Goal: Task Accomplishment & Management: Use online tool/utility

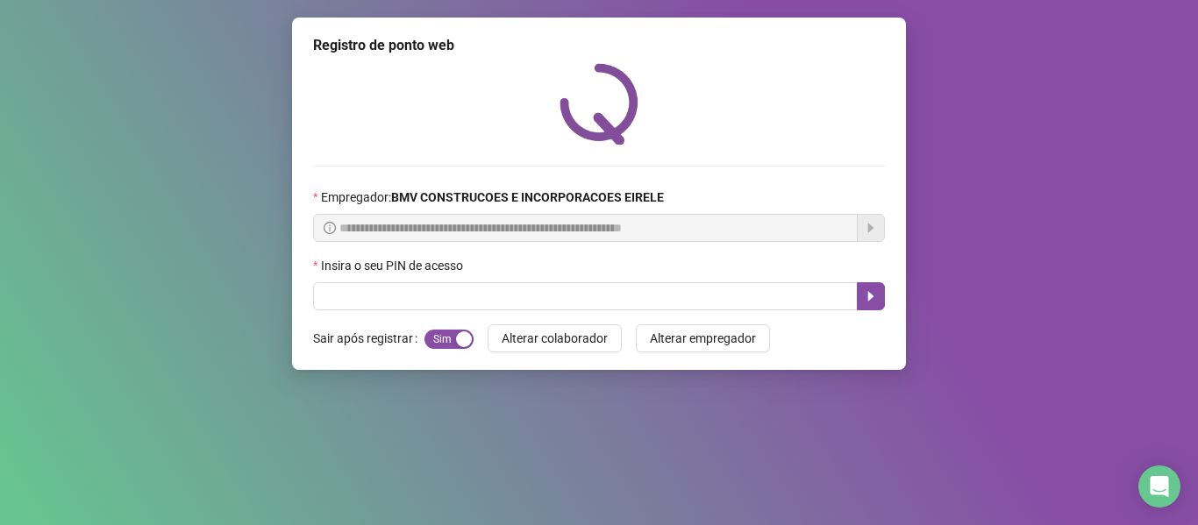
click at [794, 299] on input "text" at bounding box center [585, 296] width 545 height 28
type input "*****"
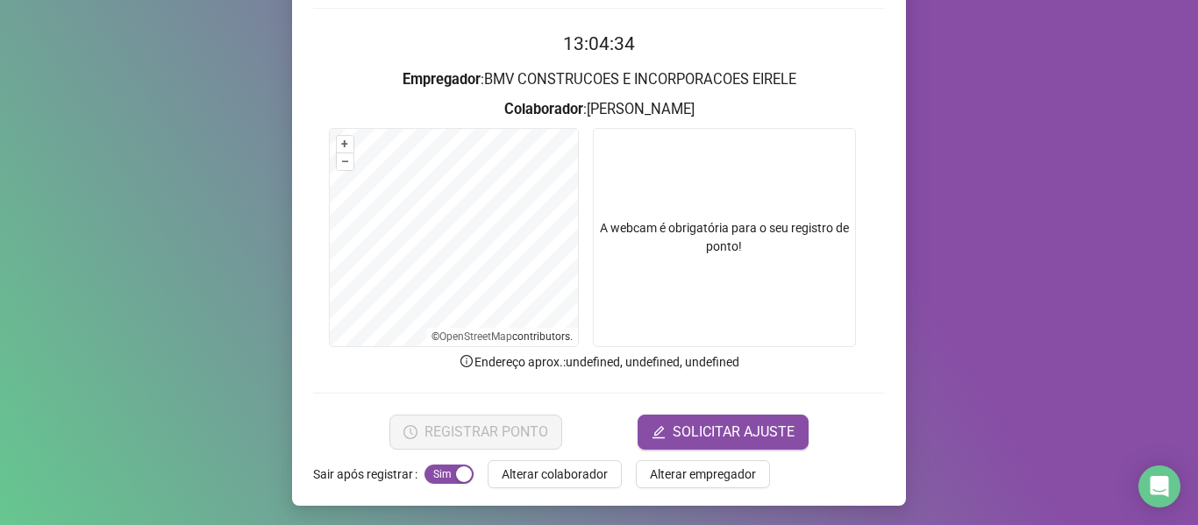
scroll to position [160, 0]
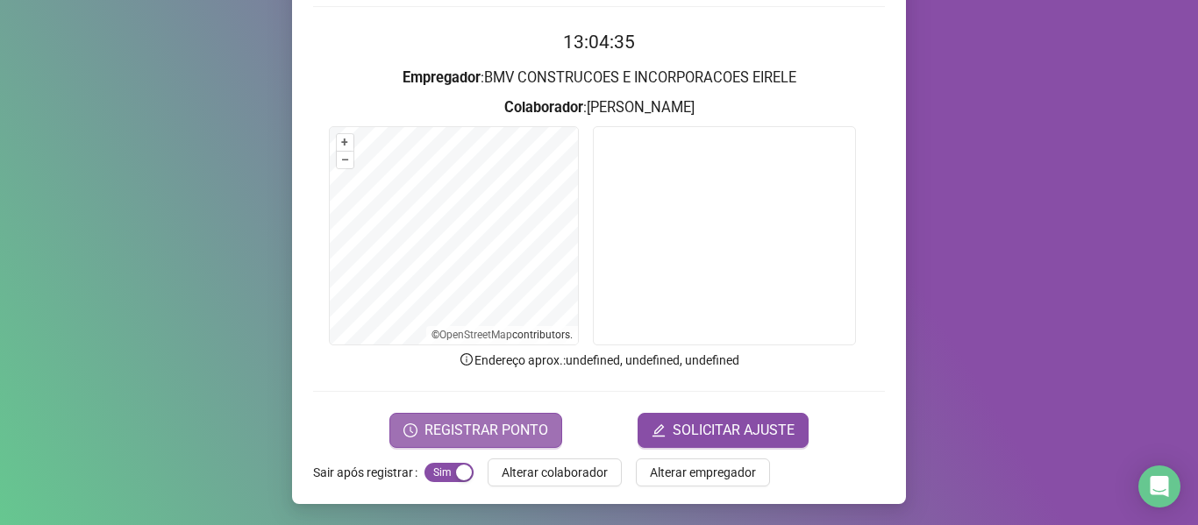
click at [458, 427] on span "REGISTRAR PONTO" at bounding box center [487, 430] width 124 height 21
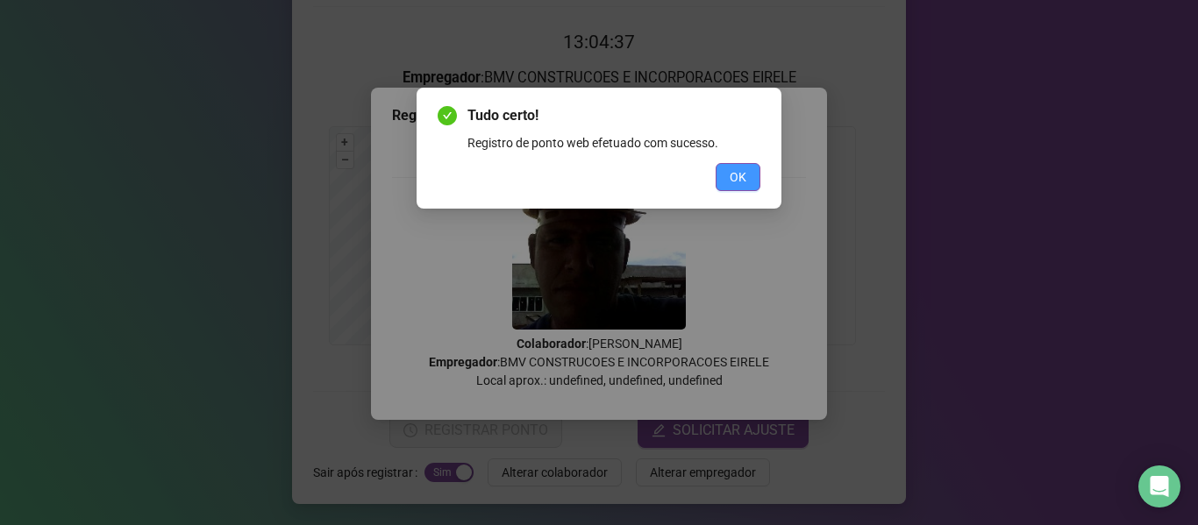
click at [741, 172] on span "OK" at bounding box center [738, 177] width 17 height 19
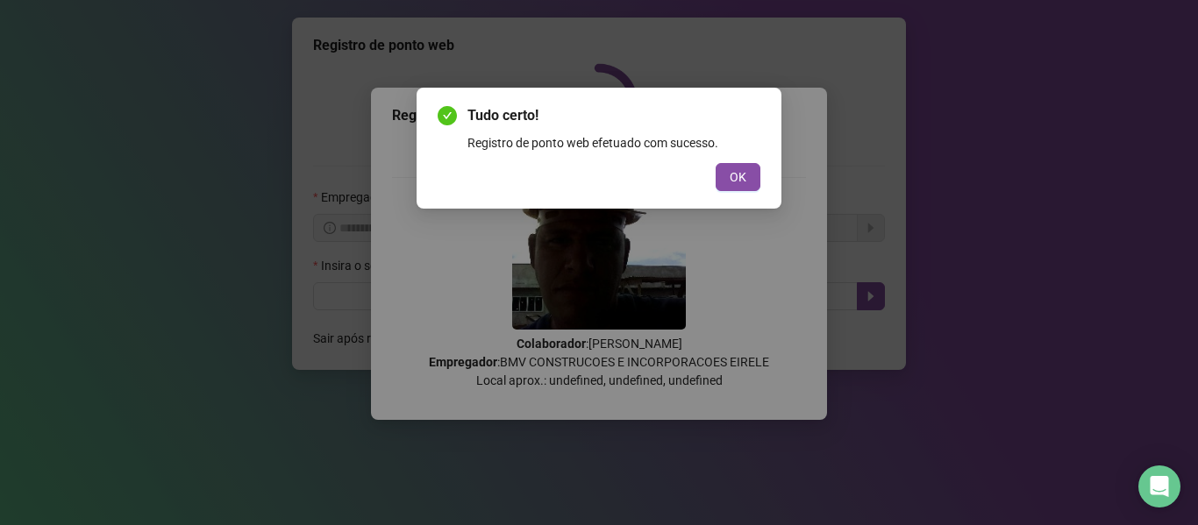
scroll to position [0, 0]
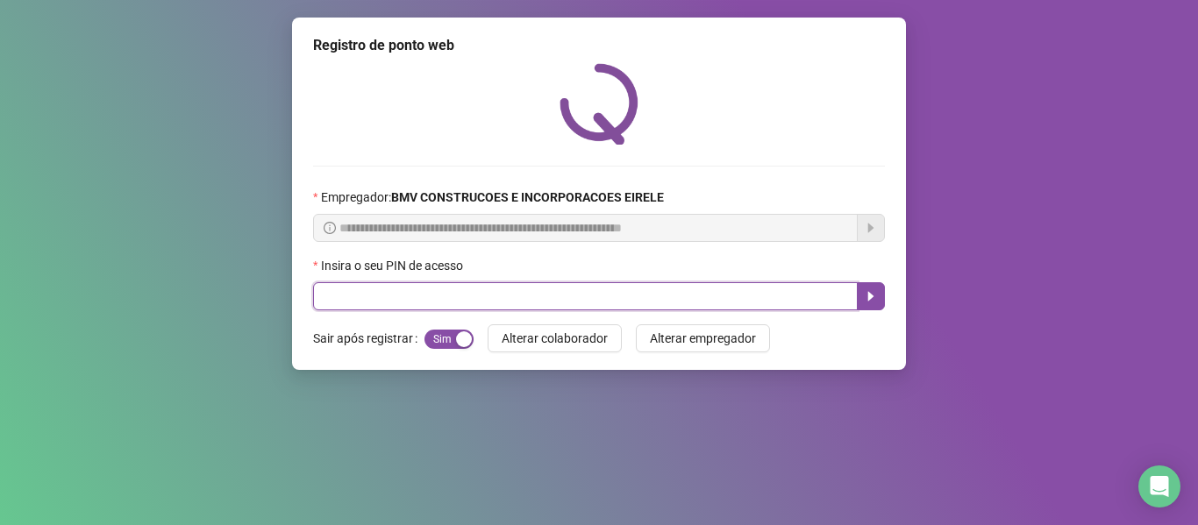
click at [806, 303] on input "text" at bounding box center [585, 296] width 545 height 28
type input "*****"
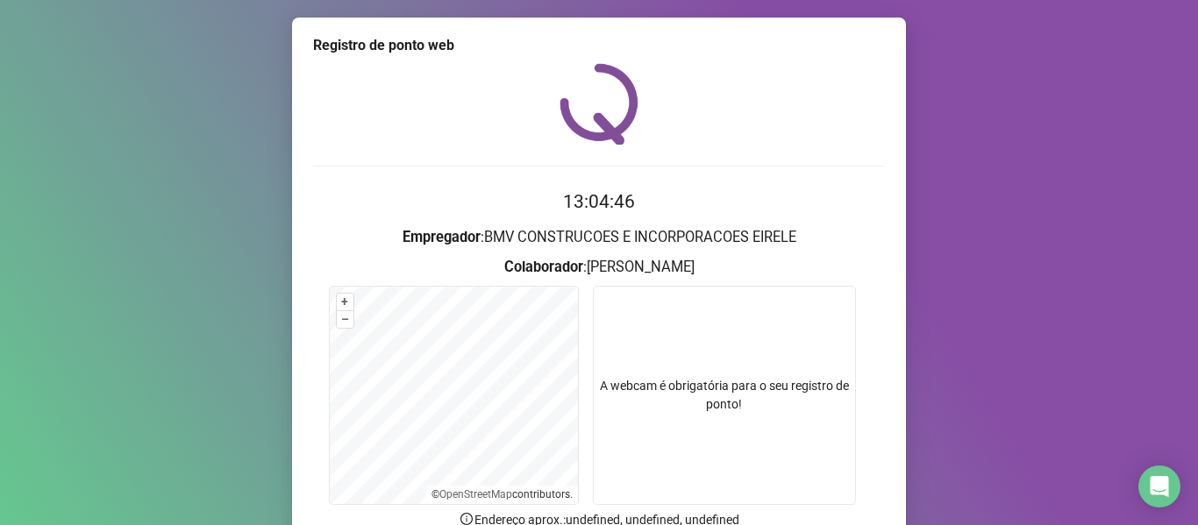
scroll to position [160, 0]
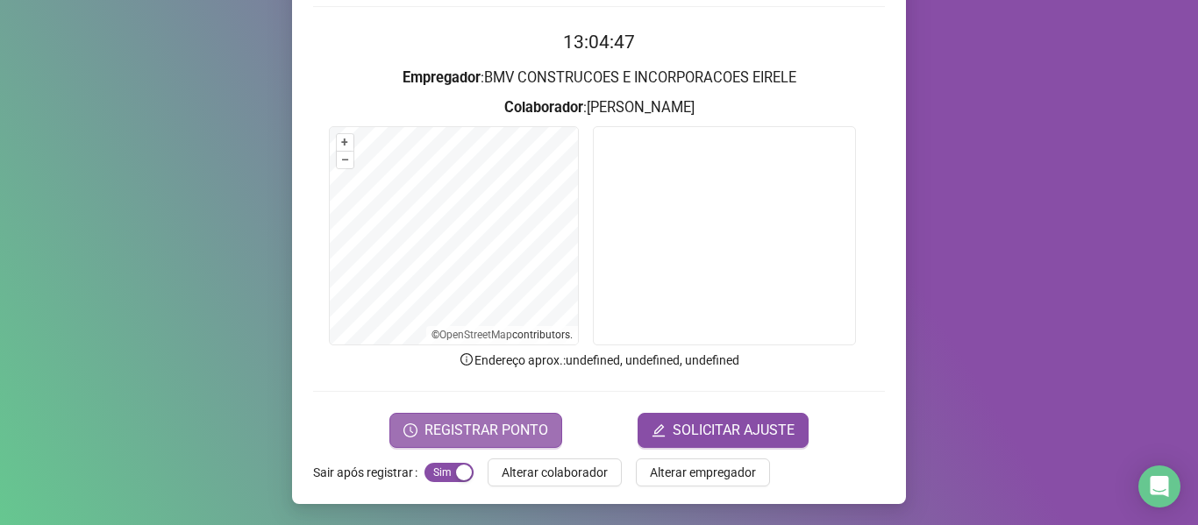
click at [503, 439] on span "REGISTRAR PONTO" at bounding box center [487, 430] width 124 height 21
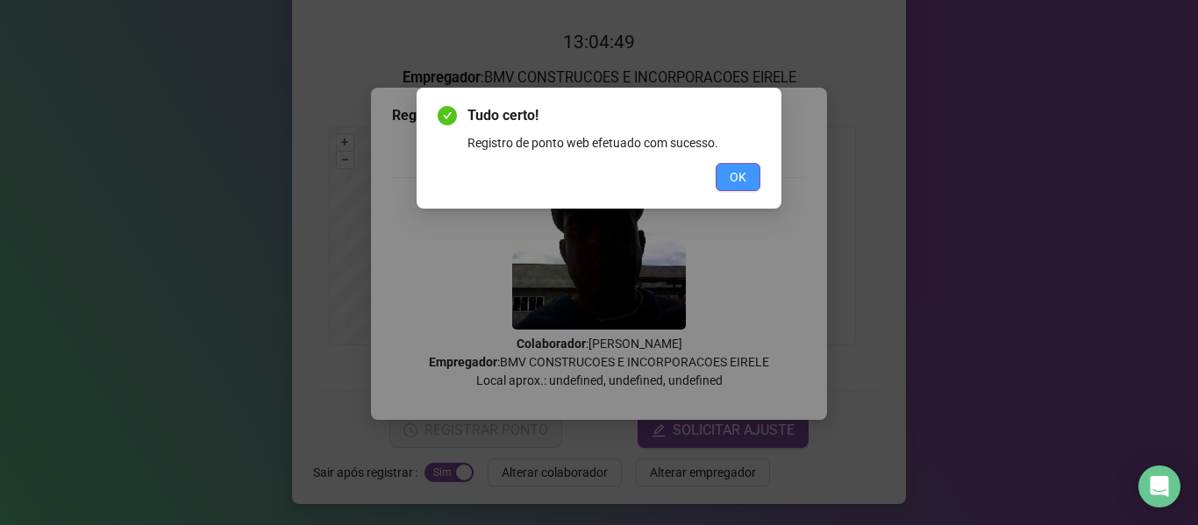
click at [728, 179] on button "OK" at bounding box center [738, 177] width 45 height 28
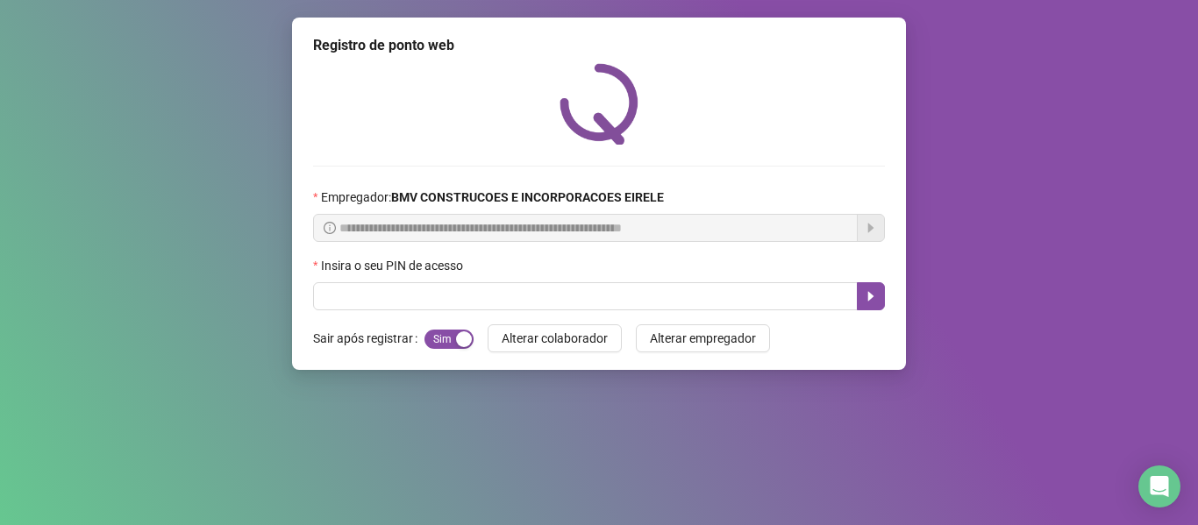
scroll to position [0, 0]
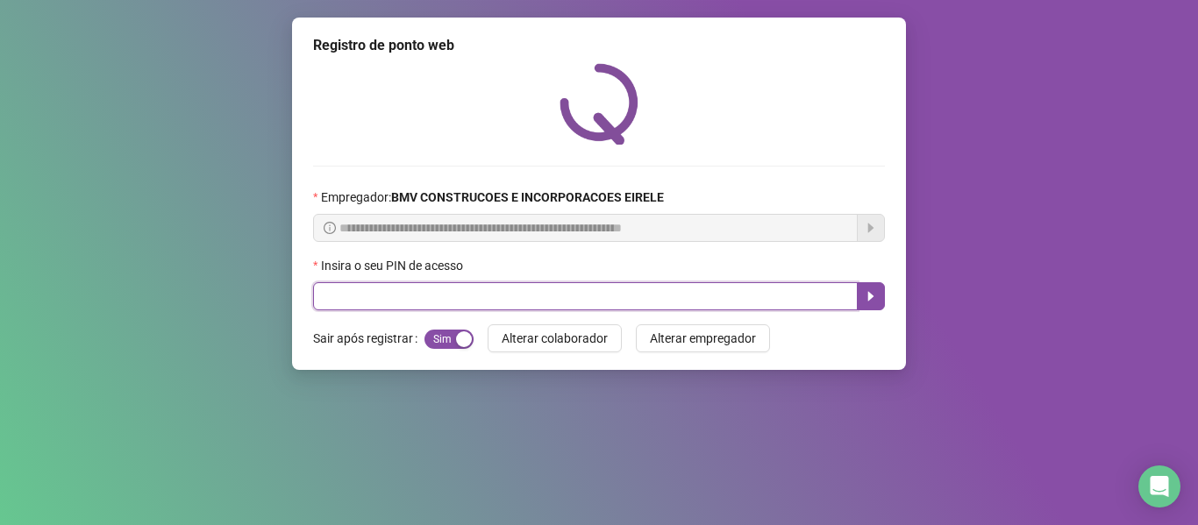
click at [719, 292] on input "text" at bounding box center [585, 296] width 545 height 28
type input "*****"
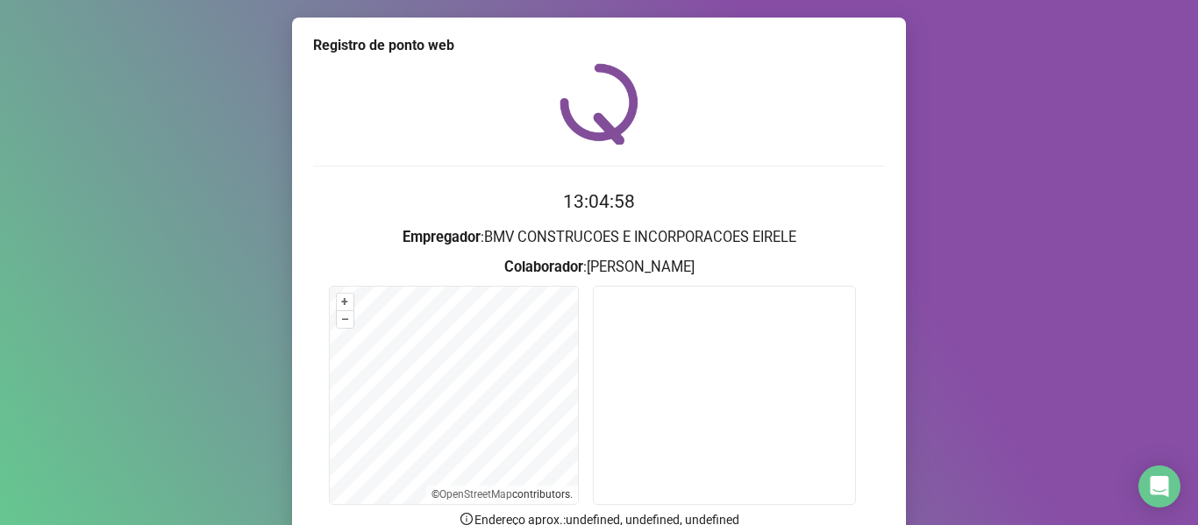
scroll to position [160, 0]
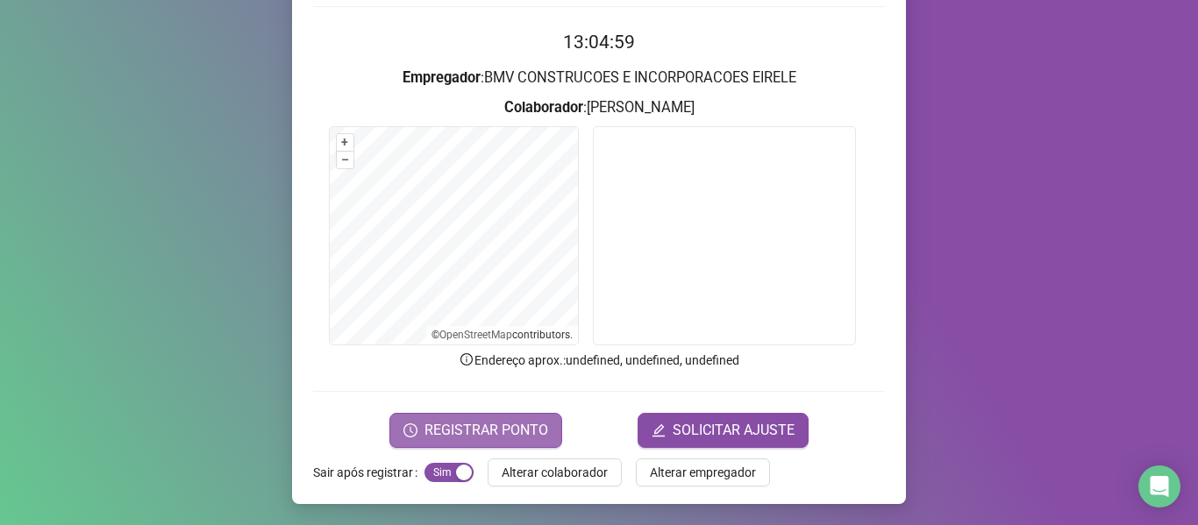
click at [496, 437] on span "REGISTRAR PONTO" at bounding box center [487, 430] width 124 height 21
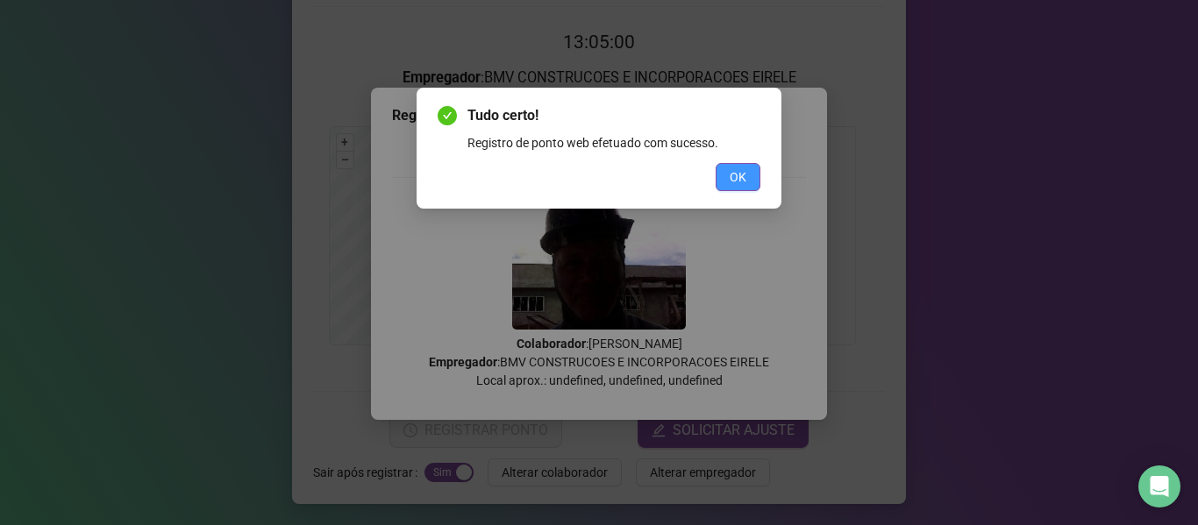
click at [725, 175] on button "OK" at bounding box center [738, 177] width 45 height 28
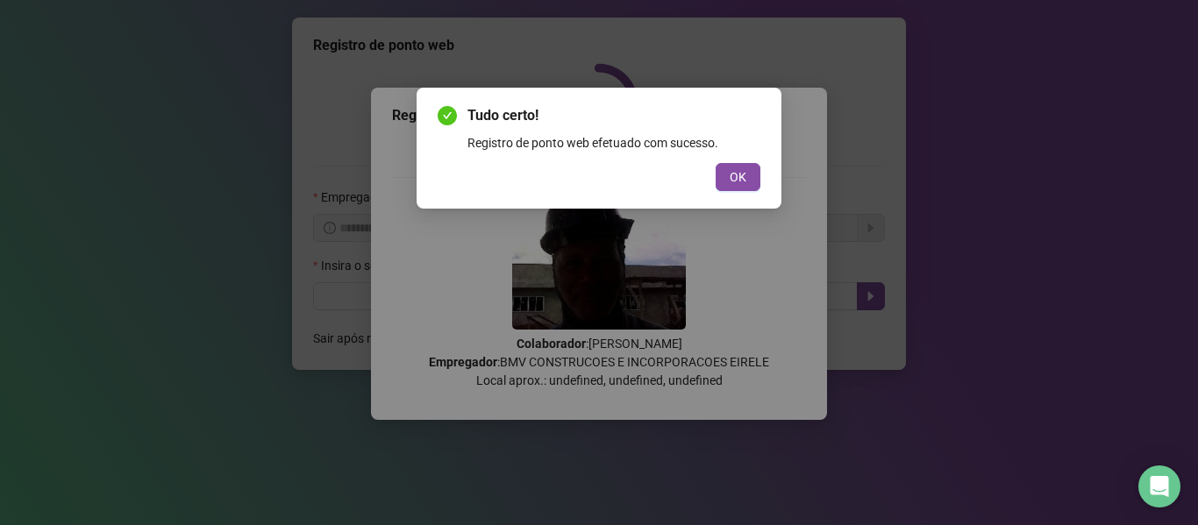
scroll to position [0, 0]
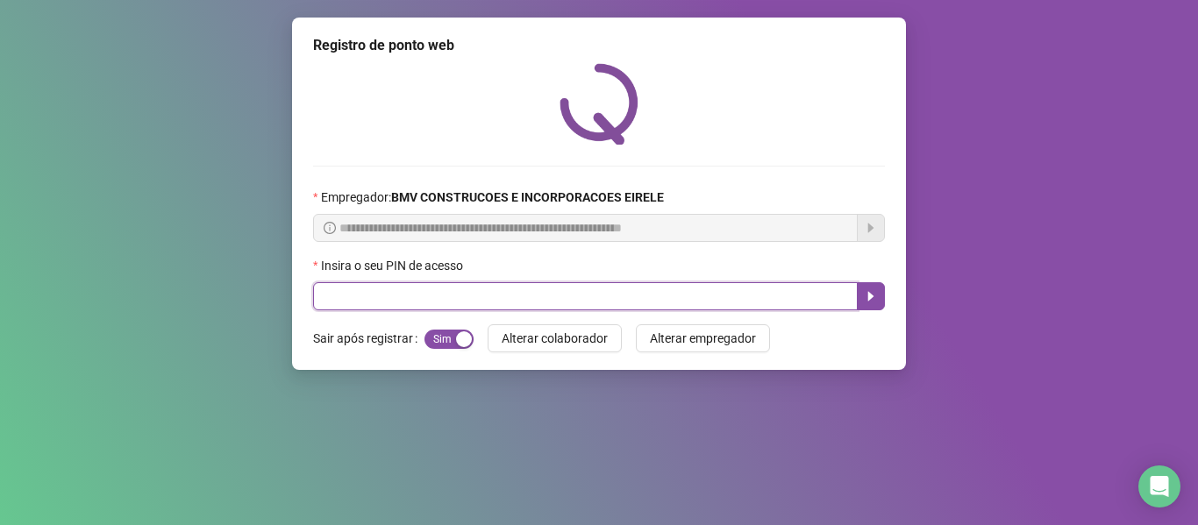
click at [743, 287] on input "text" at bounding box center [585, 296] width 545 height 28
type input "*****"
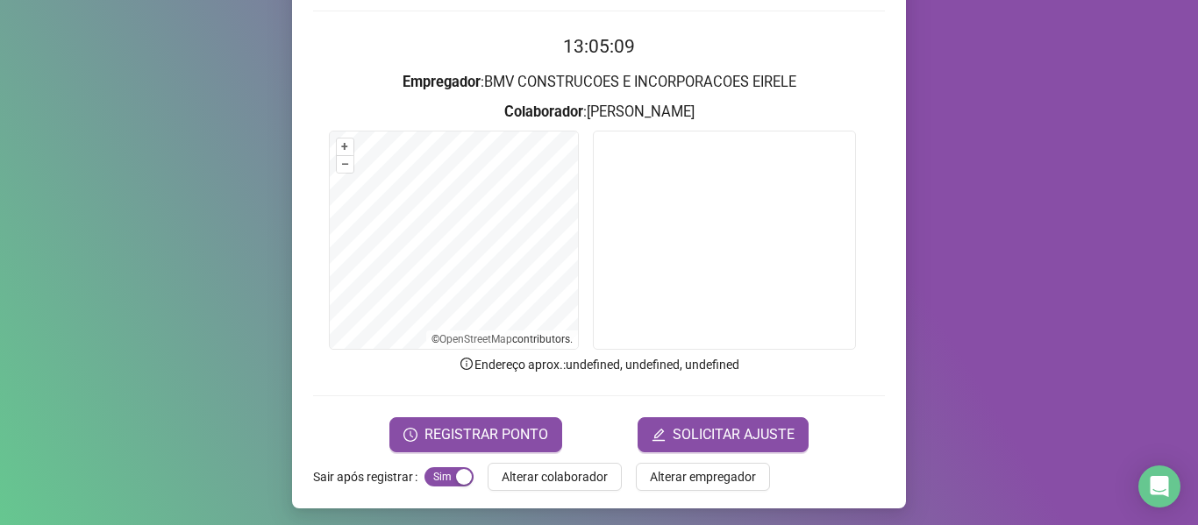
scroll to position [160, 0]
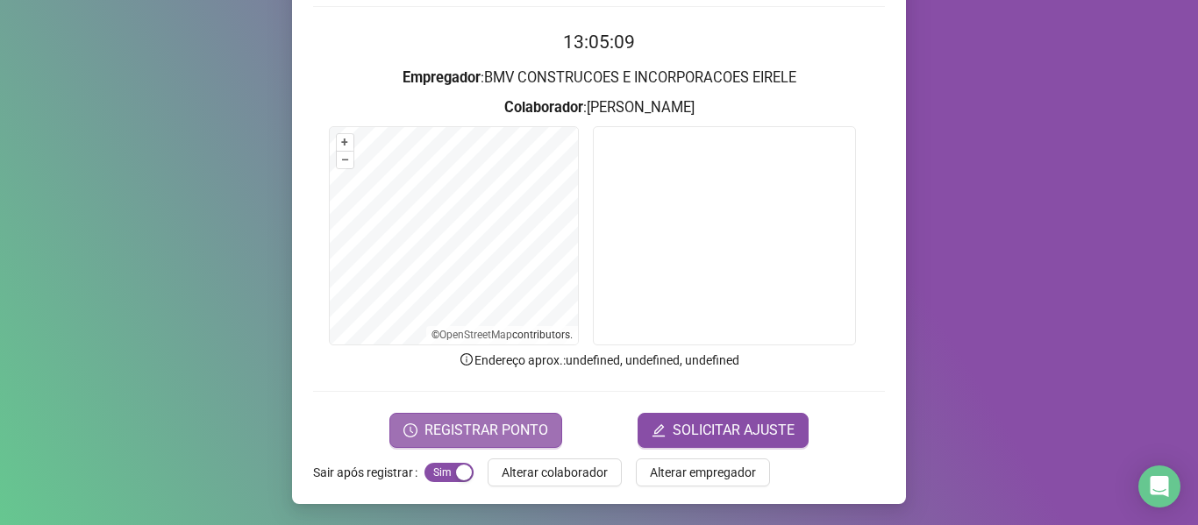
click at [537, 423] on span "REGISTRAR PONTO" at bounding box center [487, 430] width 124 height 21
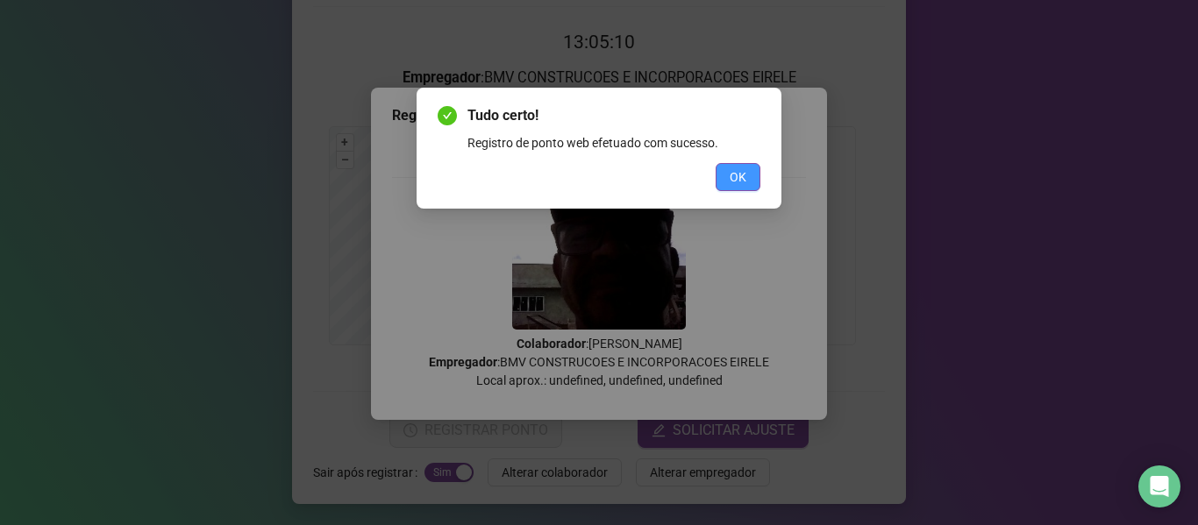
click at [729, 170] on button "OK" at bounding box center [738, 177] width 45 height 28
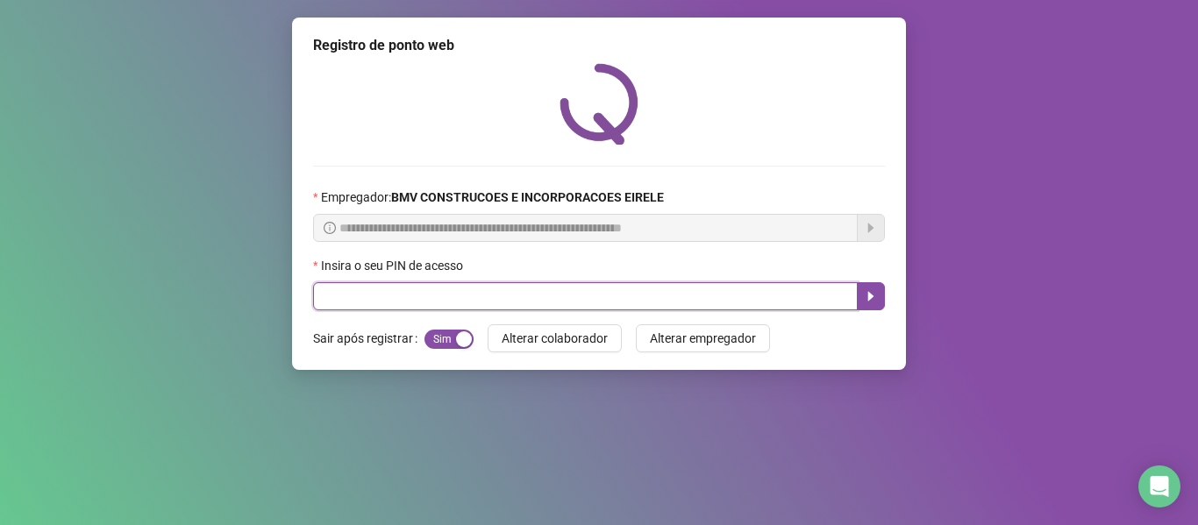
click at [782, 304] on input "text" at bounding box center [585, 296] width 545 height 28
type input "*****"
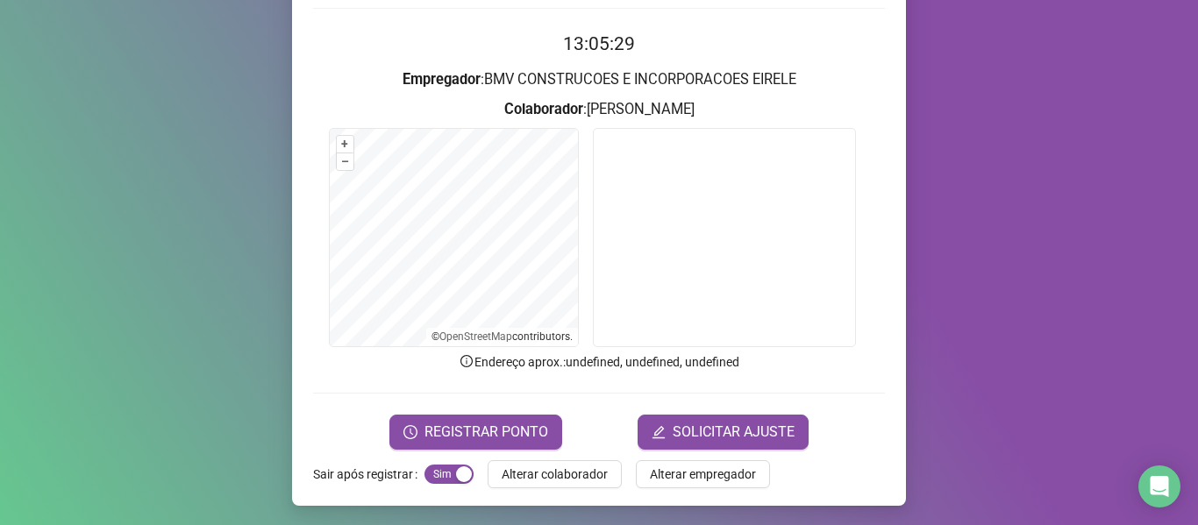
scroll to position [160, 0]
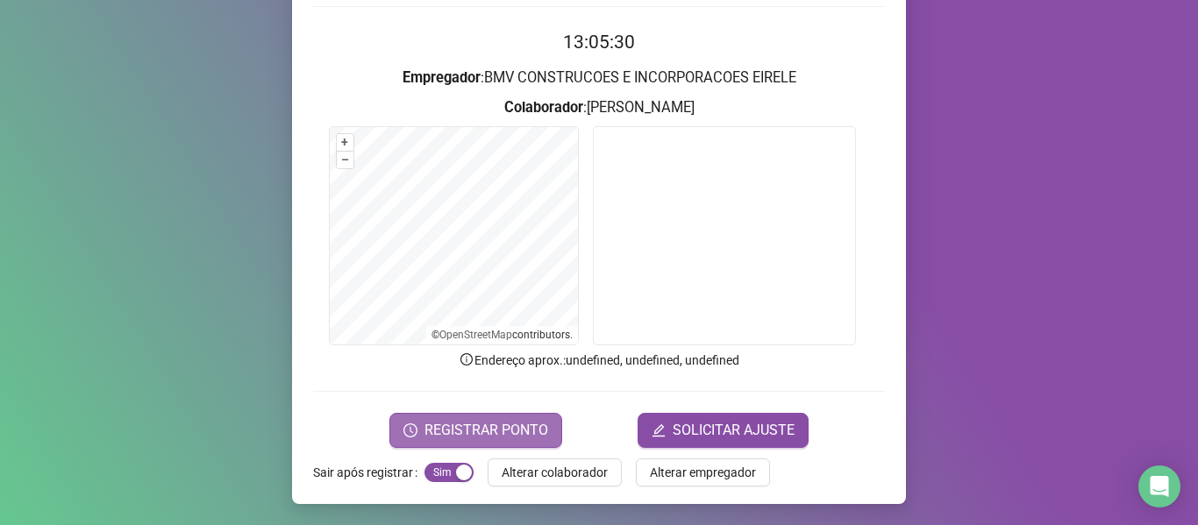
click at [489, 432] on span "REGISTRAR PONTO" at bounding box center [487, 430] width 124 height 21
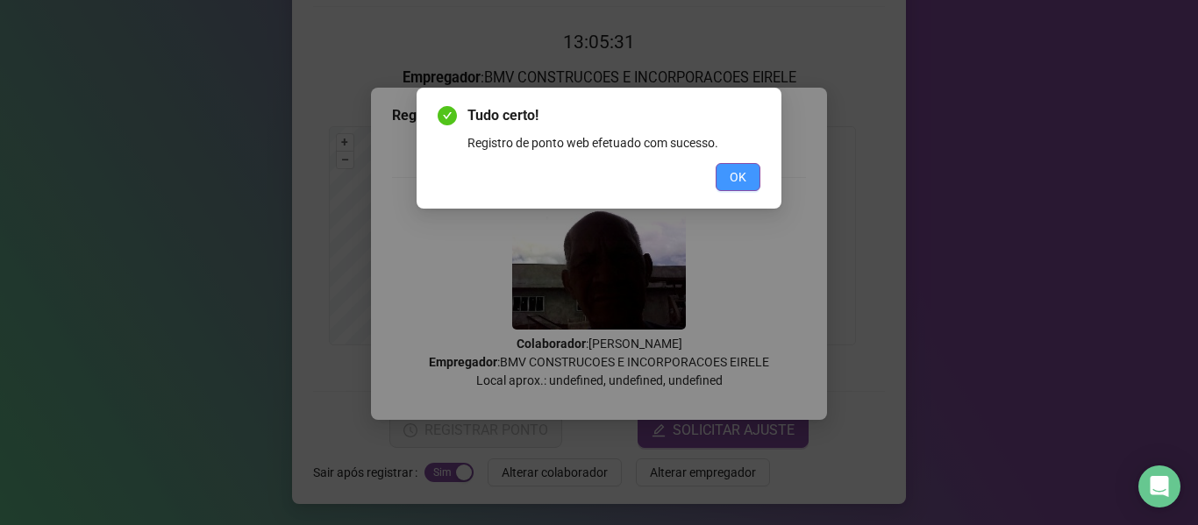
click at [741, 184] on span "OK" at bounding box center [738, 177] width 17 height 19
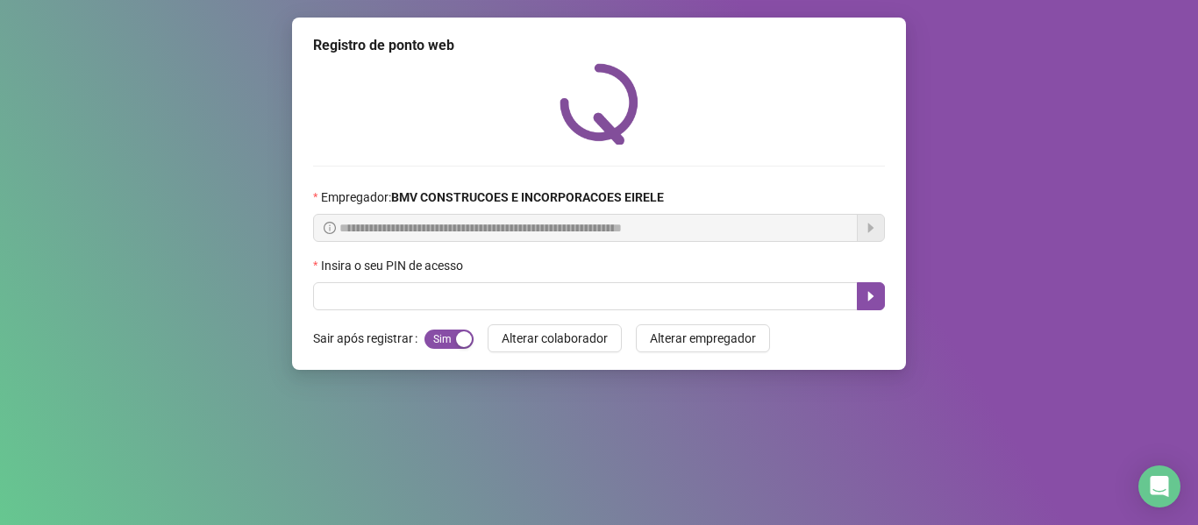
scroll to position [0, 0]
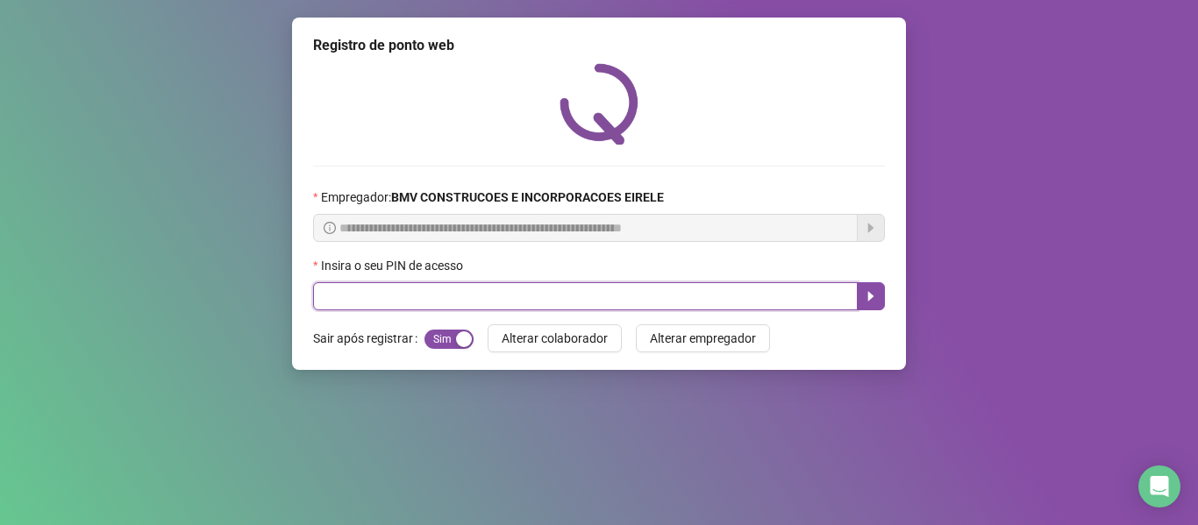
click at [821, 289] on input "text" at bounding box center [585, 296] width 545 height 28
type input "*****"
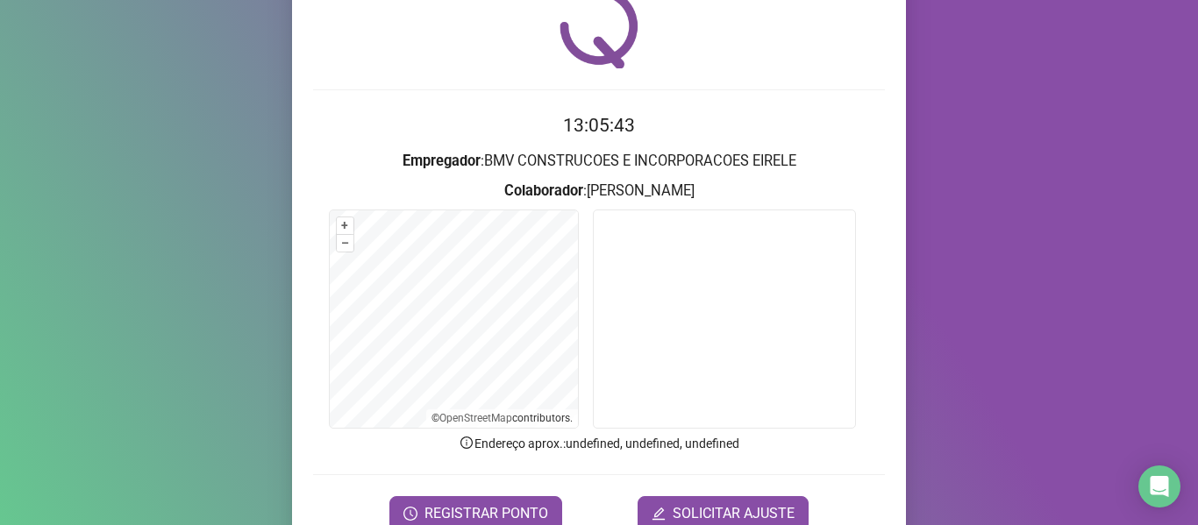
scroll to position [160, 0]
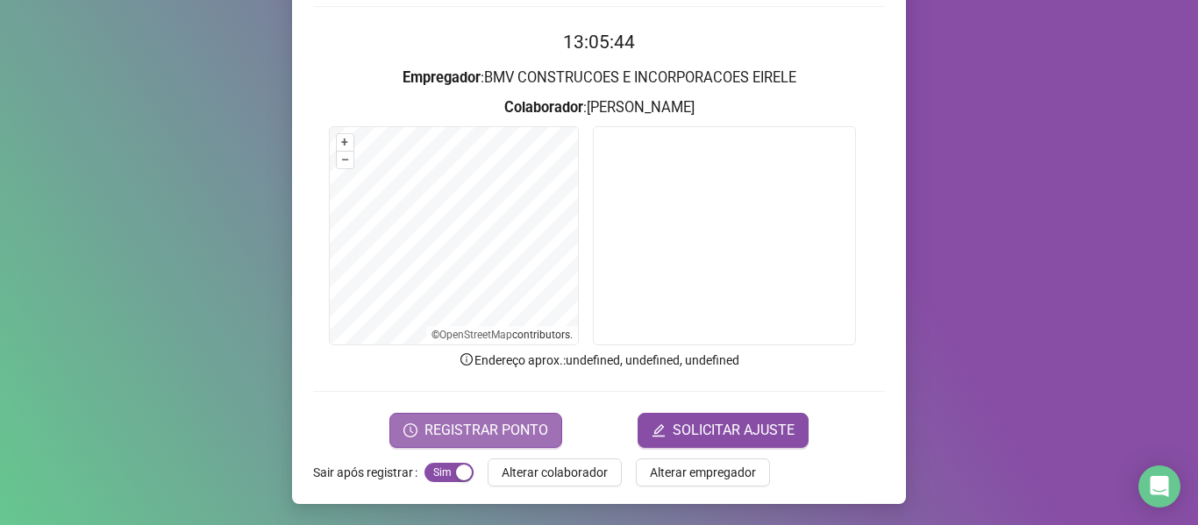
click at [549, 432] on button "REGISTRAR PONTO" at bounding box center [475, 430] width 173 height 35
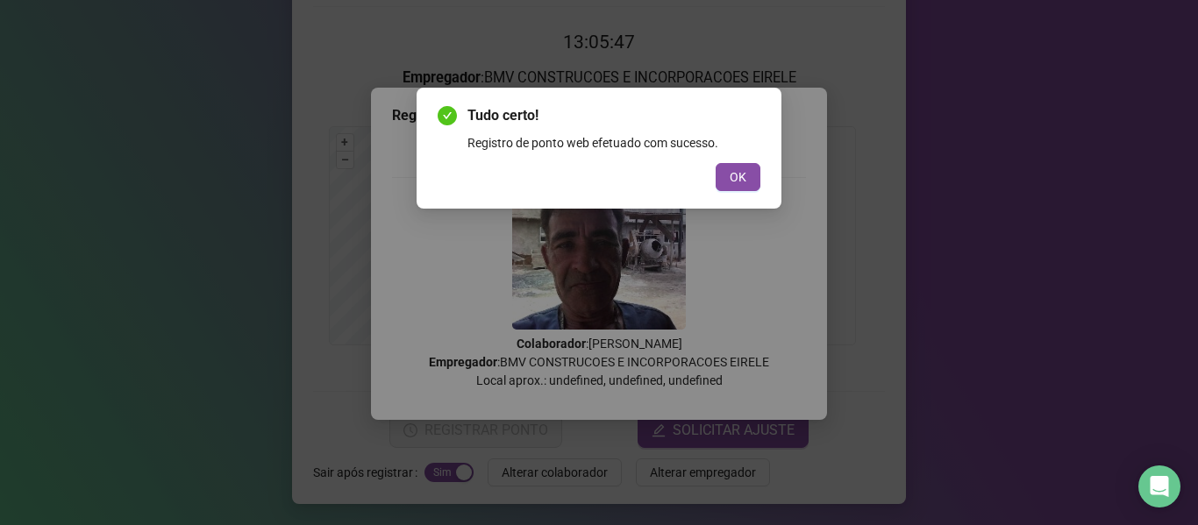
click at [736, 175] on span "OK" at bounding box center [738, 177] width 17 height 19
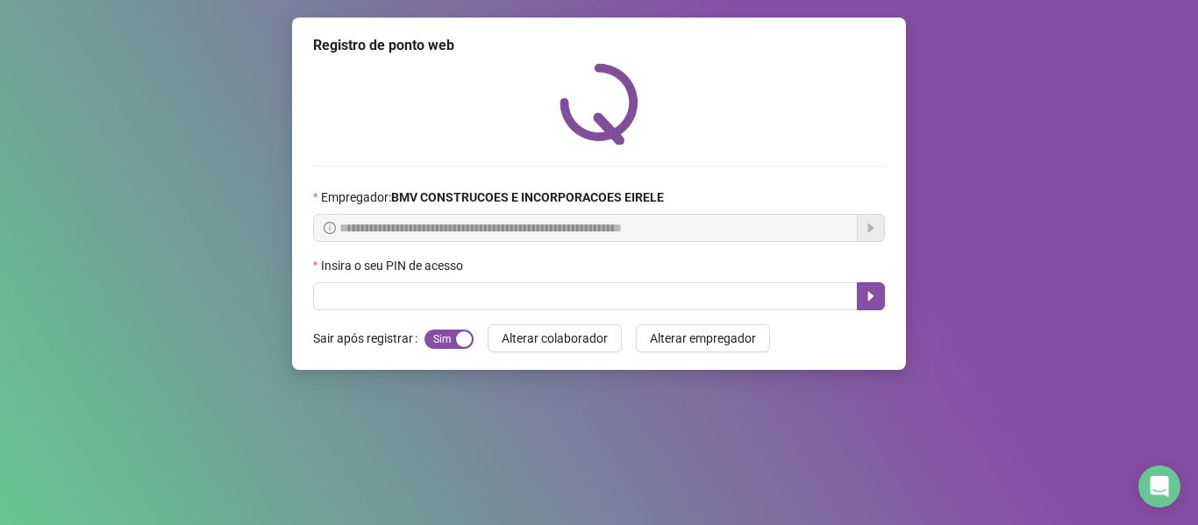
scroll to position [0, 0]
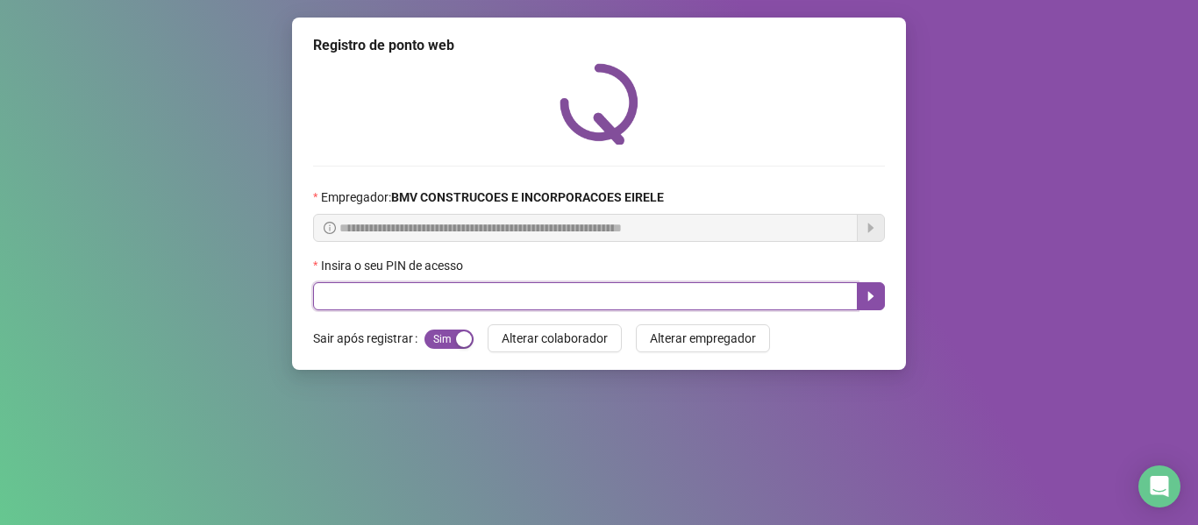
click at [795, 298] on input "text" at bounding box center [585, 296] width 545 height 28
type input "*****"
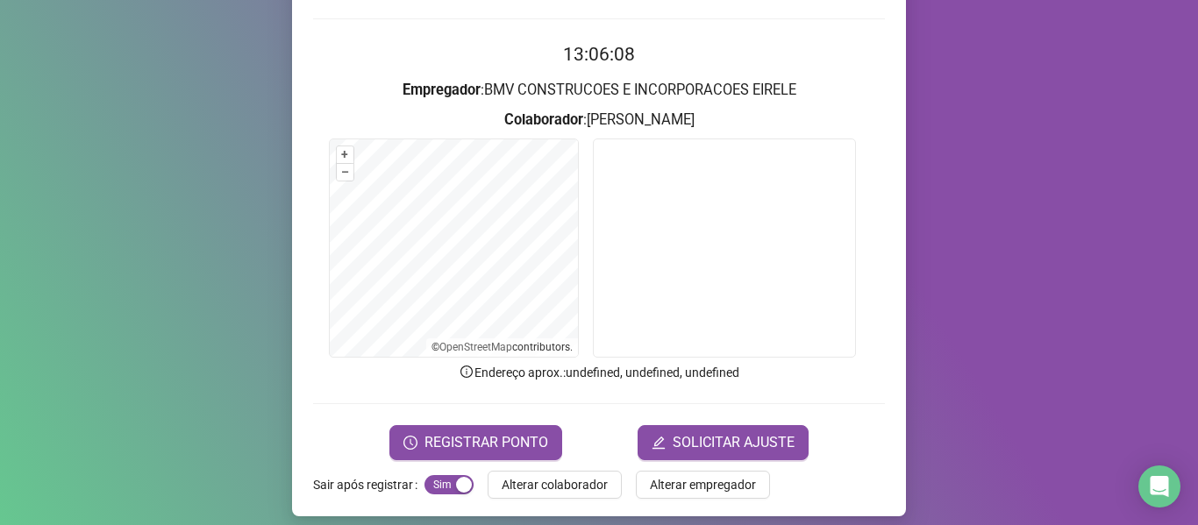
scroll to position [160, 0]
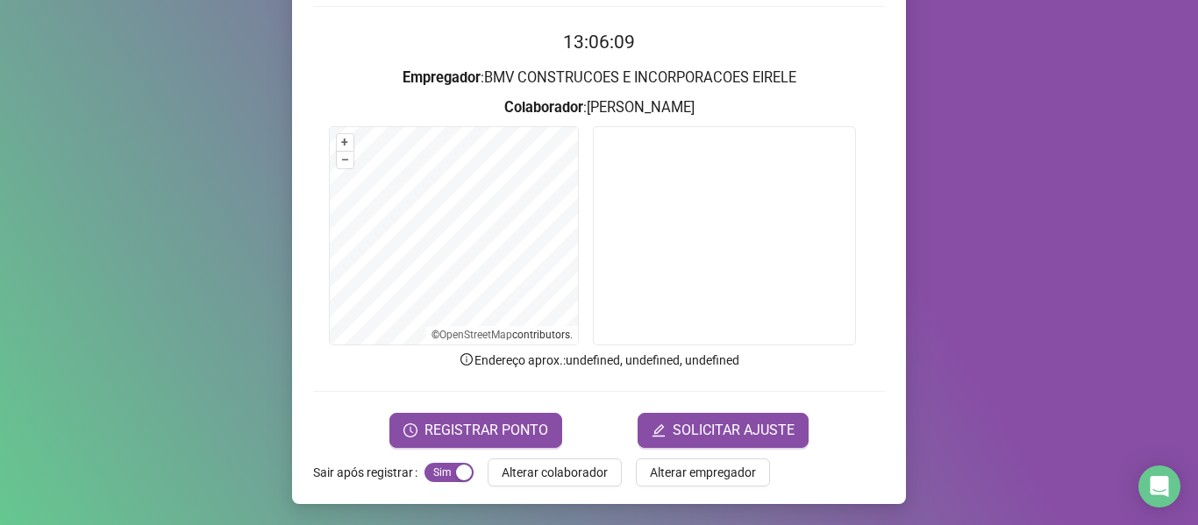
click at [529, 408] on form "13:06:09 Empregador : BMV CONSTRUCOES E INCORPORACOES EIRELE Colaborador : [PER…" at bounding box center [599, 237] width 572 height 419
click at [529, 418] on button "REGISTRAR PONTO" at bounding box center [475, 430] width 173 height 35
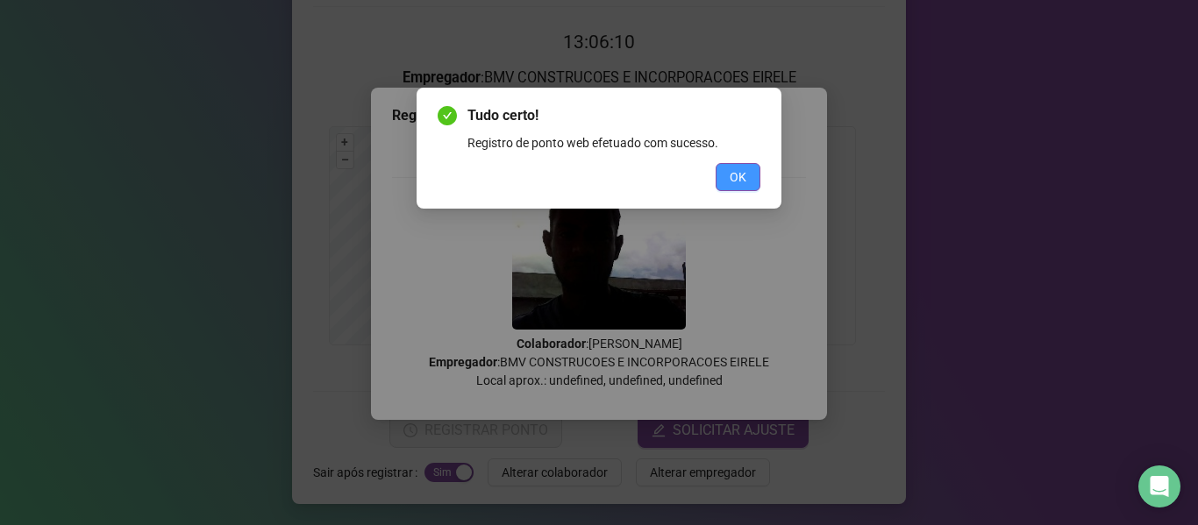
click at [722, 164] on div "Tudo certo! Registro de ponto web efetuado com sucesso. OK" at bounding box center [599, 148] width 323 height 86
click at [729, 173] on button "OK" at bounding box center [738, 177] width 45 height 28
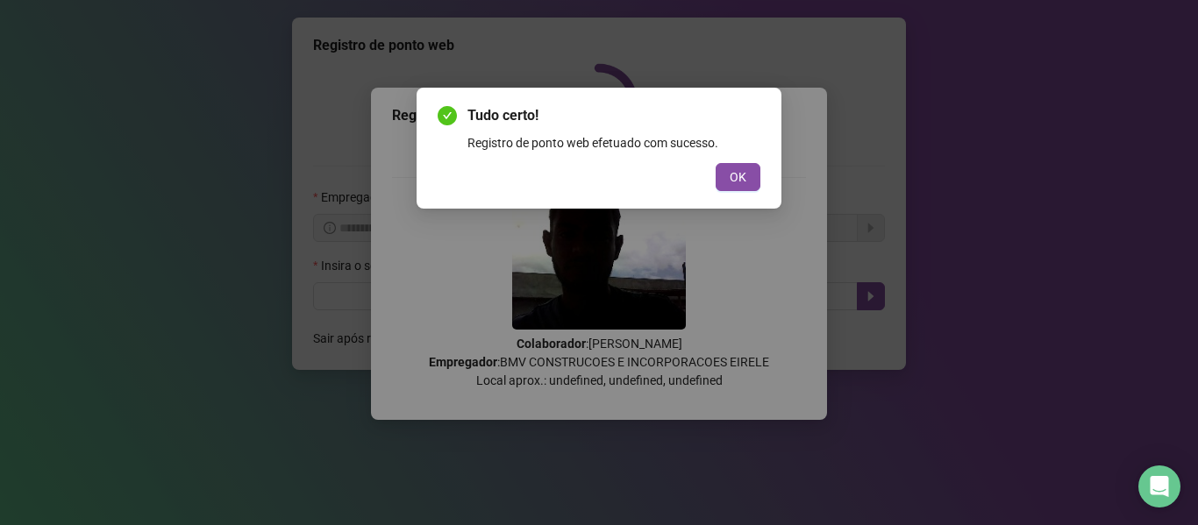
scroll to position [0, 0]
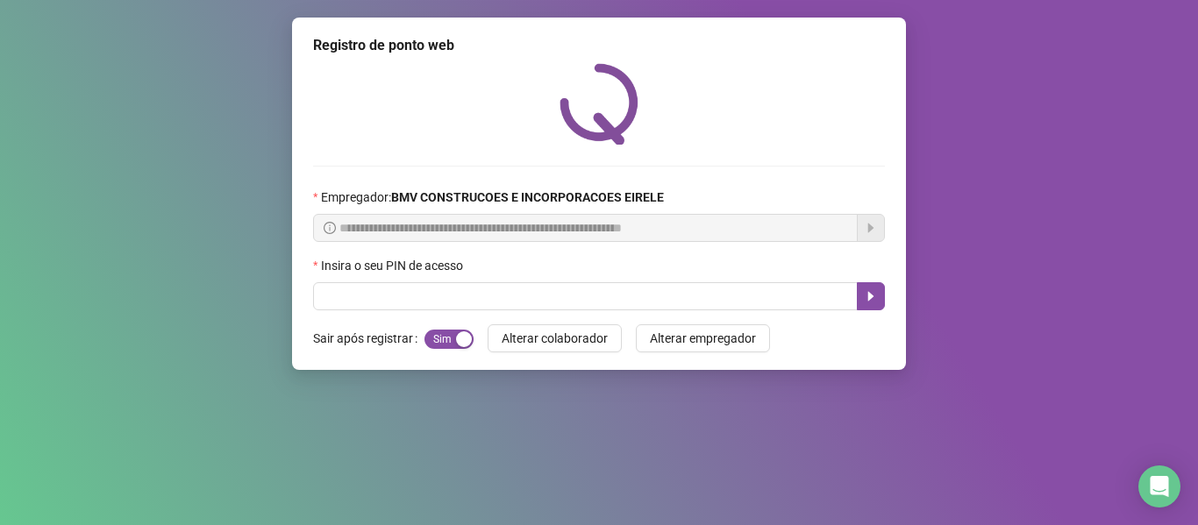
click at [762, 282] on div "Insira o seu PIN de acesso" at bounding box center [599, 269] width 572 height 26
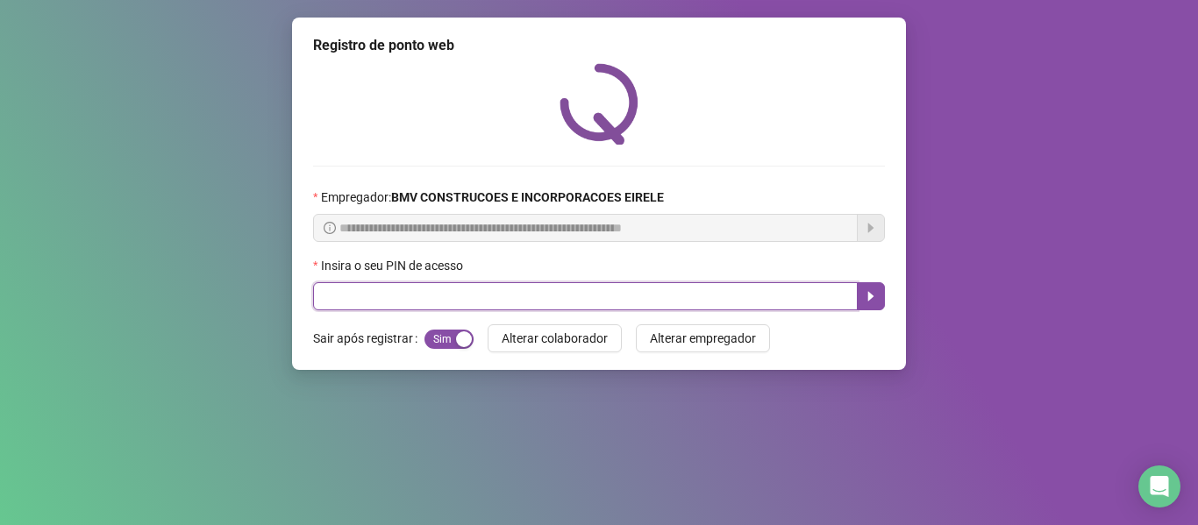
click at [761, 302] on input "text" at bounding box center [585, 296] width 545 height 28
type input "*****"
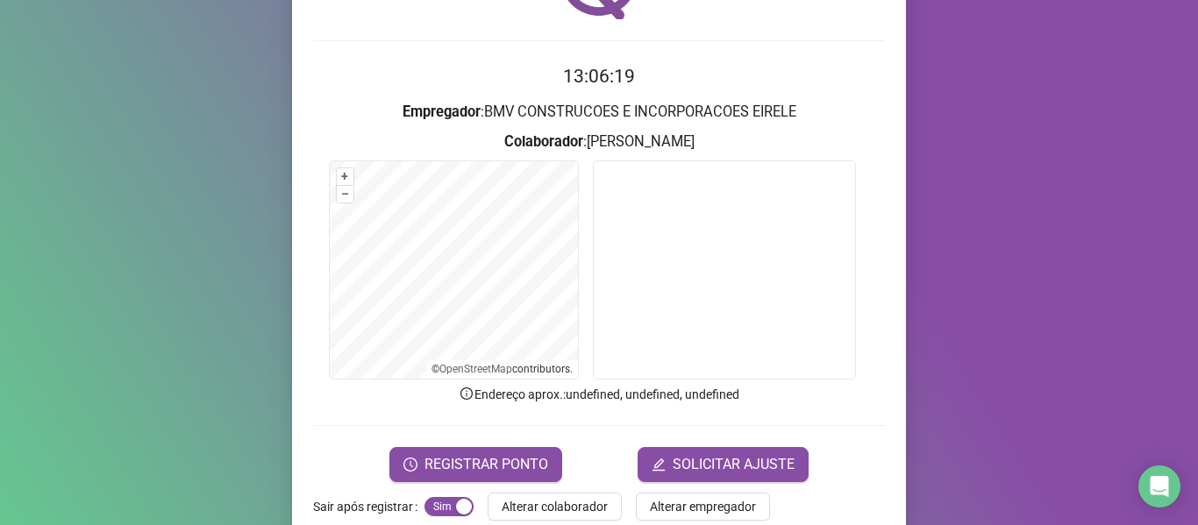
scroll to position [160, 0]
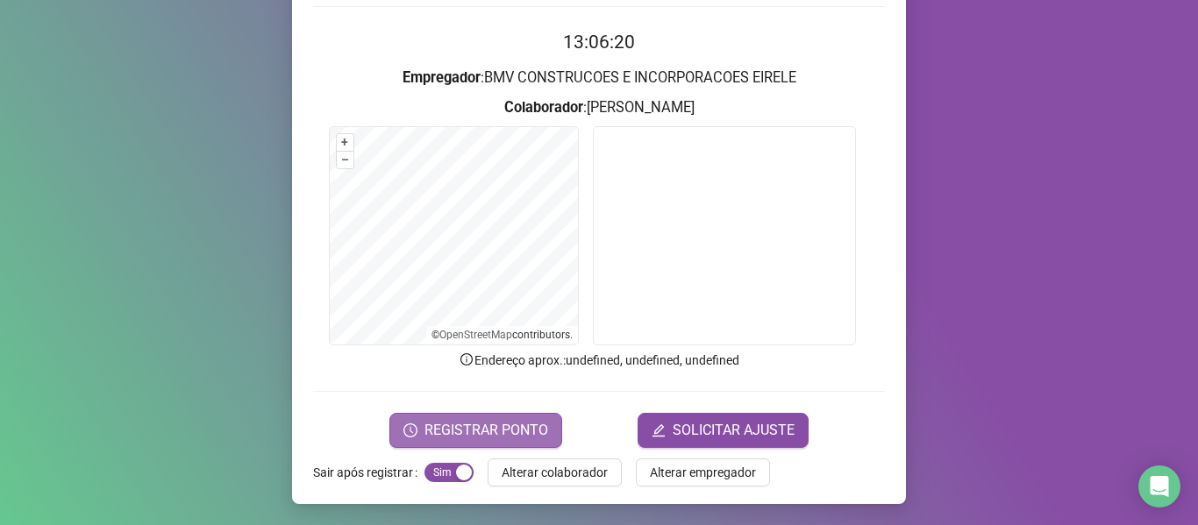
click at [534, 426] on span "REGISTRAR PONTO" at bounding box center [487, 430] width 124 height 21
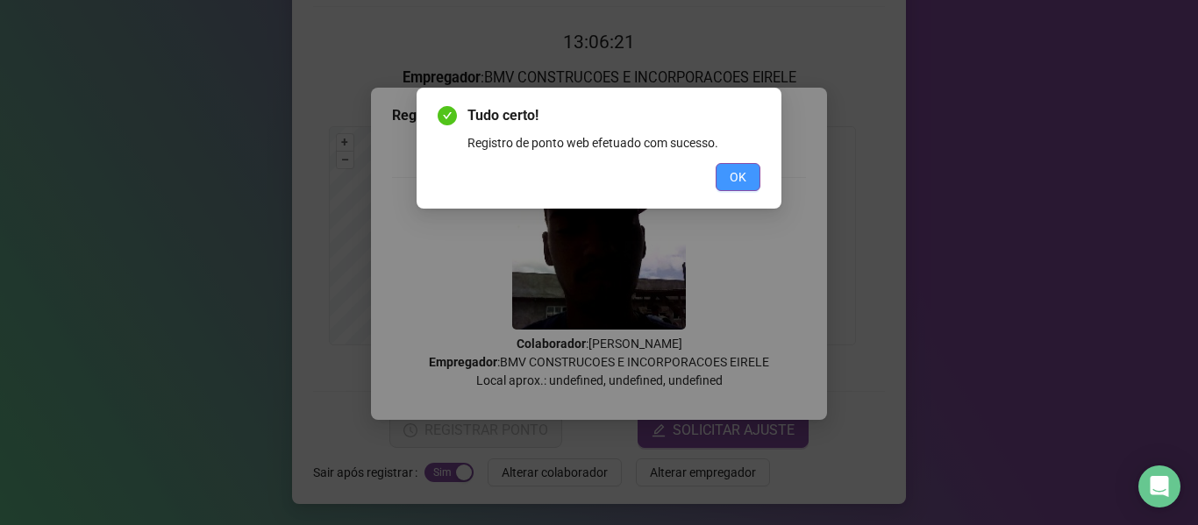
click at [734, 177] on span "OK" at bounding box center [738, 177] width 17 height 19
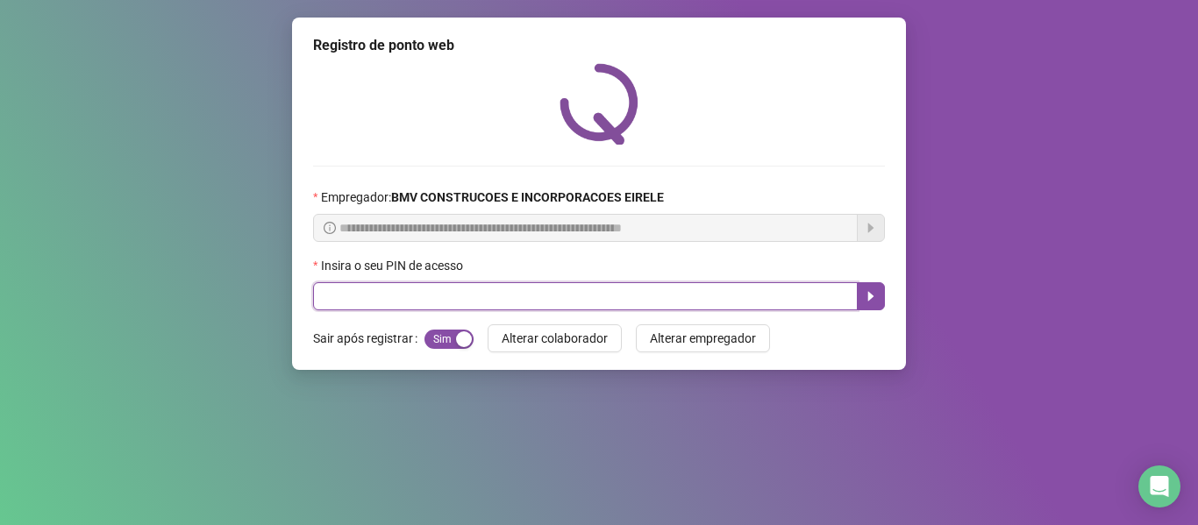
click at [778, 289] on input "text" at bounding box center [585, 296] width 545 height 28
type input "*****"
click at [858, 285] on button "button" at bounding box center [871, 296] width 28 height 28
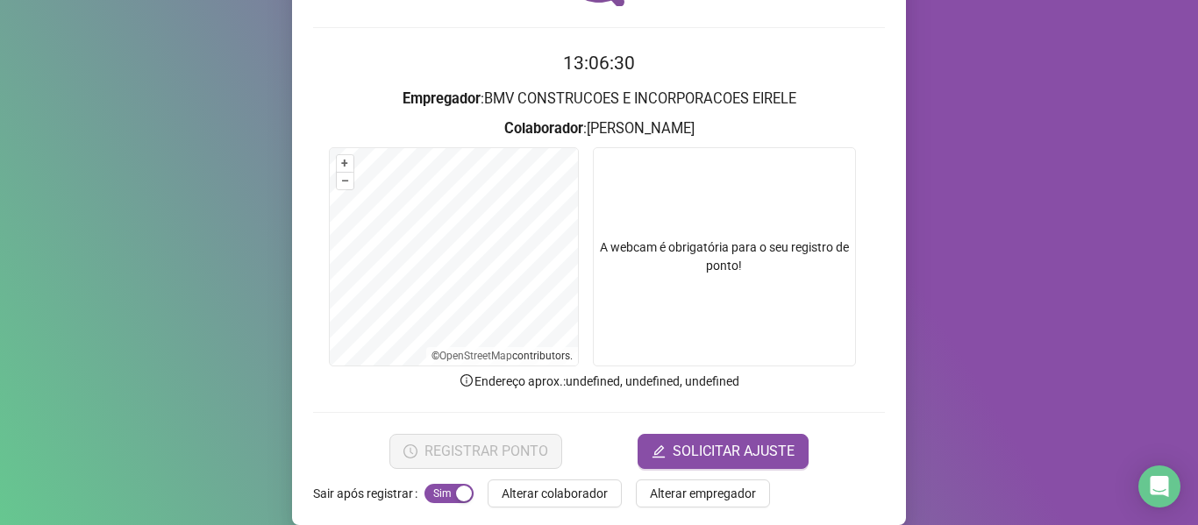
scroll to position [160, 0]
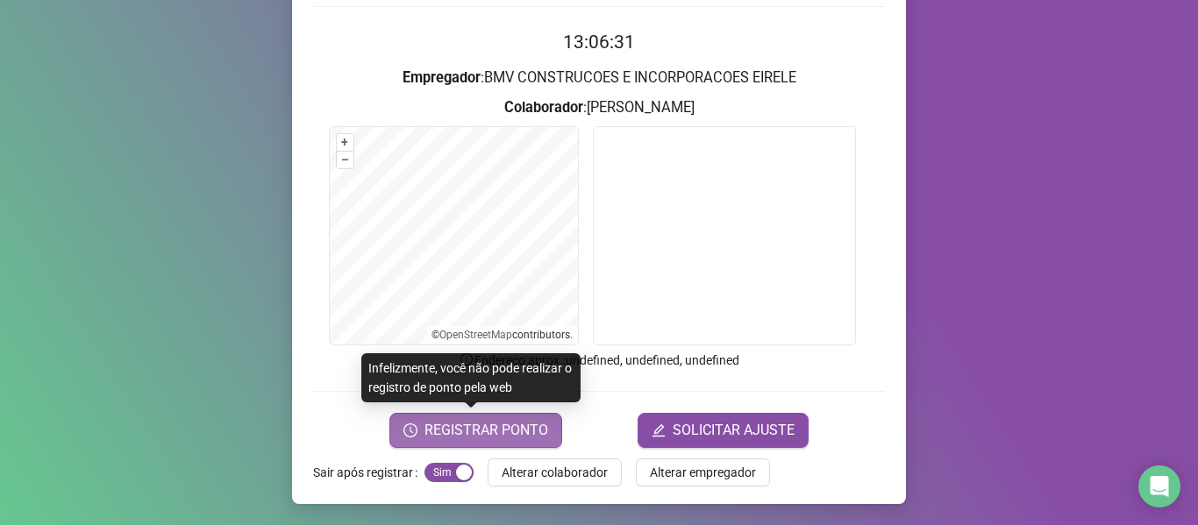
click at [496, 424] on span "REGISTRAR PONTO" at bounding box center [487, 430] width 124 height 21
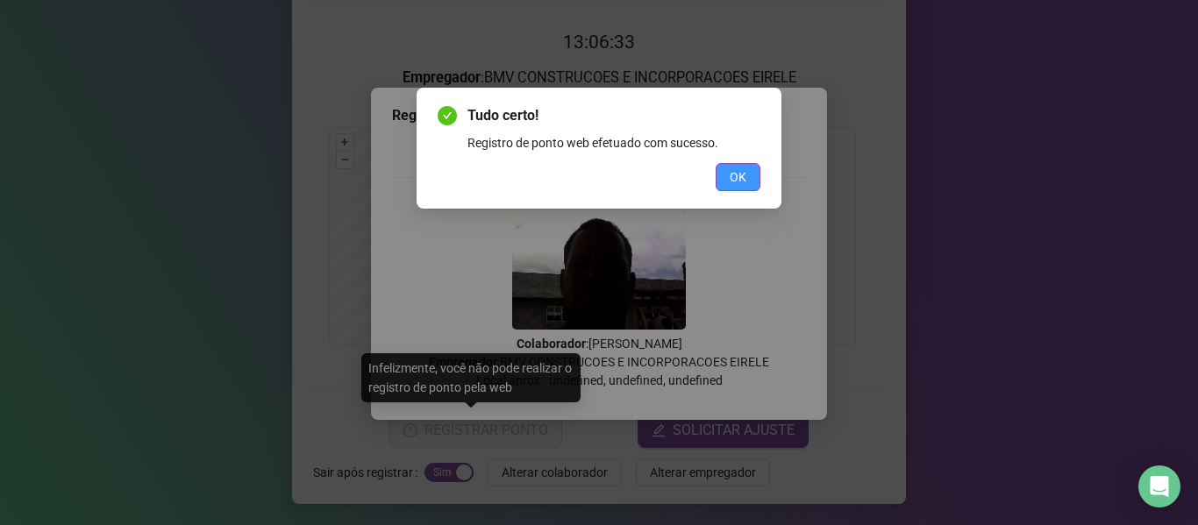
click at [725, 177] on button "OK" at bounding box center [738, 177] width 45 height 28
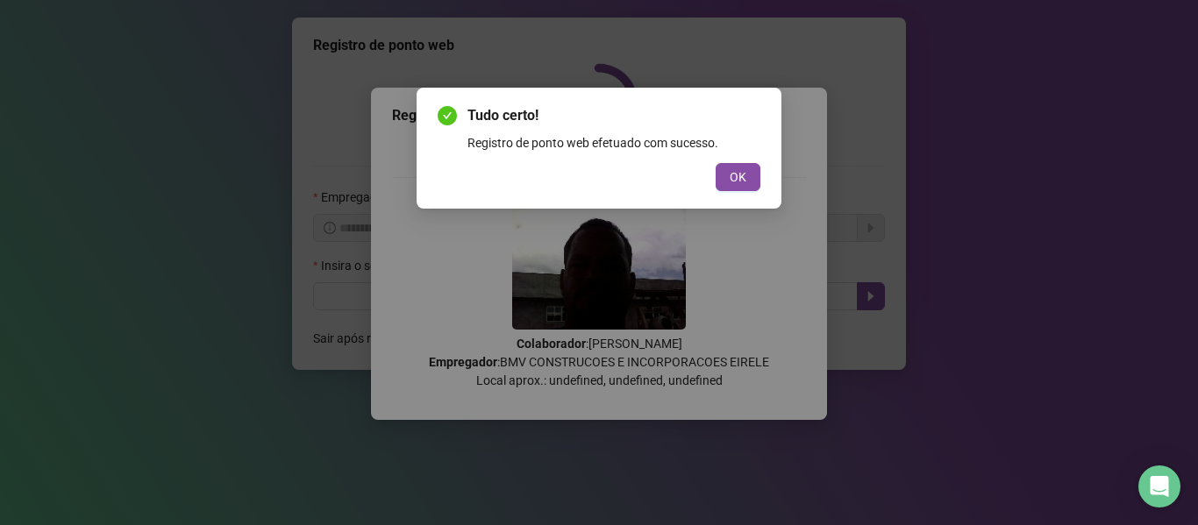
scroll to position [0, 0]
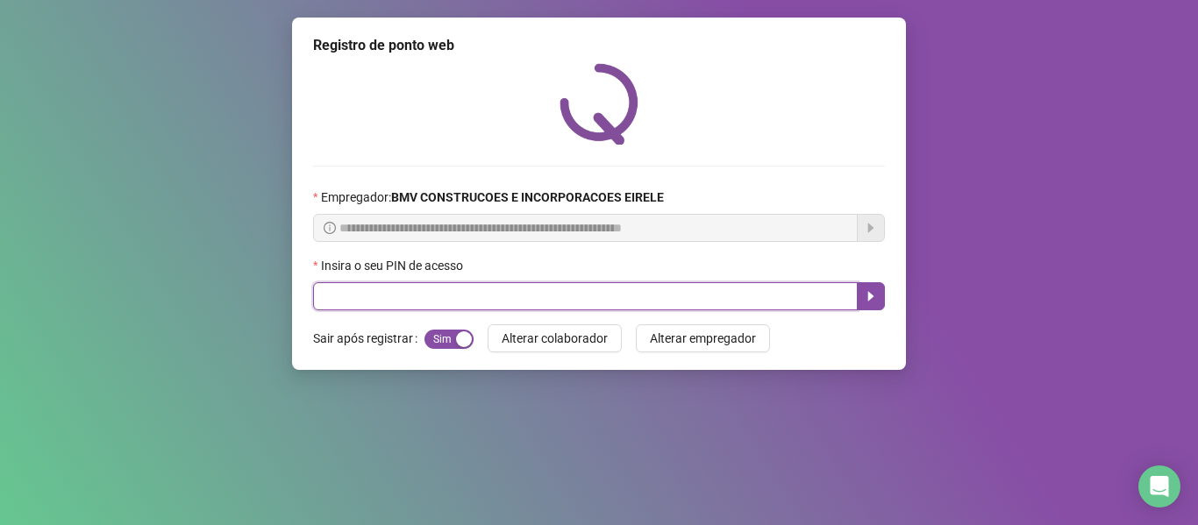
click at [703, 296] on input "text" at bounding box center [585, 296] width 545 height 28
type input "*****"
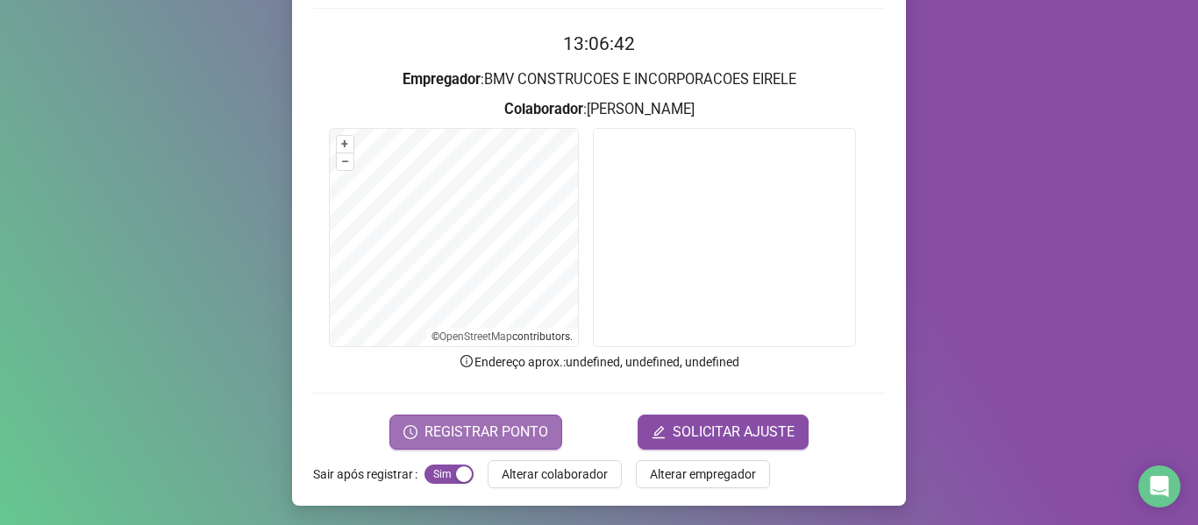
scroll to position [160, 0]
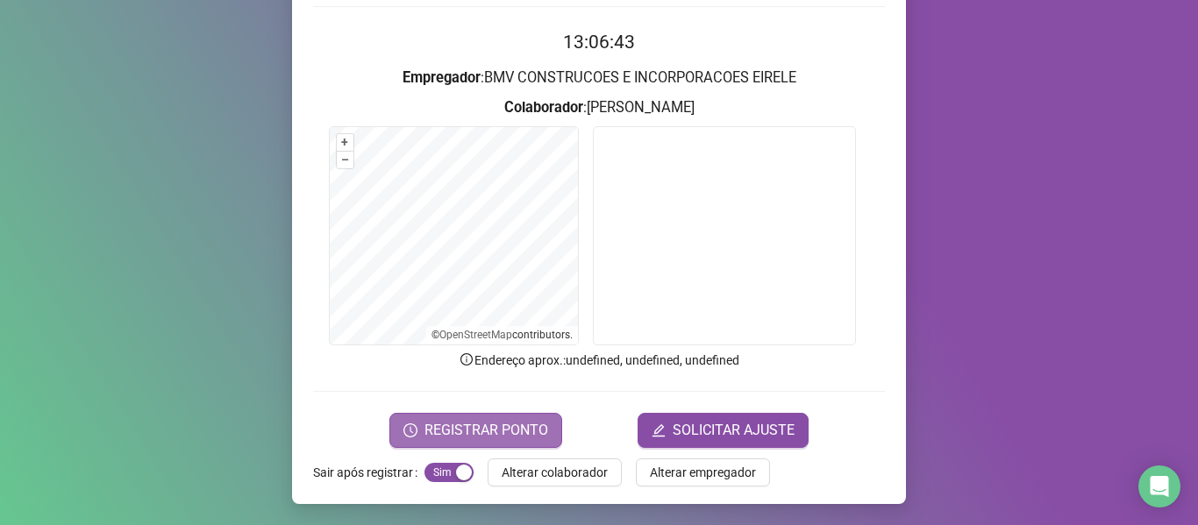
click at [455, 431] on span "REGISTRAR PONTO" at bounding box center [487, 430] width 124 height 21
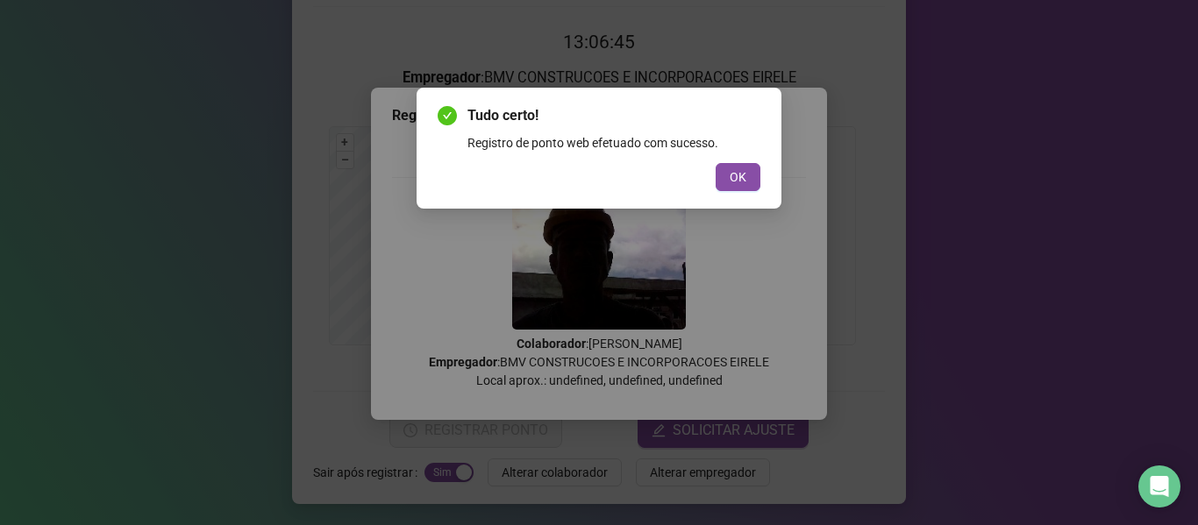
click at [741, 176] on span "OK" at bounding box center [738, 177] width 17 height 19
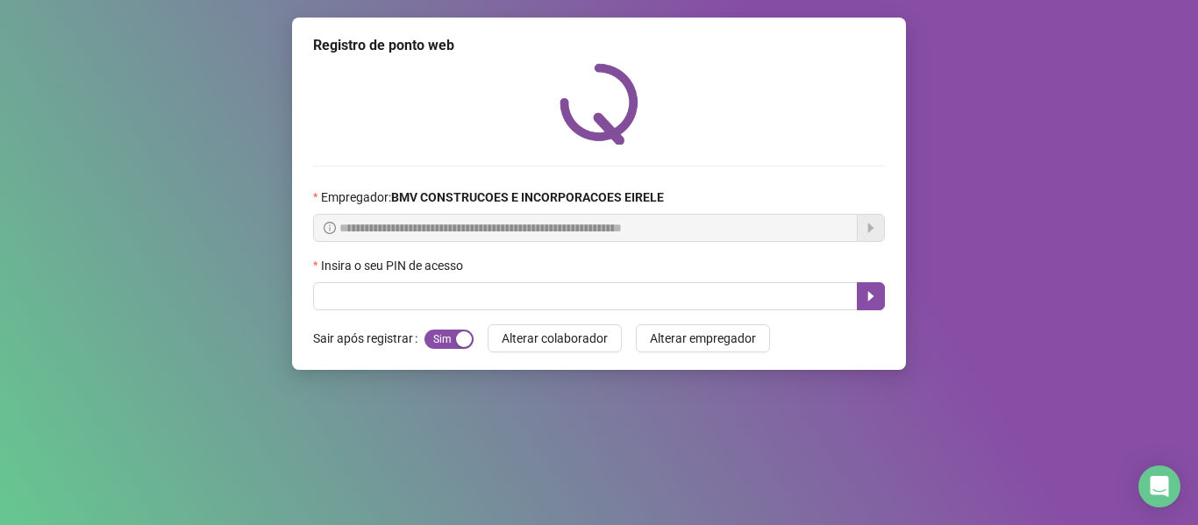
scroll to position [0, 0]
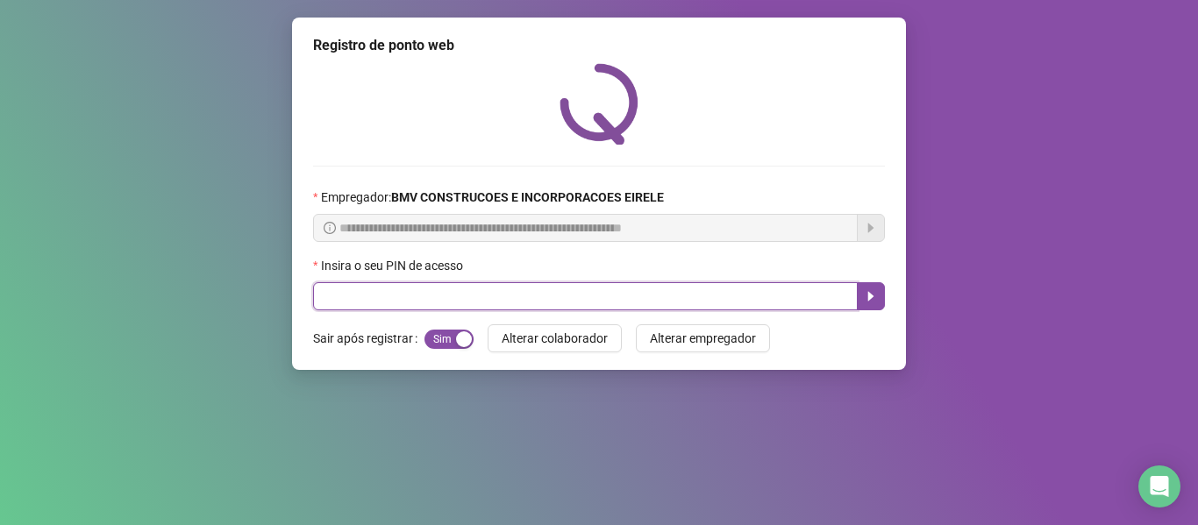
click at [789, 296] on input "text" at bounding box center [585, 296] width 545 height 28
type input "*****"
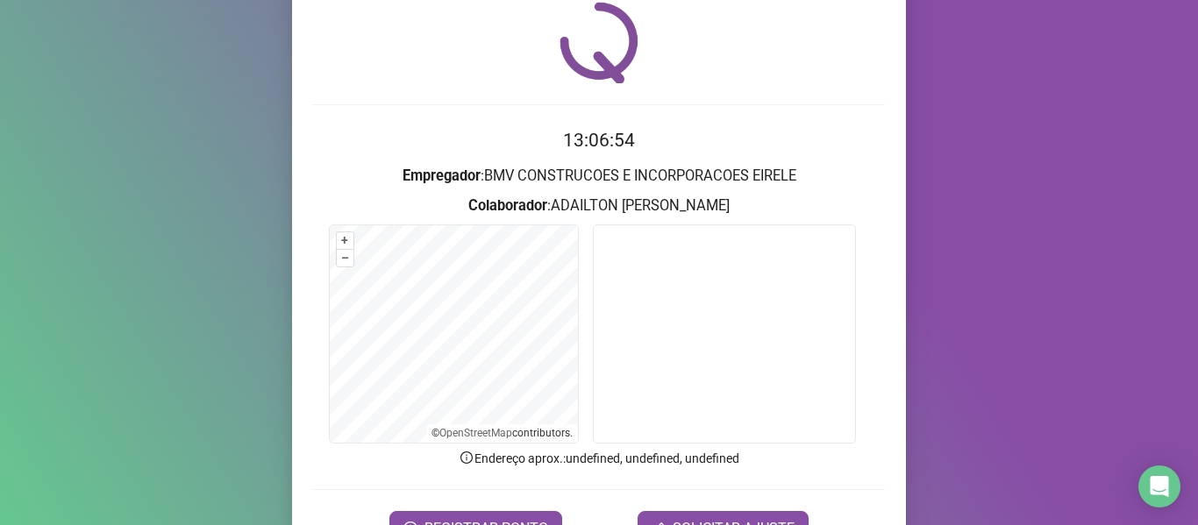
scroll to position [160, 0]
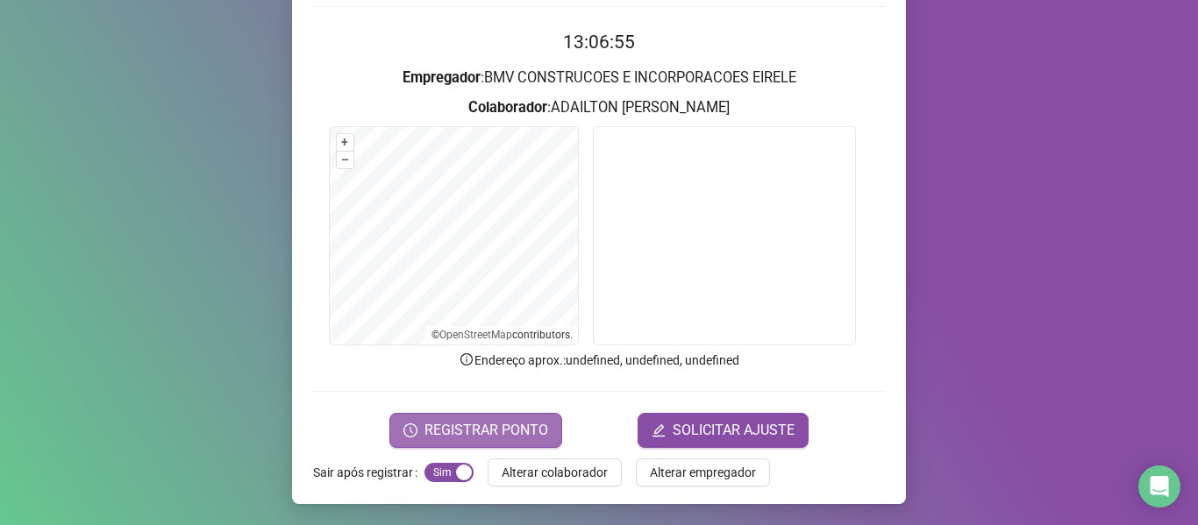
click at [496, 420] on span "REGISTRAR PONTO" at bounding box center [487, 430] width 124 height 21
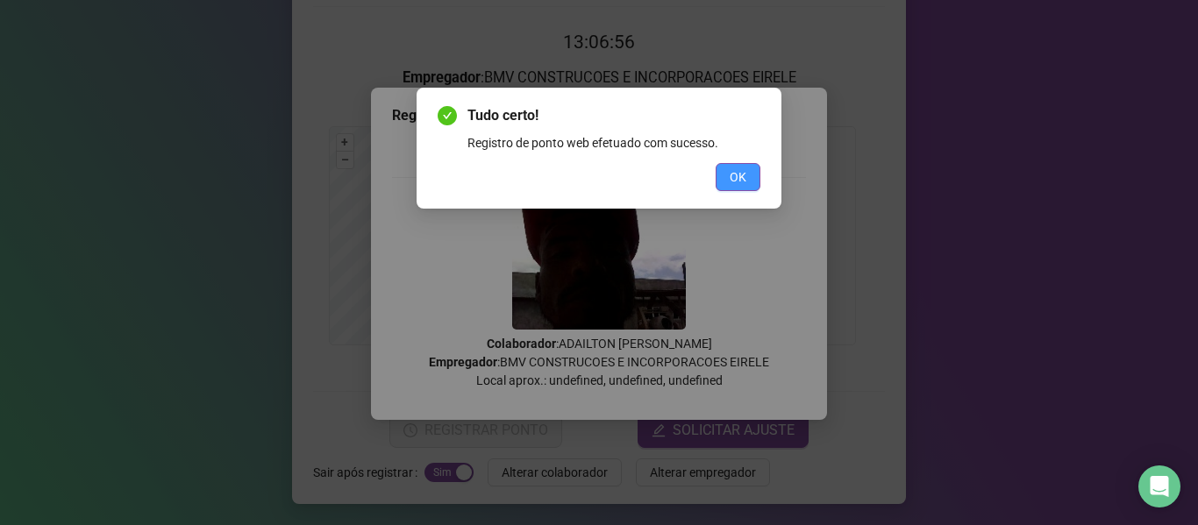
click at [734, 166] on button "OK" at bounding box center [738, 177] width 45 height 28
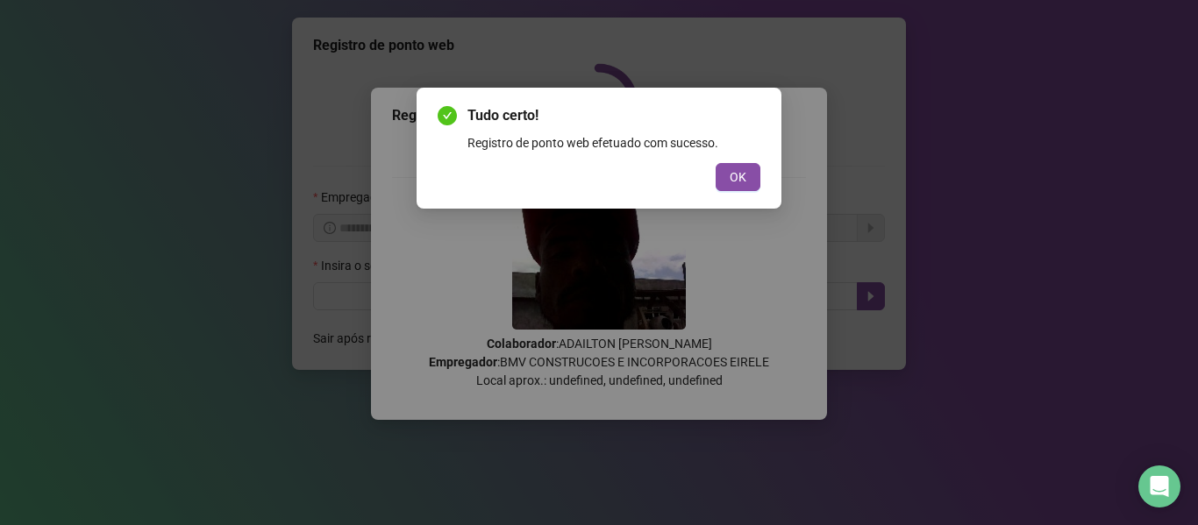
scroll to position [0, 0]
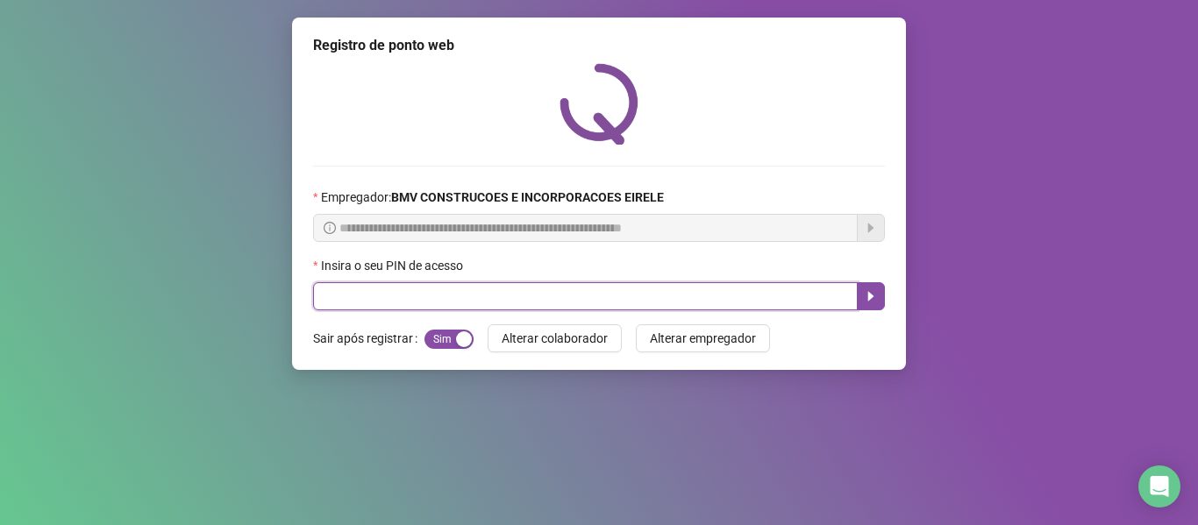
click at [657, 289] on input "text" at bounding box center [585, 296] width 545 height 28
type input "*****"
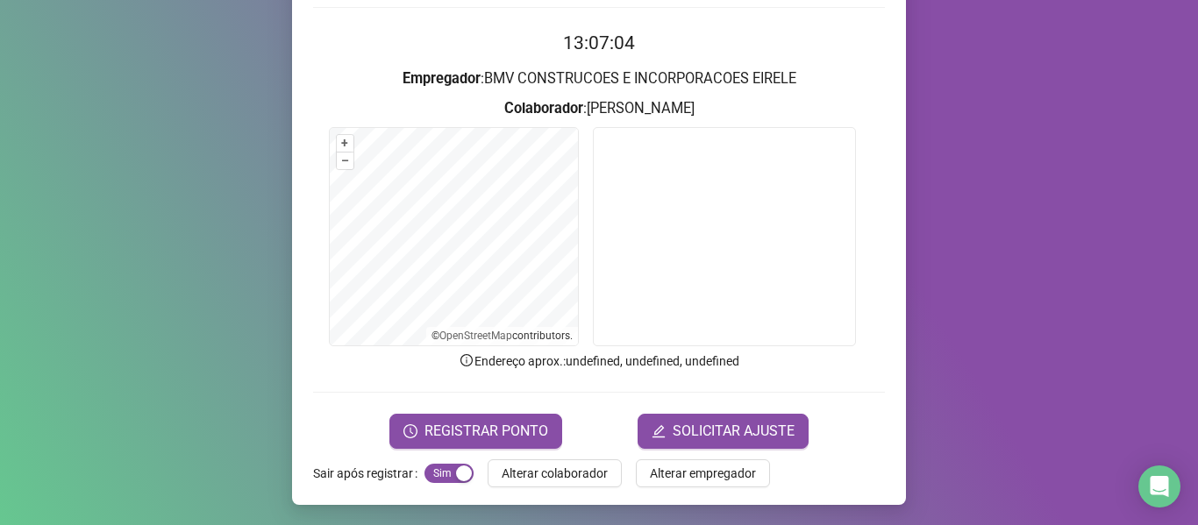
scroll to position [160, 0]
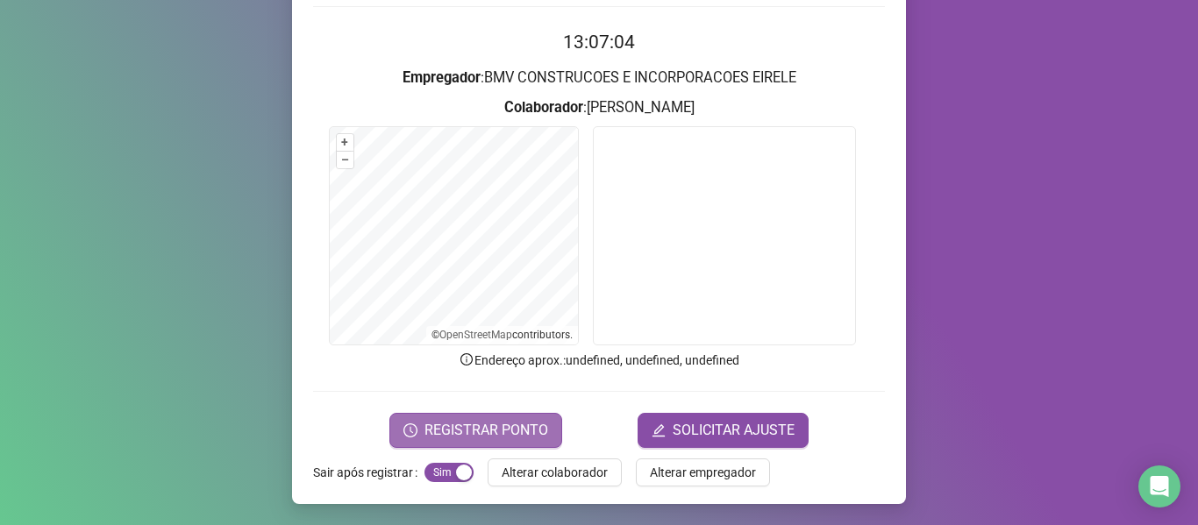
click at [486, 418] on button "REGISTRAR PONTO" at bounding box center [475, 430] width 173 height 35
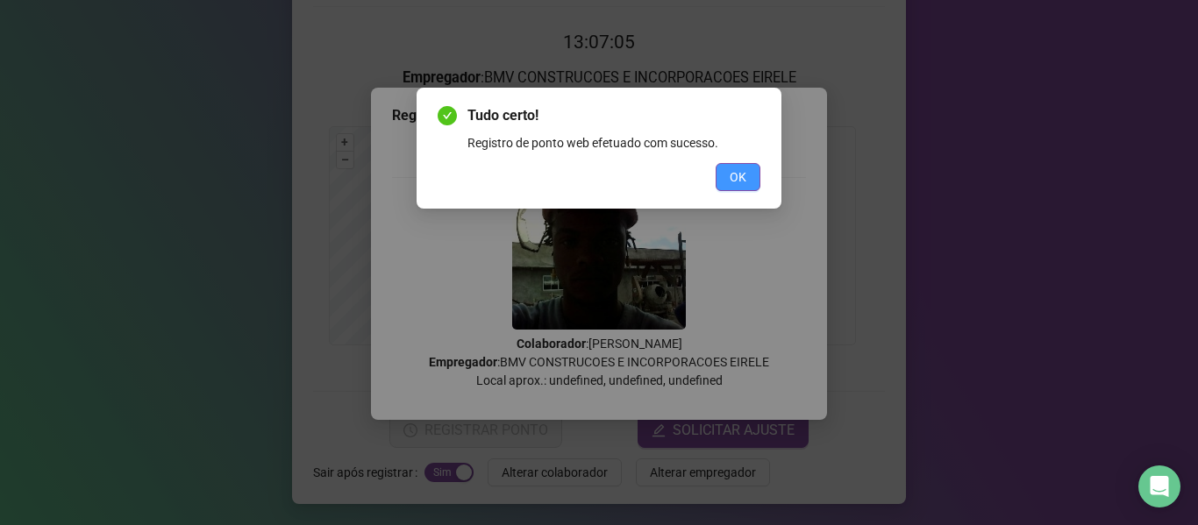
click at [729, 182] on button "OK" at bounding box center [738, 177] width 45 height 28
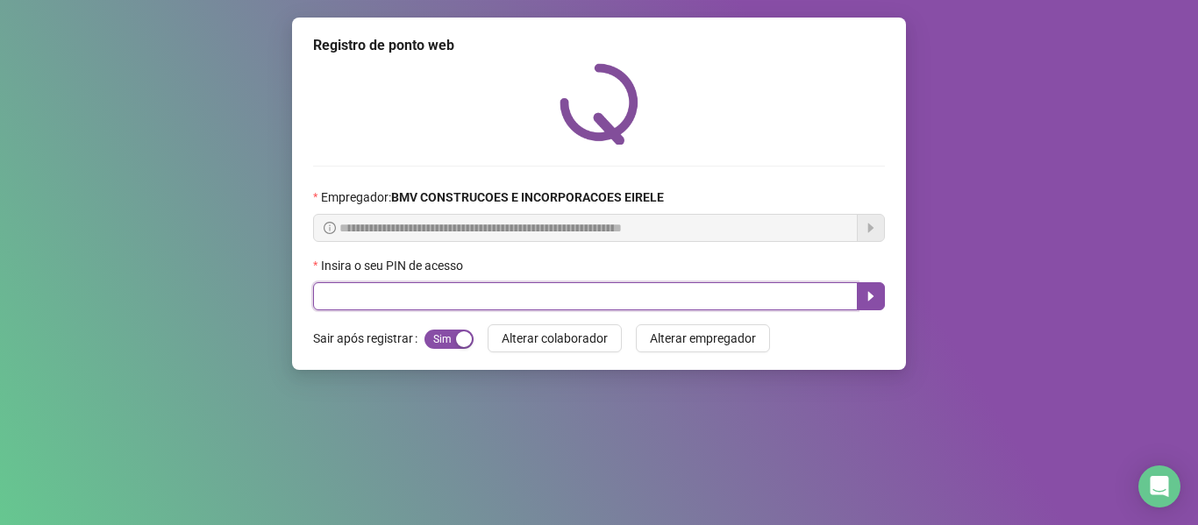
click at [677, 304] on input "text" at bounding box center [585, 296] width 545 height 28
type input "*****"
click at [860, 283] on button "button" at bounding box center [871, 296] width 28 height 28
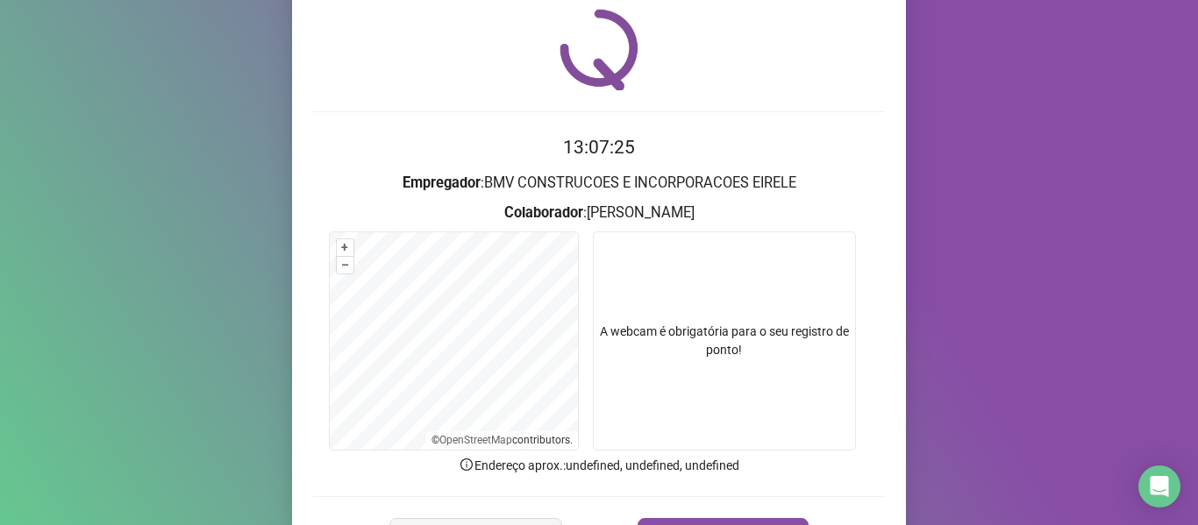
scroll to position [160, 0]
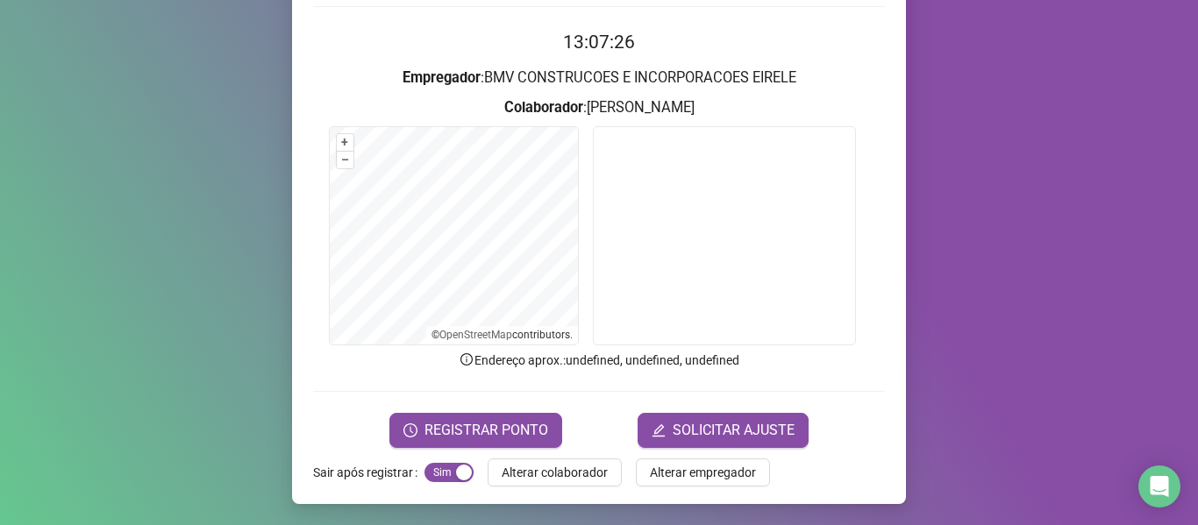
click at [528, 406] on form "13:07:26 Empregador : BMV CONSTRUCOES E INCORPORACOES EIRELE Colaborador : [PER…" at bounding box center [599, 237] width 572 height 419
click at [517, 440] on span "REGISTRAR PONTO" at bounding box center [487, 430] width 124 height 21
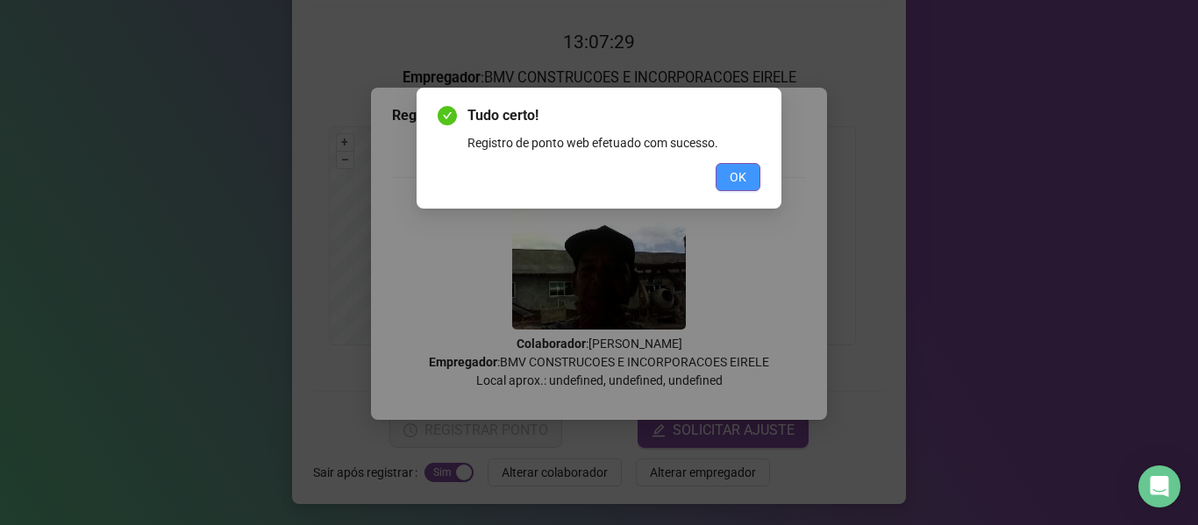
click at [739, 175] on span "OK" at bounding box center [738, 177] width 17 height 19
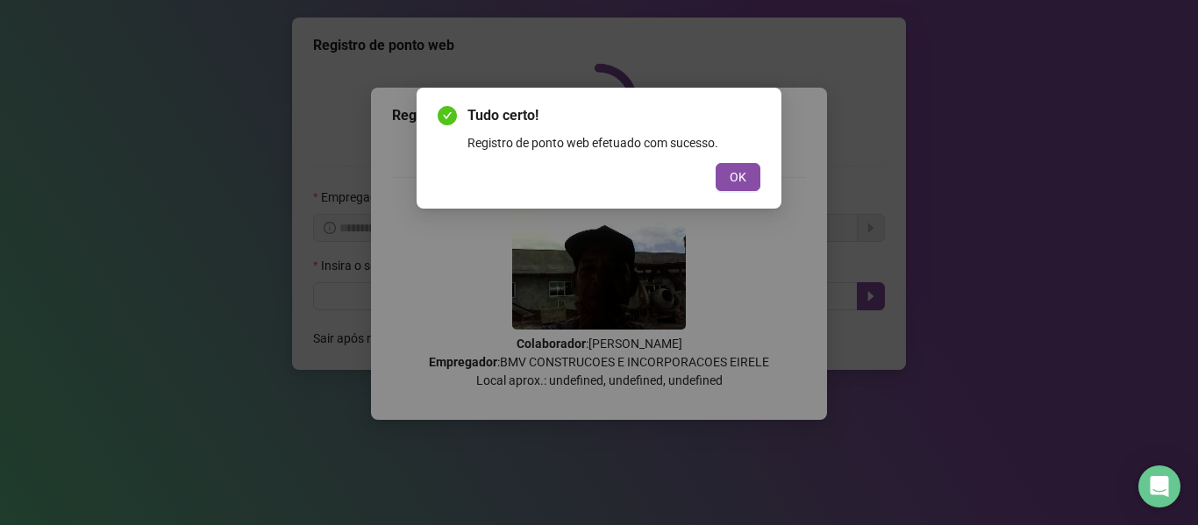
scroll to position [0, 0]
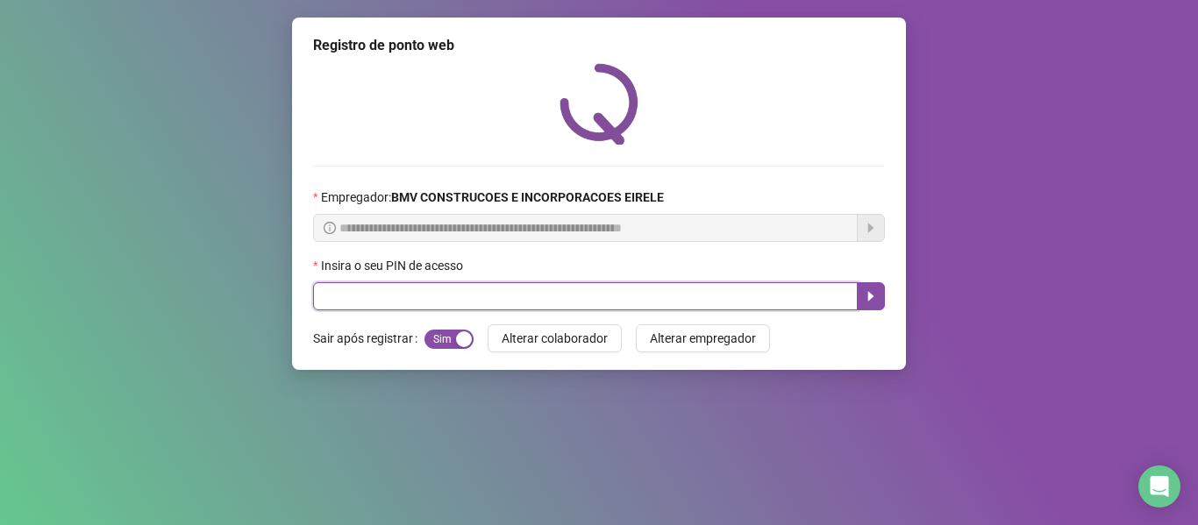
click at [747, 303] on input "text" at bounding box center [585, 296] width 545 height 28
type input "*****"
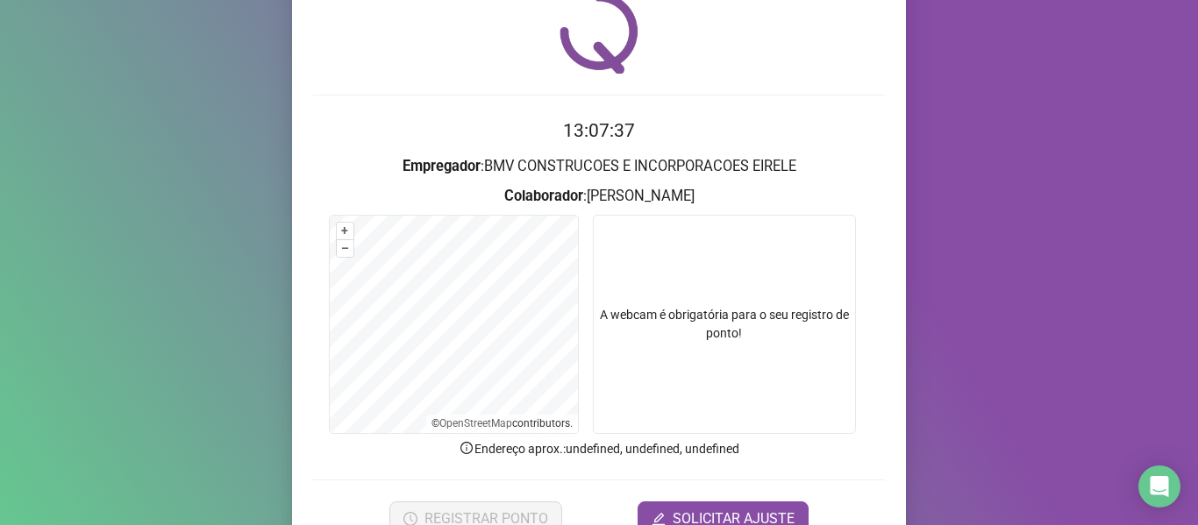
scroll to position [160, 0]
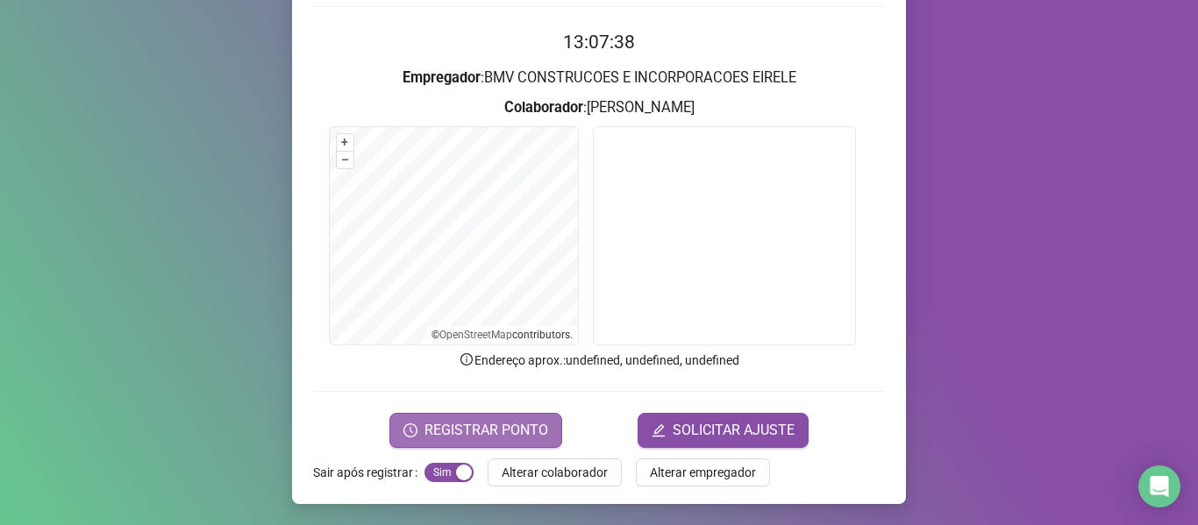
click at [517, 425] on span "REGISTRAR PONTO" at bounding box center [487, 430] width 124 height 21
click at [517, 425] on body "Página inicial Registrar ponto Espelho de ponto Meus registros Minhas solicitaç…" at bounding box center [599, 262] width 1198 height 525
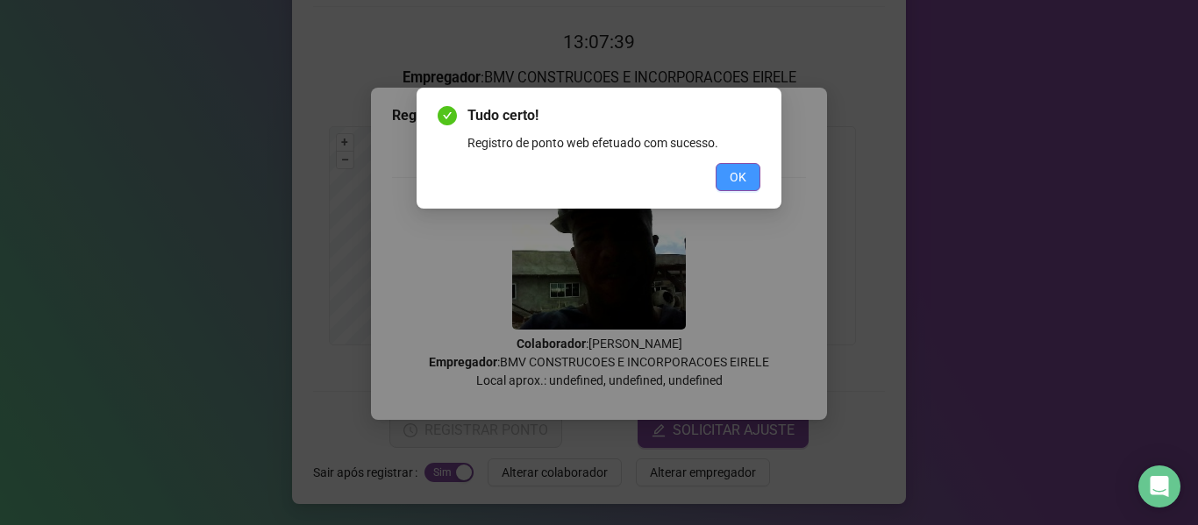
click at [734, 181] on span "OK" at bounding box center [738, 177] width 17 height 19
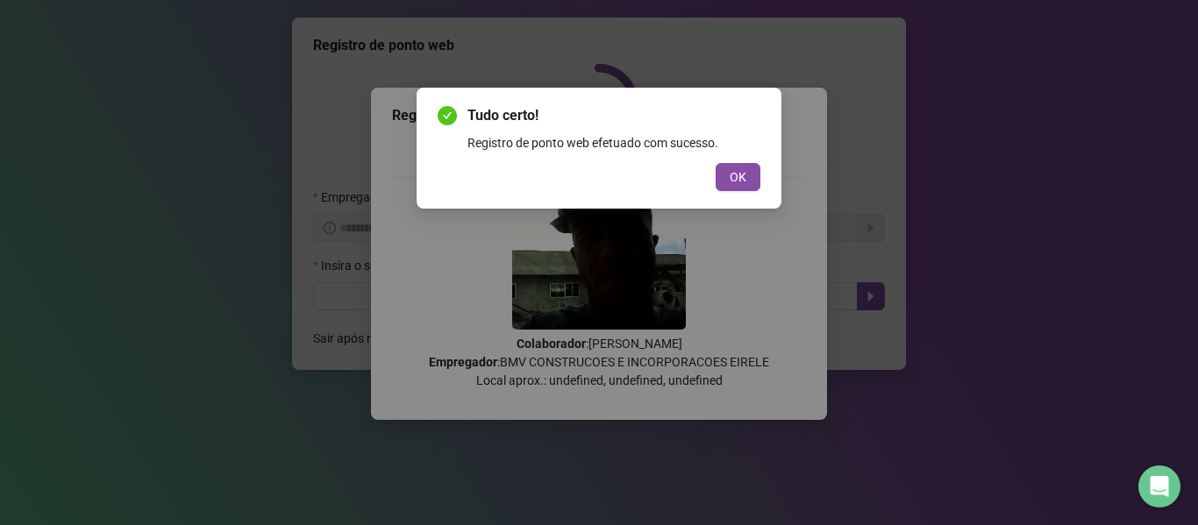
scroll to position [0, 0]
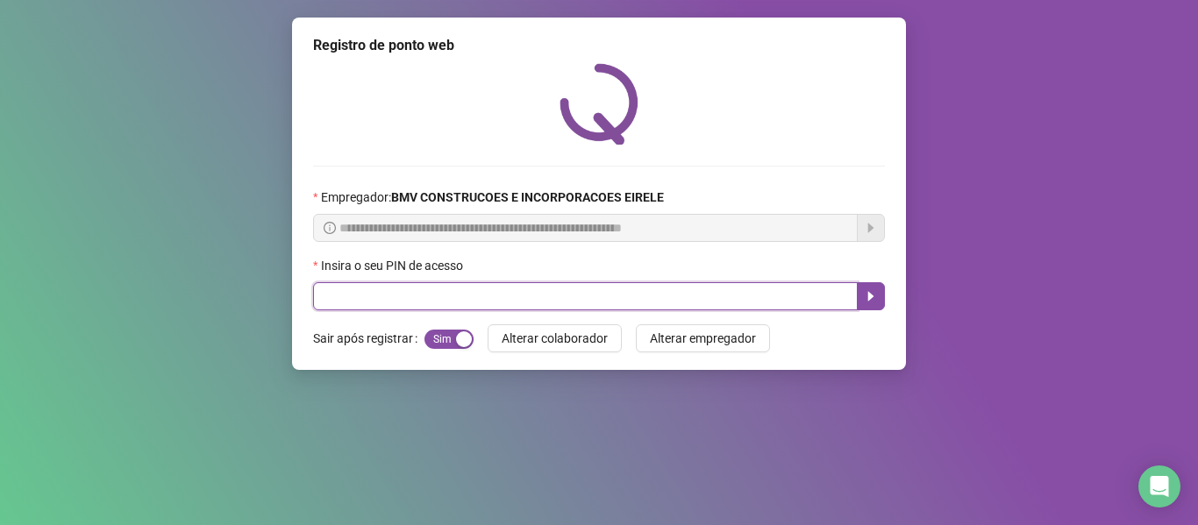
click at [762, 301] on input "text" at bounding box center [585, 296] width 545 height 28
type input "*****"
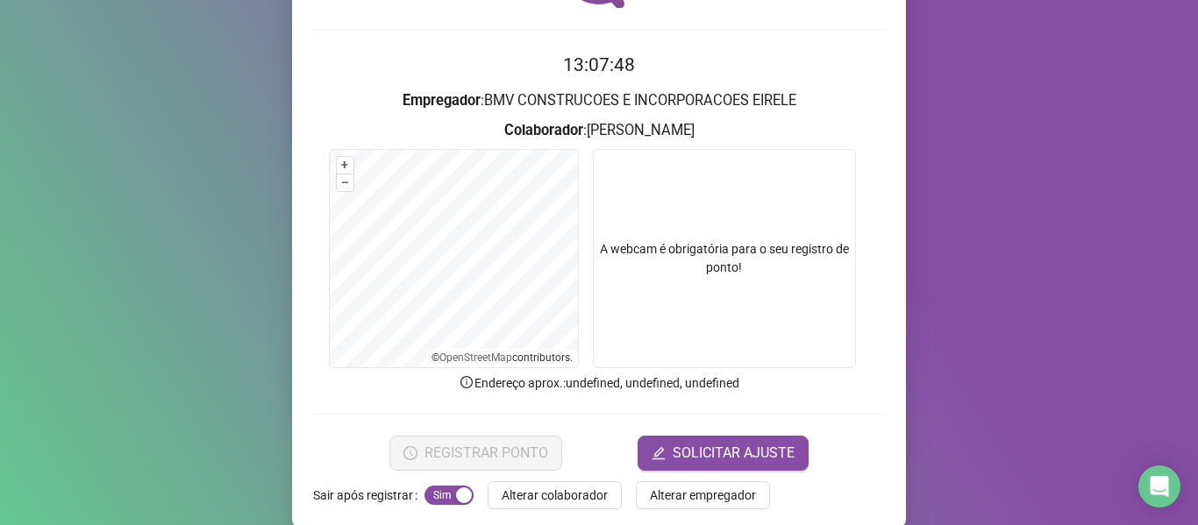
scroll to position [160, 0]
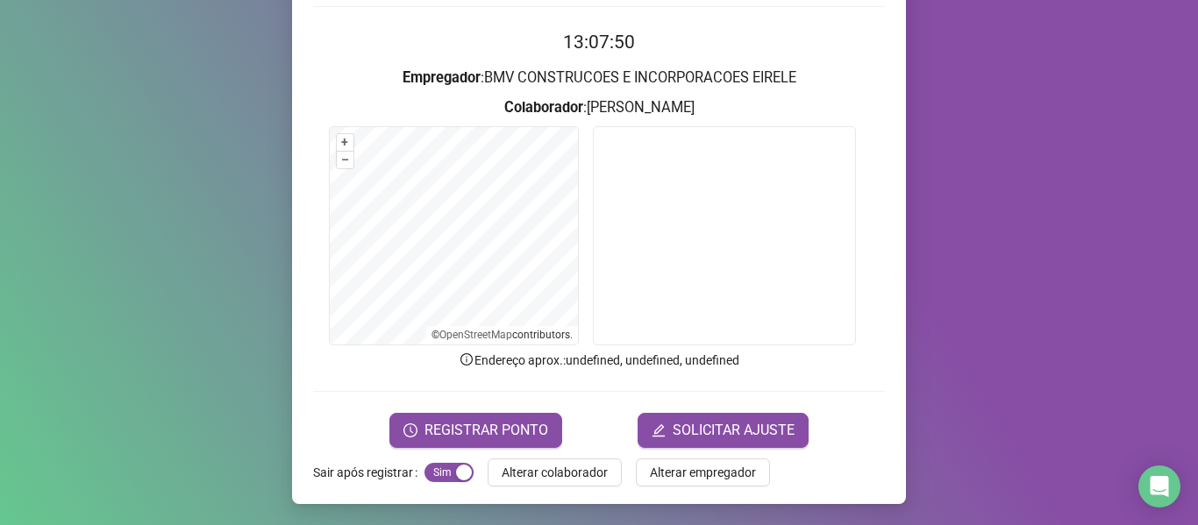
click at [525, 411] on form "13:07:50 Empregador : BMV CONSTRUCOES E INCORPORACOES EIRELE Colaborador : [PER…" at bounding box center [599, 237] width 572 height 419
click at [524, 415] on button "REGISTRAR PONTO" at bounding box center [475, 430] width 173 height 35
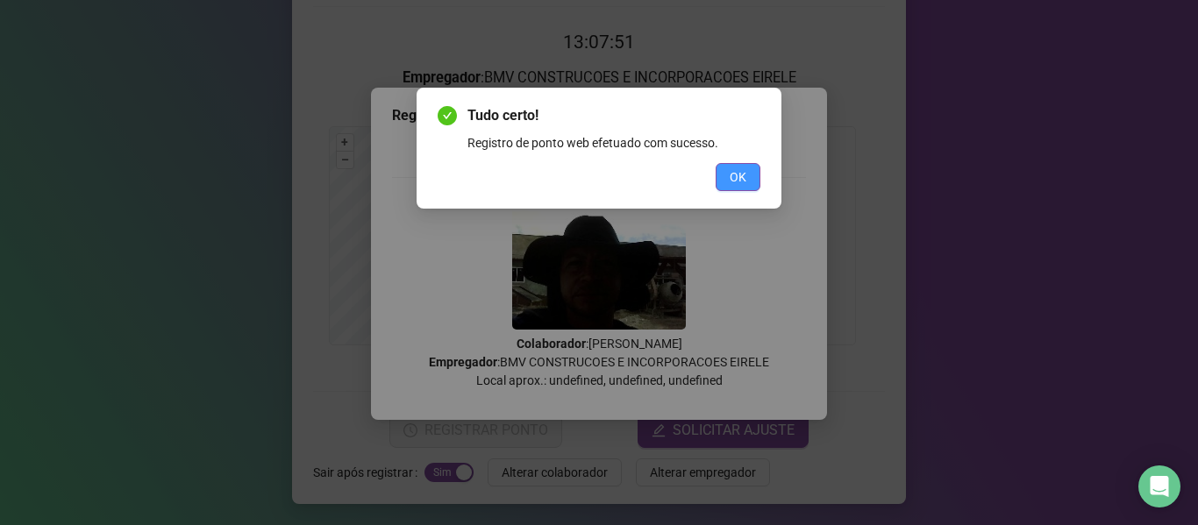
click at [738, 168] on span "OK" at bounding box center [738, 177] width 17 height 19
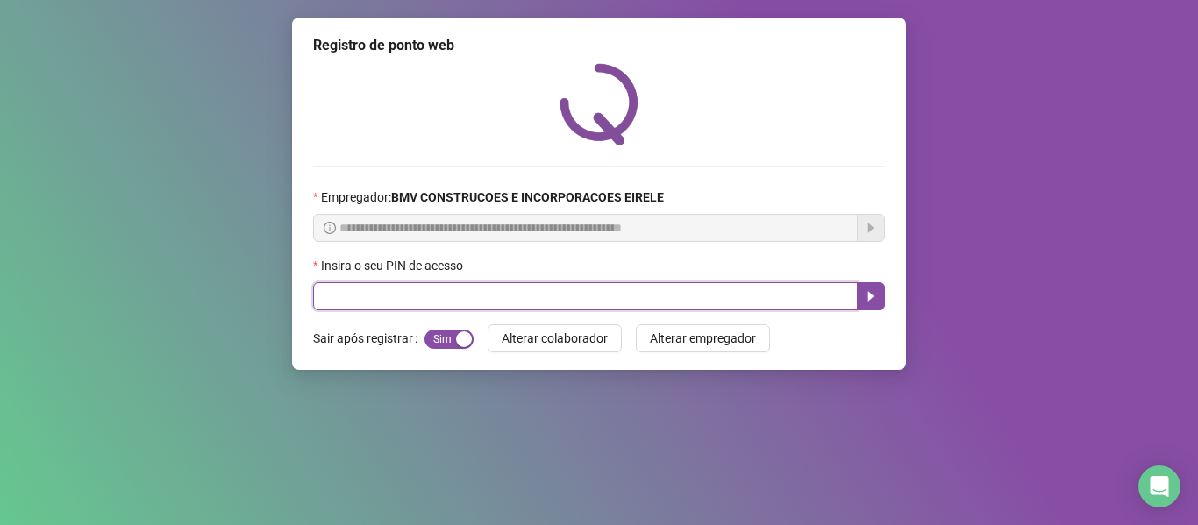
click at [761, 291] on input "text" at bounding box center [585, 296] width 545 height 28
type input "*****"
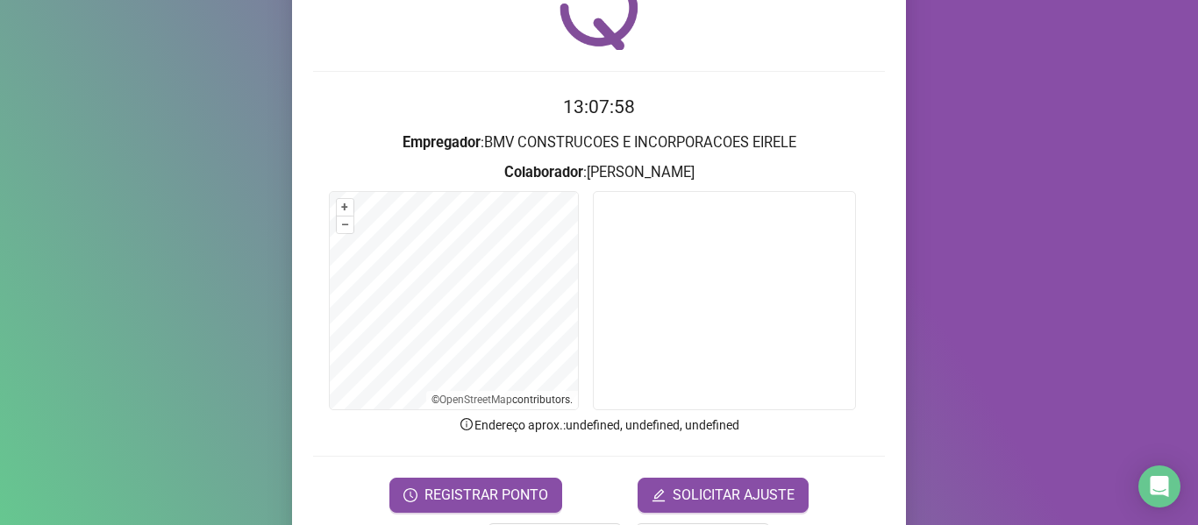
scroll to position [160, 0]
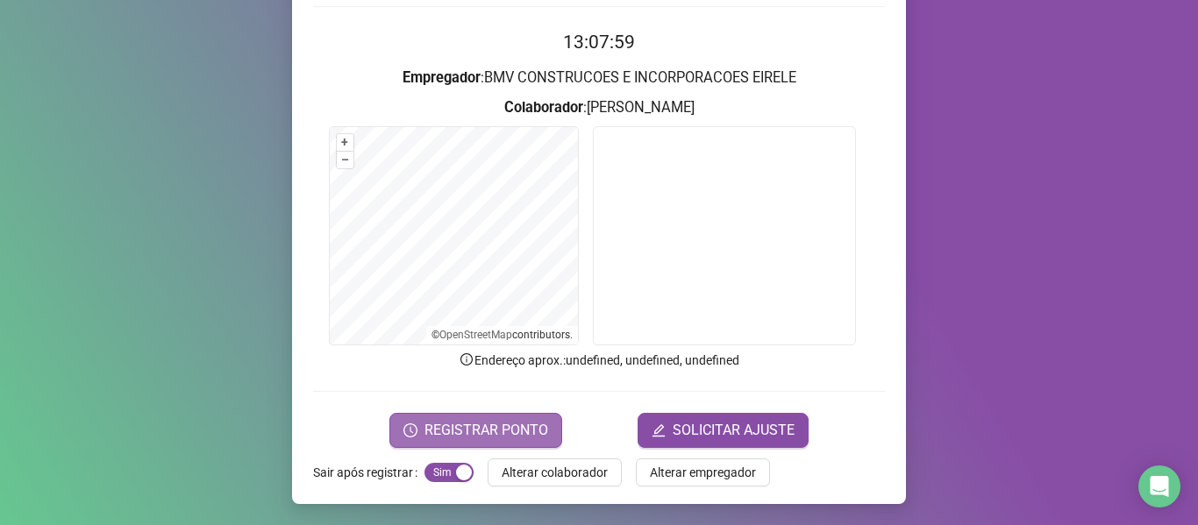
click at [479, 413] on button "REGISTRAR PONTO" at bounding box center [475, 430] width 173 height 35
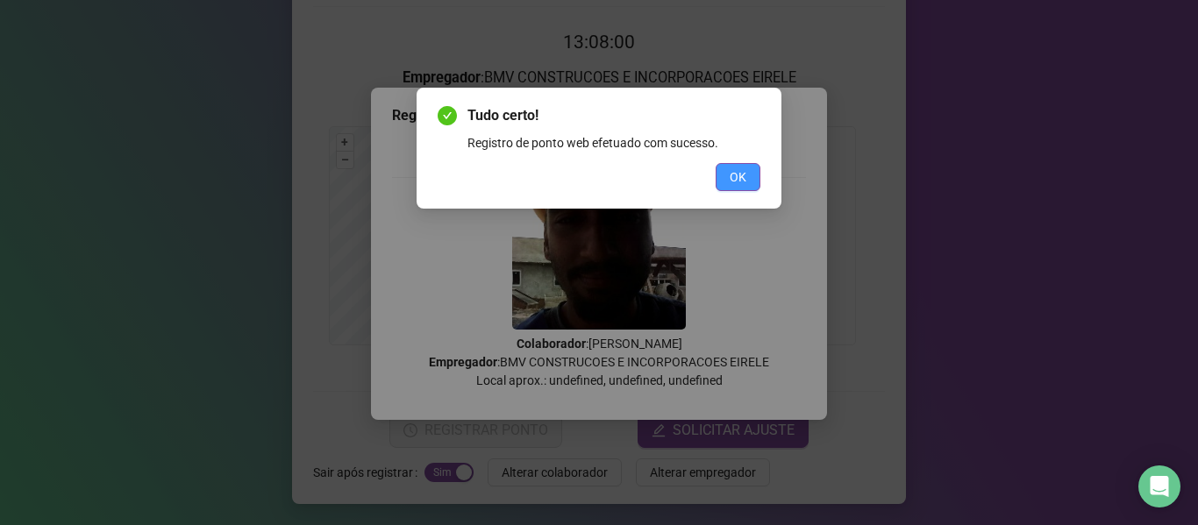
click at [744, 168] on span "OK" at bounding box center [738, 177] width 17 height 19
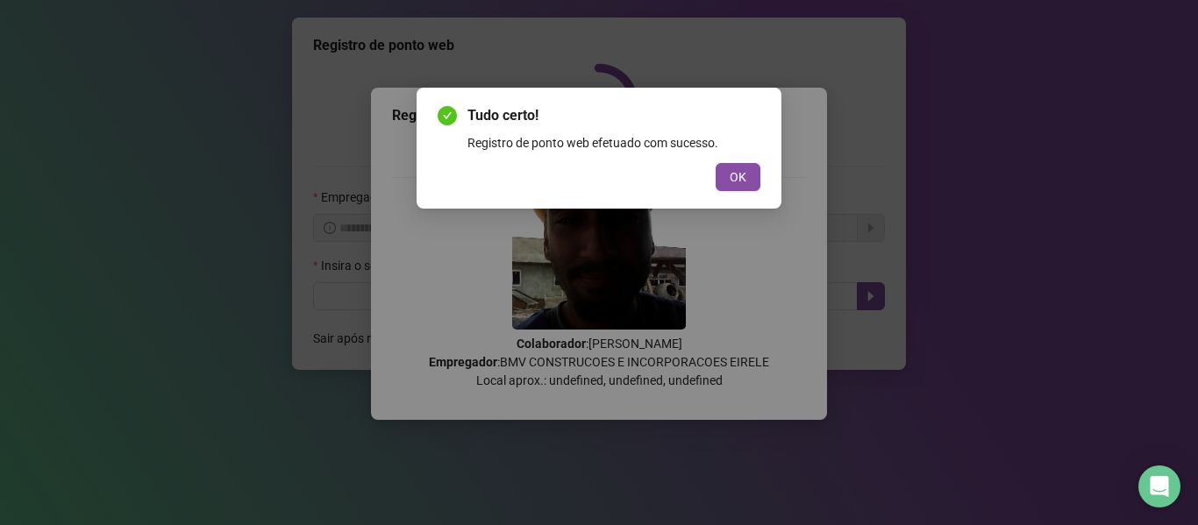
scroll to position [0, 0]
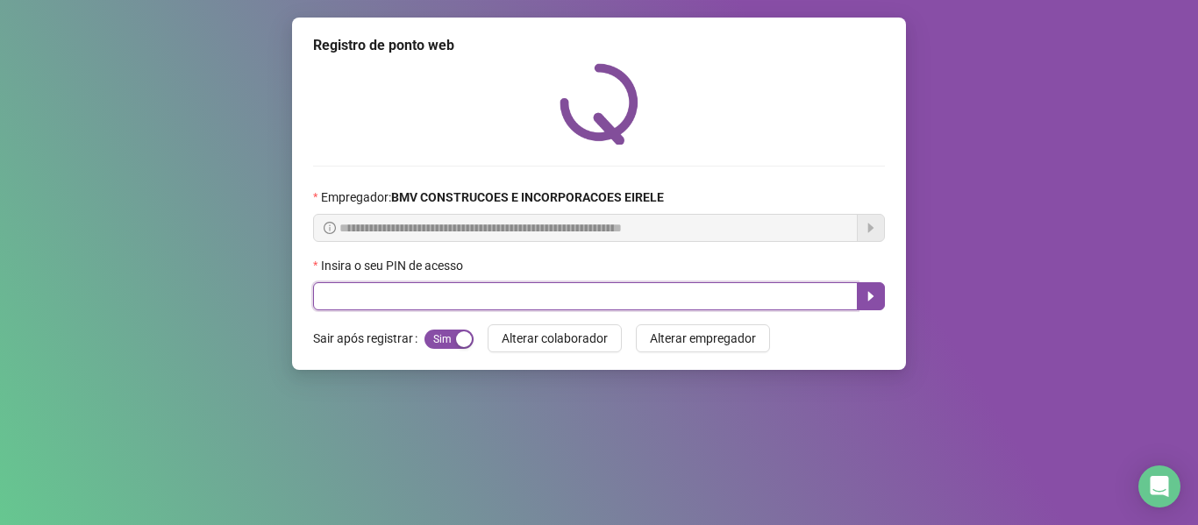
click at [765, 290] on input "text" at bounding box center [585, 296] width 545 height 28
type input "*****"
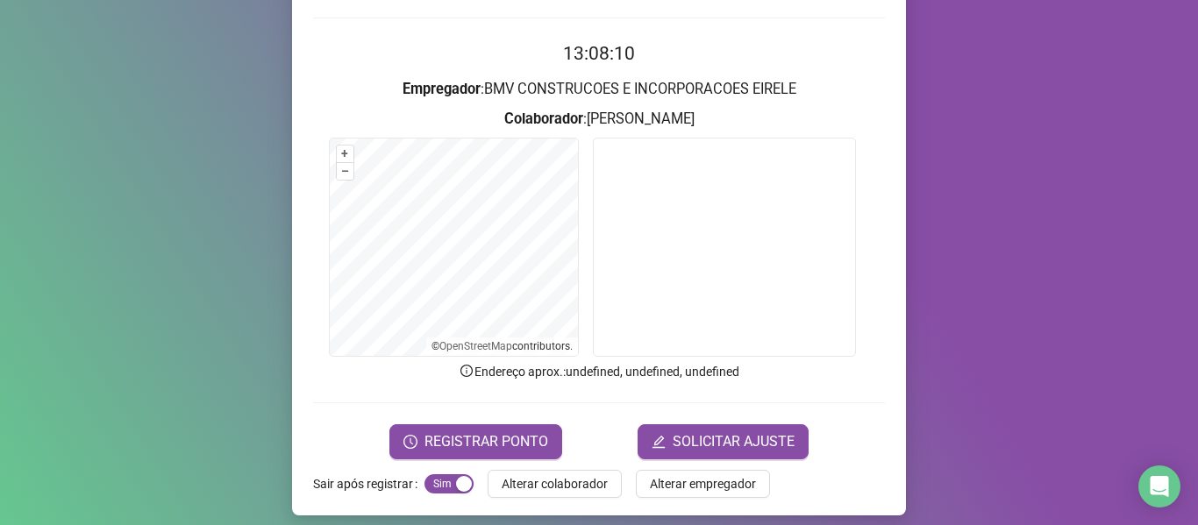
scroll to position [160, 0]
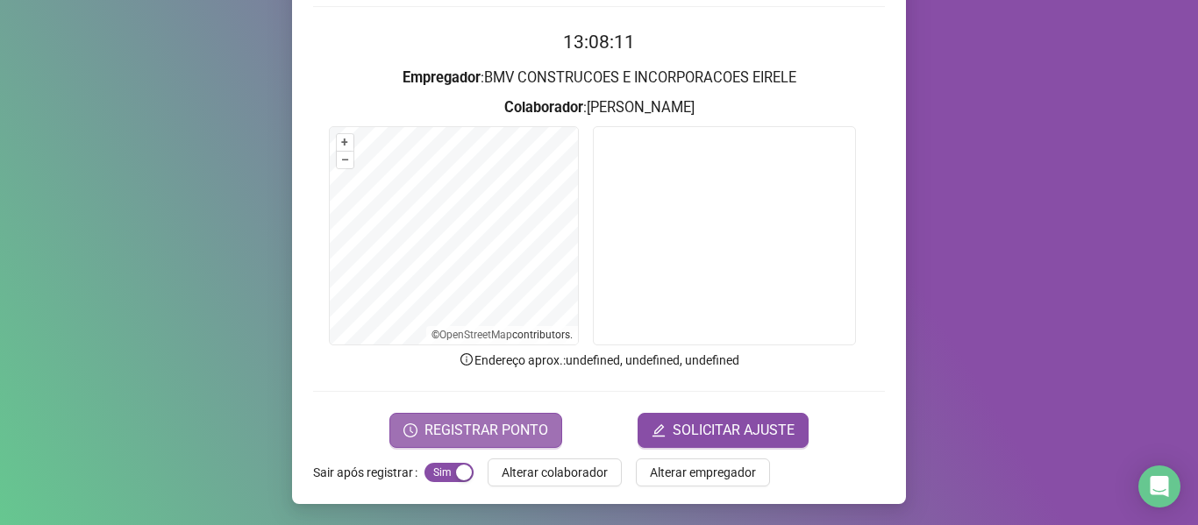
click at [511, 425] on span "REGISTRAR PONTO" at bounding box center [487, 430] width 124 height 21
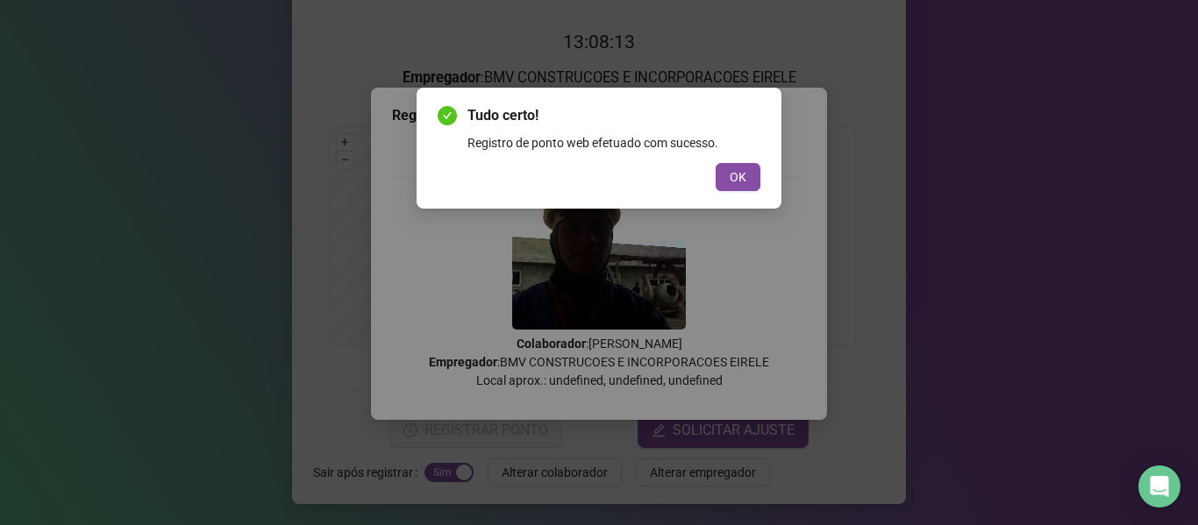
click at [733, 180] on span "OK" at bounding box center [738, 177] width 17 height 19
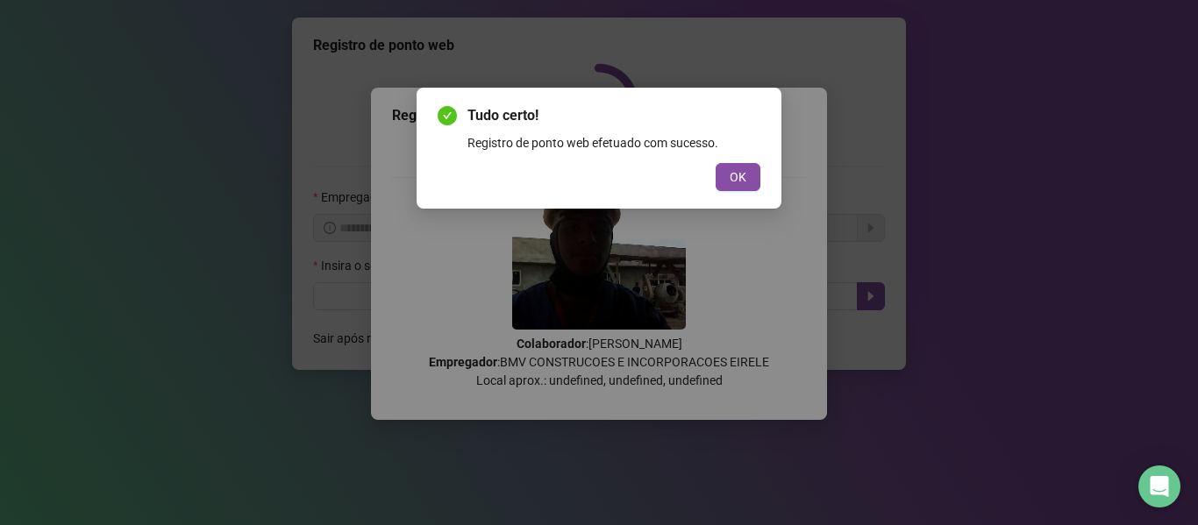
scroll to position [0, 0]
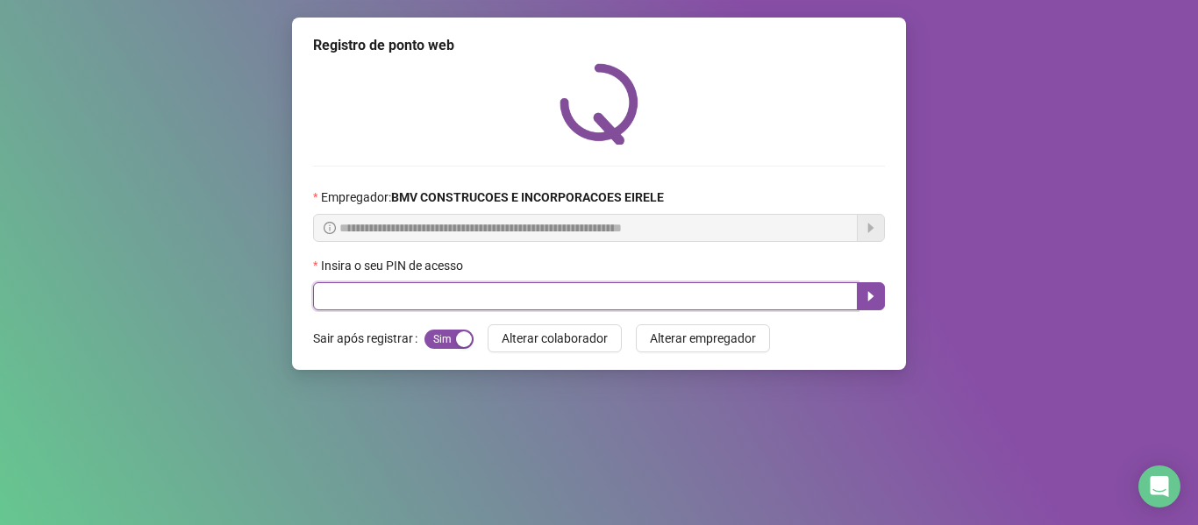
click at [761, 303] on input "text" at bounding box center [585, 296] width 545 height 28
type input "*****"
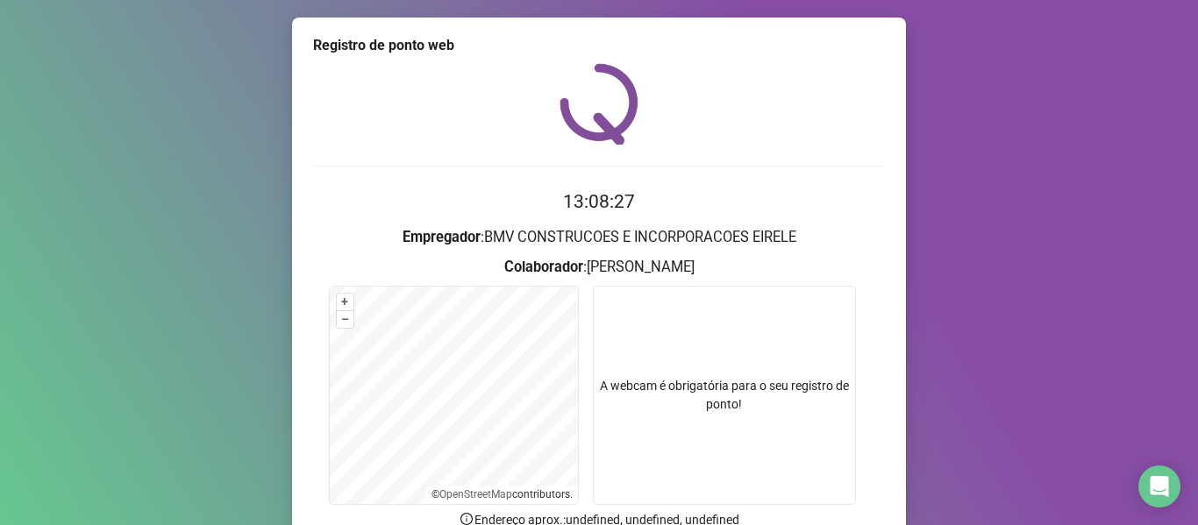
scroll to position [160, 0]
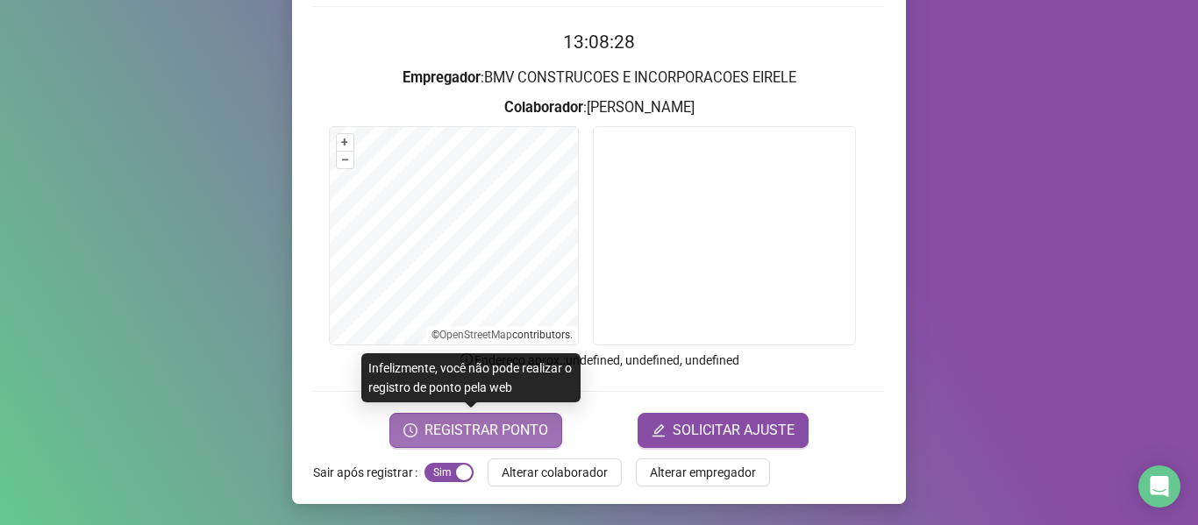
click at [500, 440] on span "REGISTRAR PONTO" at bounding box center [487, 430] width 124 height 21
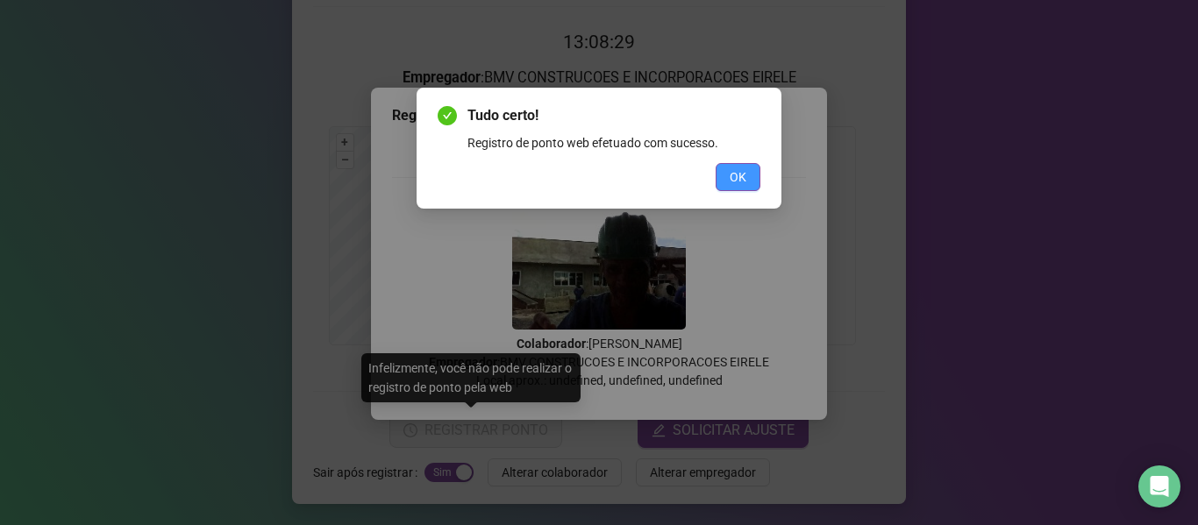
click at [739, 164] on button "OK" at bounding box center [738, 177] width 45 height 28
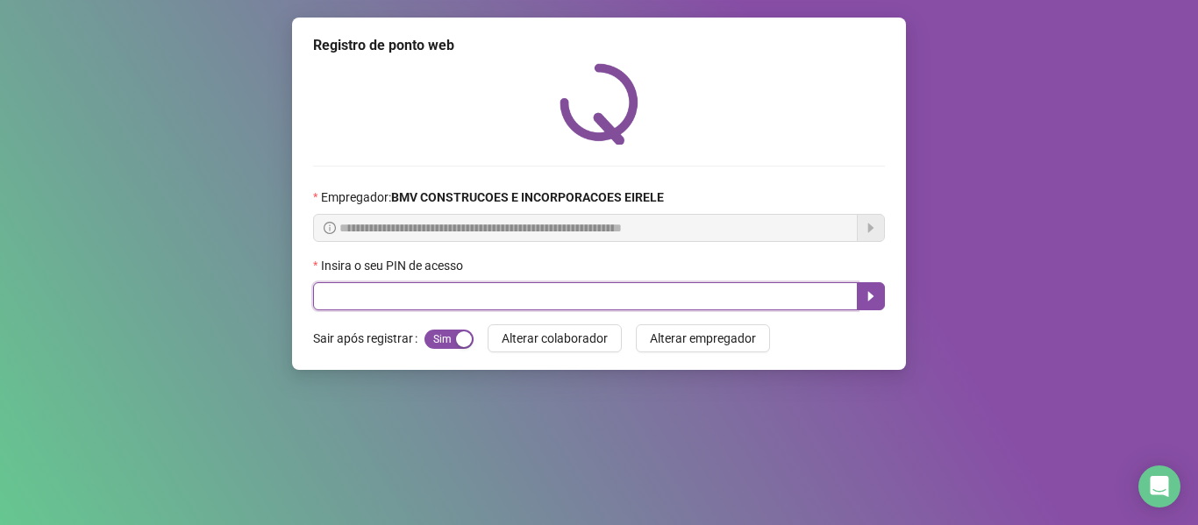
click at [706, 296] on input "text" at bounding box center [585, 296] width 545 height 28
type input "*****"
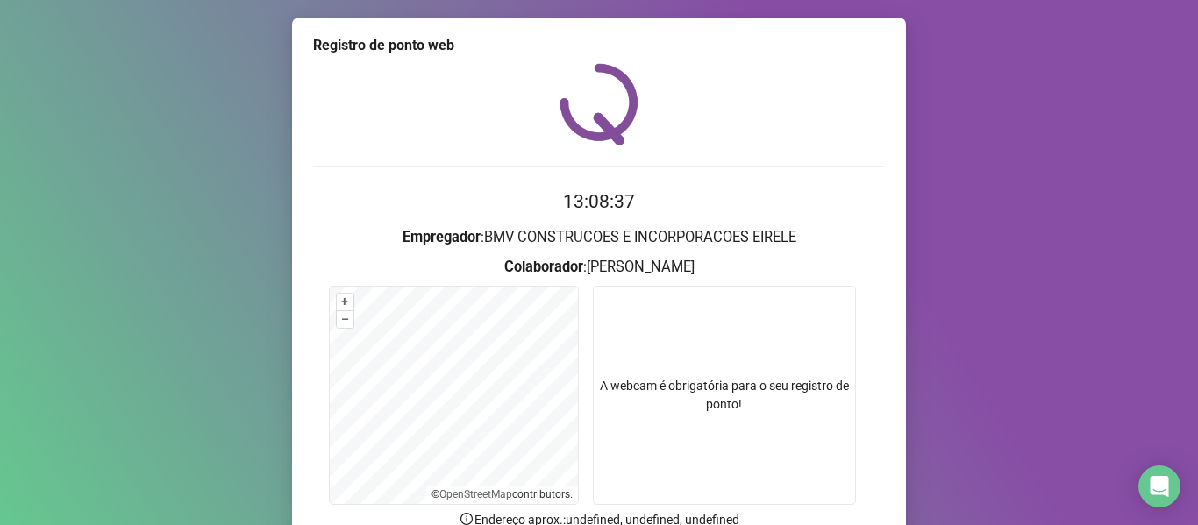
scroll to position [160, 0]
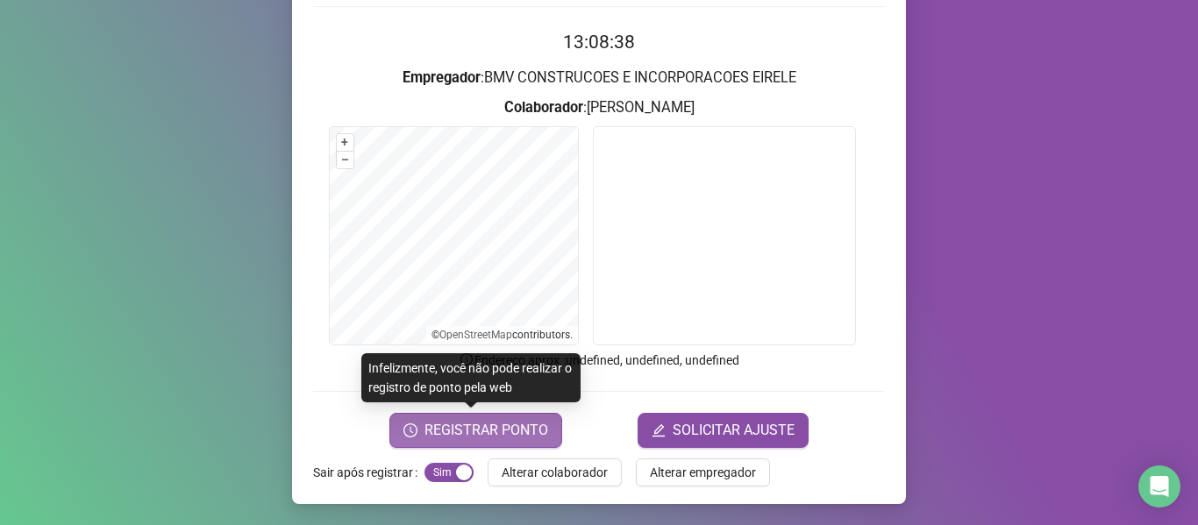
click at [460, 420] on span "REGISTRAR PONTO" at bounding box center [487, 430] width 124 height 21
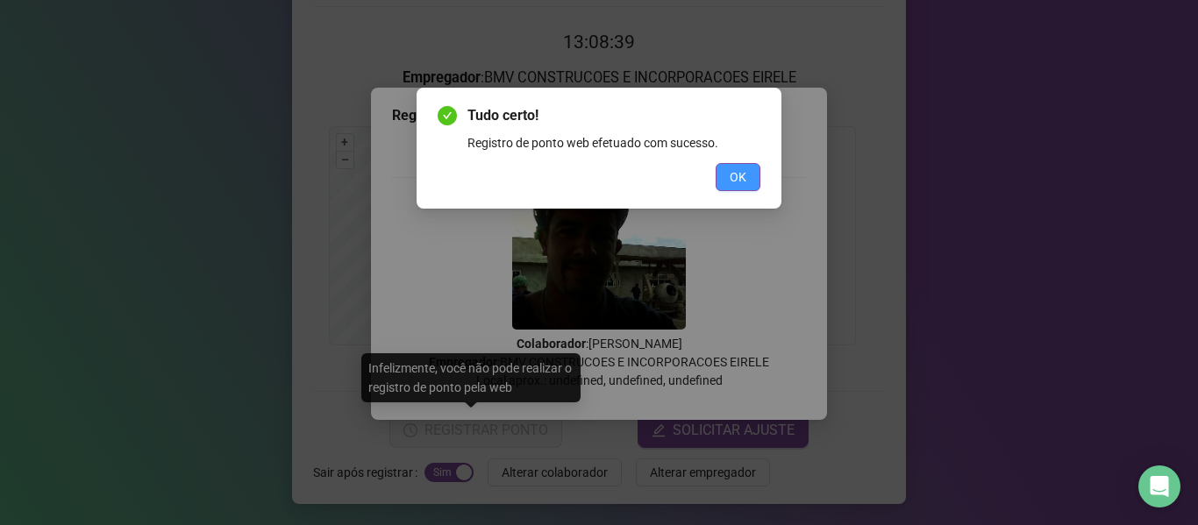
click at [741, 190] on button "OK" at bounding box center [738, 177] width 45 height 28
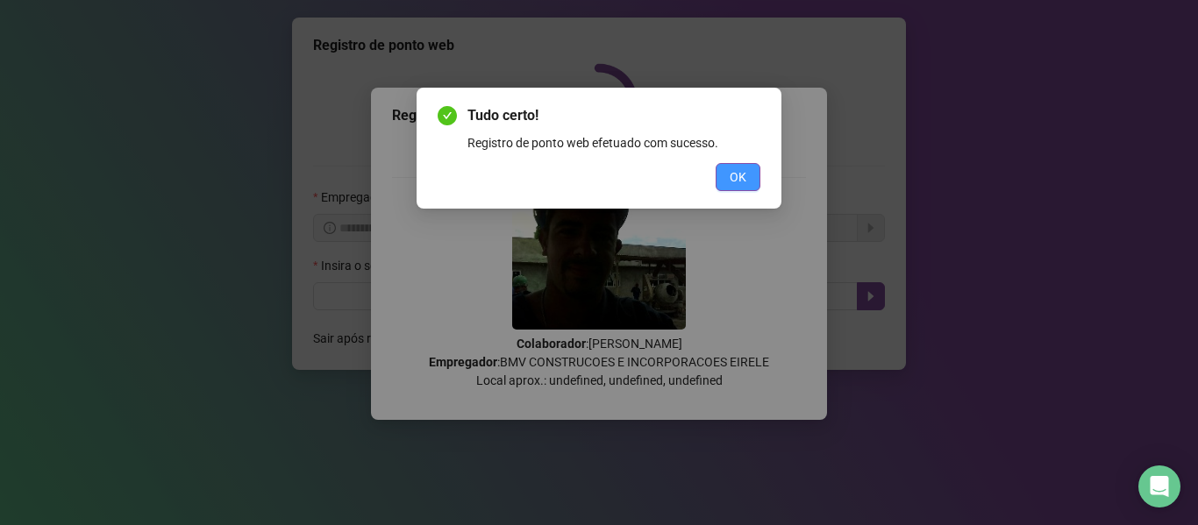
scroll to position [0, 0]
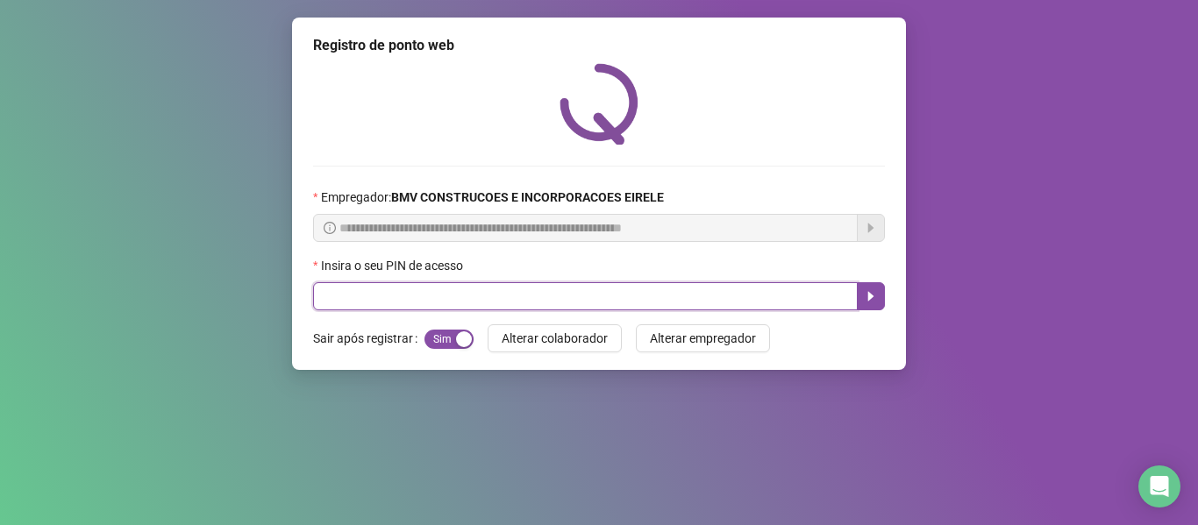
click at [756, 296] on input "text" at bounding box center [585, 296] width 545 height 28
type input "*****"
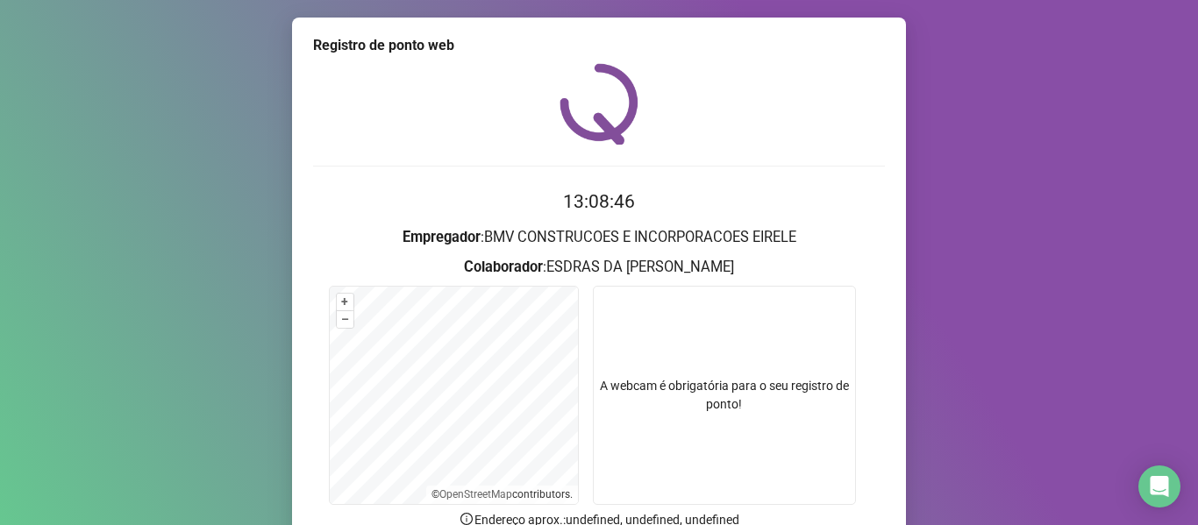
scroll to position [160, 0]
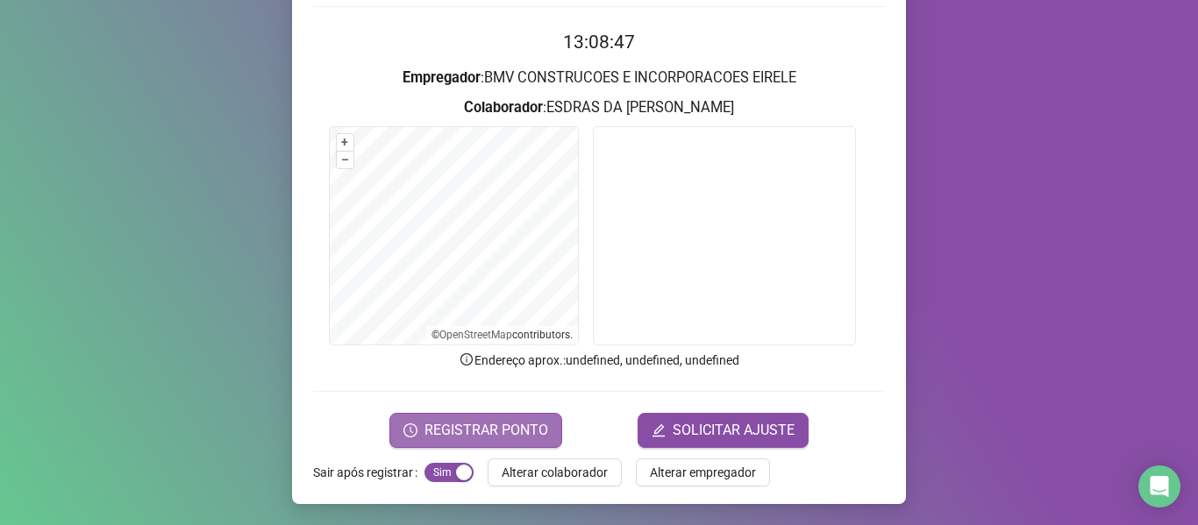
click at [463, 427] on span "REGISTRAR PONTO" at bounding box center [487, 430] width 124 height 21
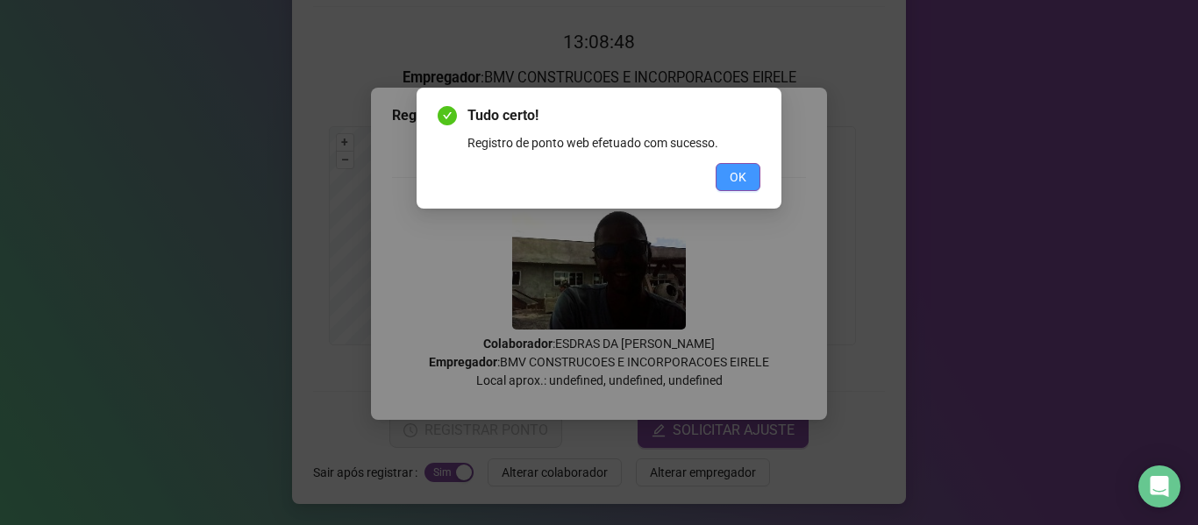
click at [745, 174] on span "OK" at bounding box center [738, 177] width 17 height 19
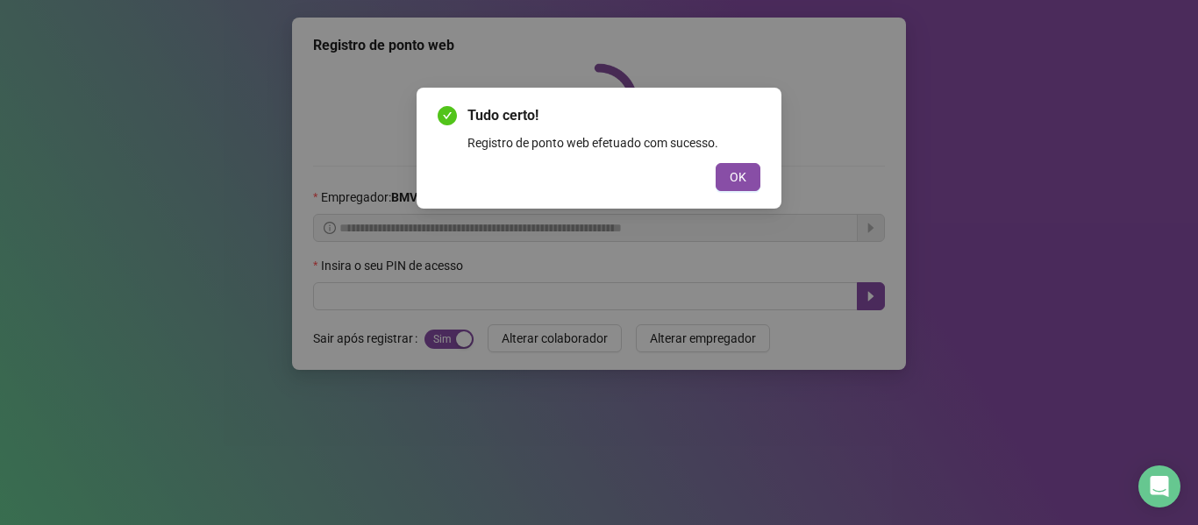
scroll to position [0, 0]
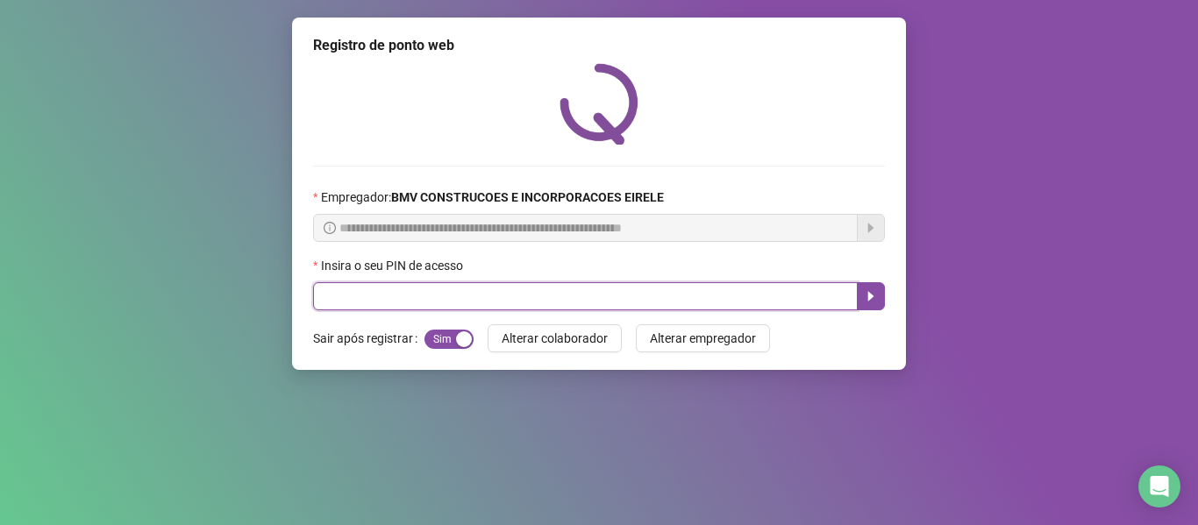
click at [750, 297] on input "text" at bounding box center [585, 296] width 545 height 28
type input "*****"
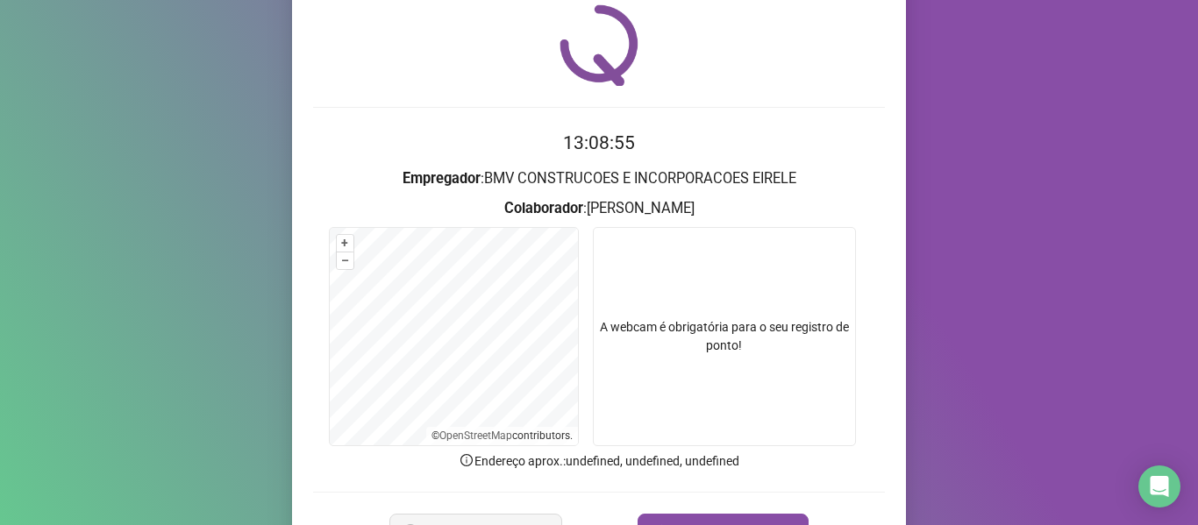
scroll to position [160, 0]
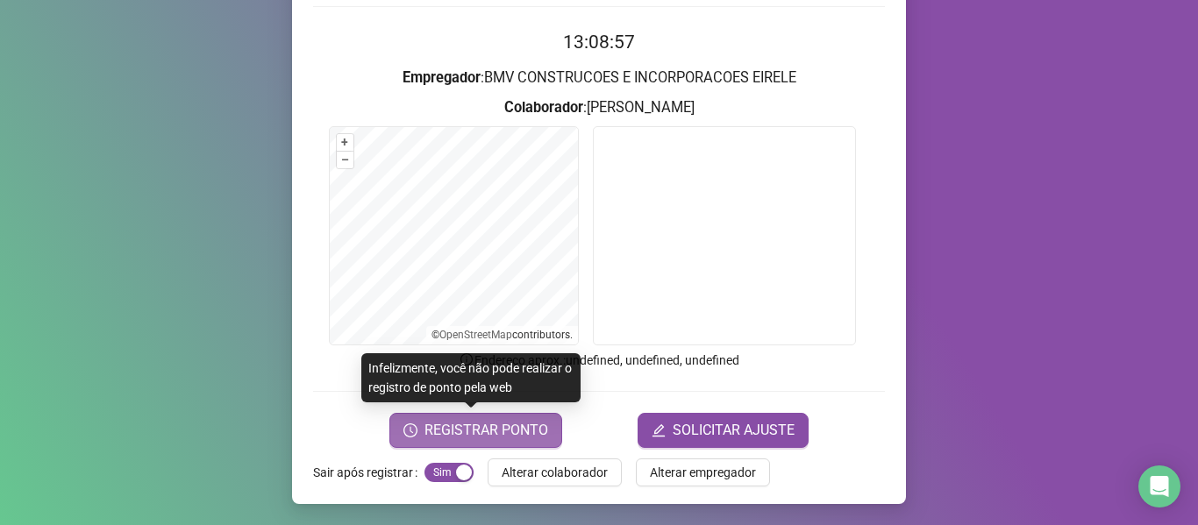
click at [510, 425] on span "REGISTRAR PONTO" at bounding box center [487, 430] width 124 height 21
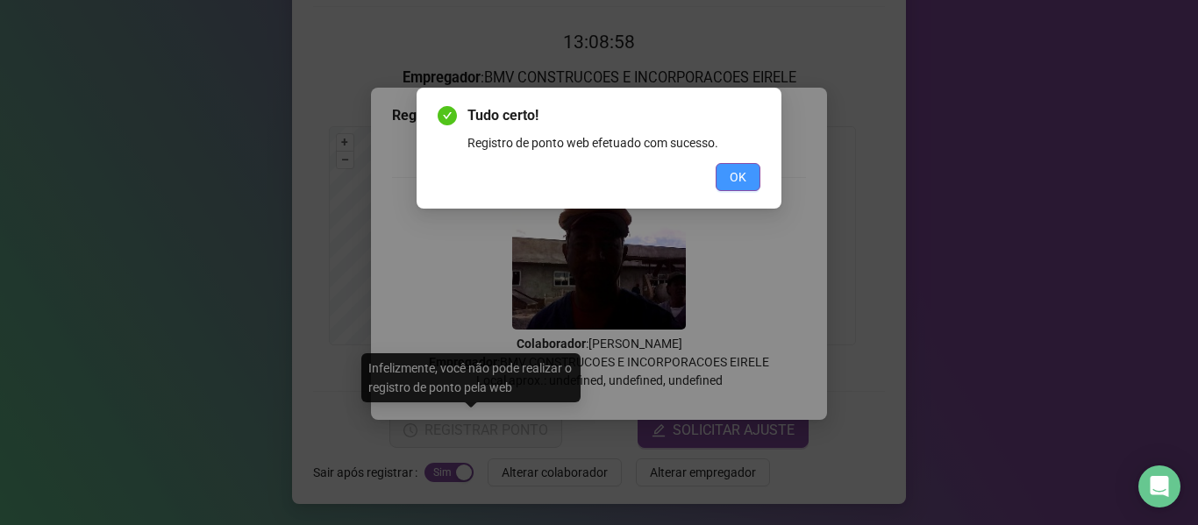
click at [729, 182] on button "OK" at bounding box center [738, 177] width 45 height 28
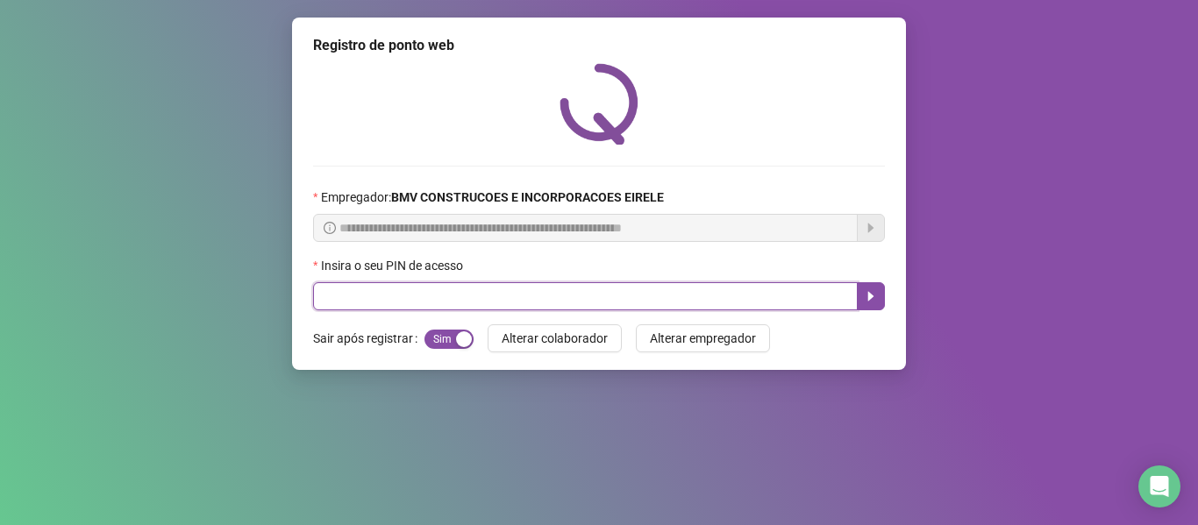
click at [759, 298] on input "text" at bounding box center [585, 296] width 545 height 28
type input "*****"
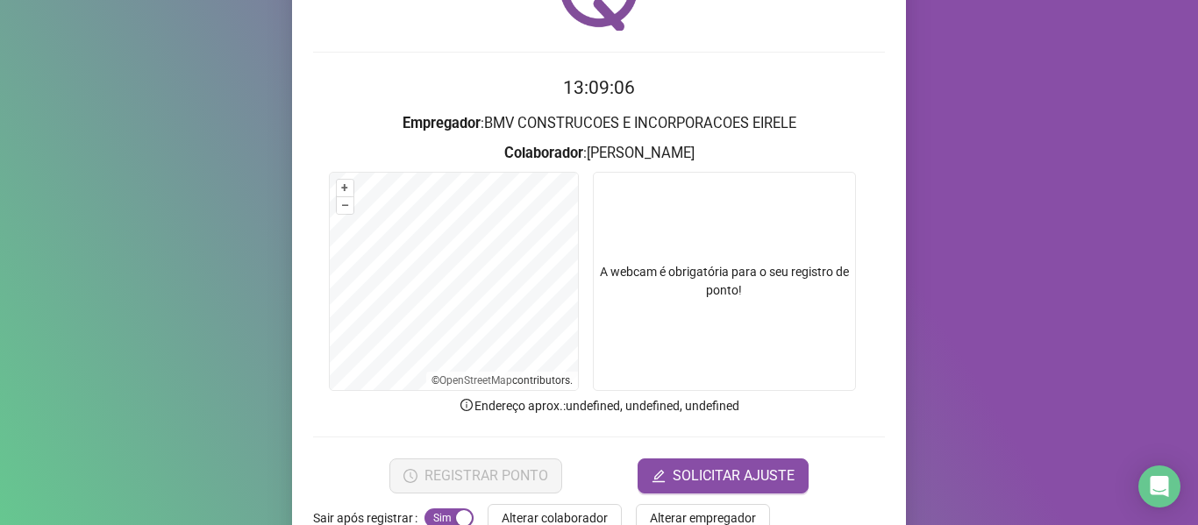
scroll to position [160, 0]
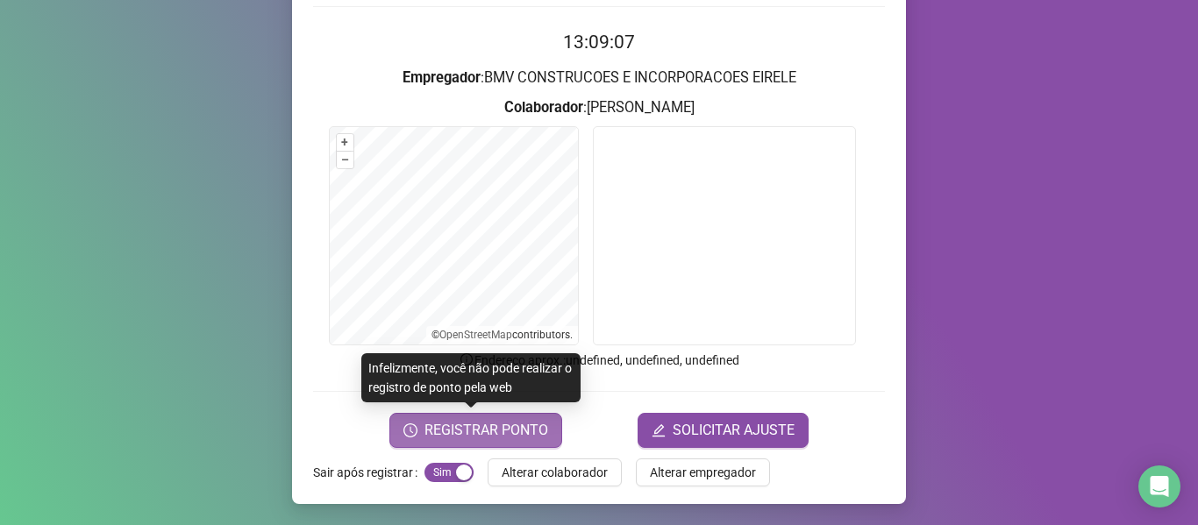
click at [479, 420] on span "REGISTRAR PONTO" at bounding box center [487, 430] width 124 height 21
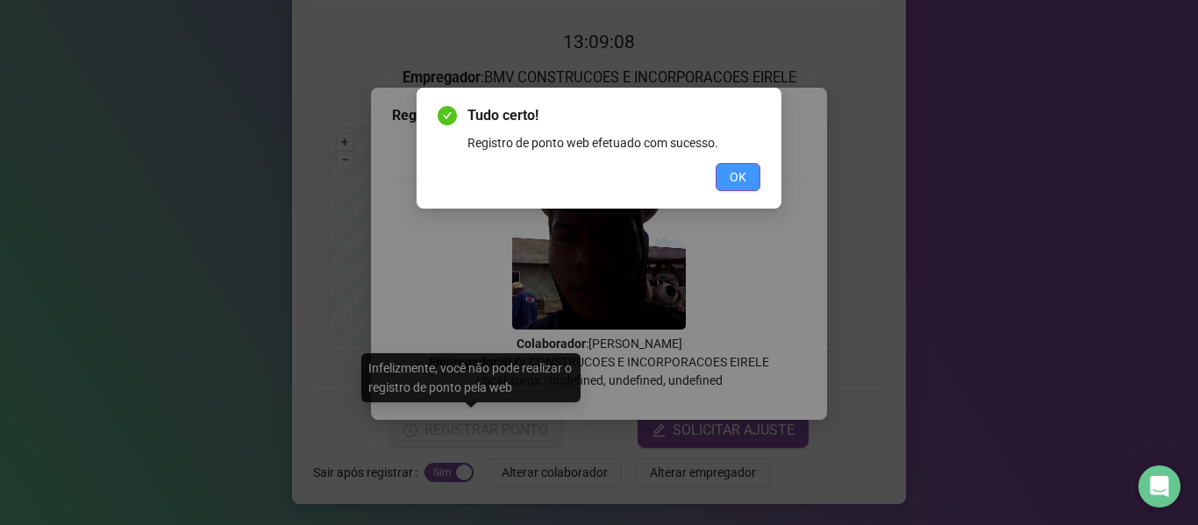
click at [752, 171] on button "OK" at bounding box center [738, 177] width 45 height 28
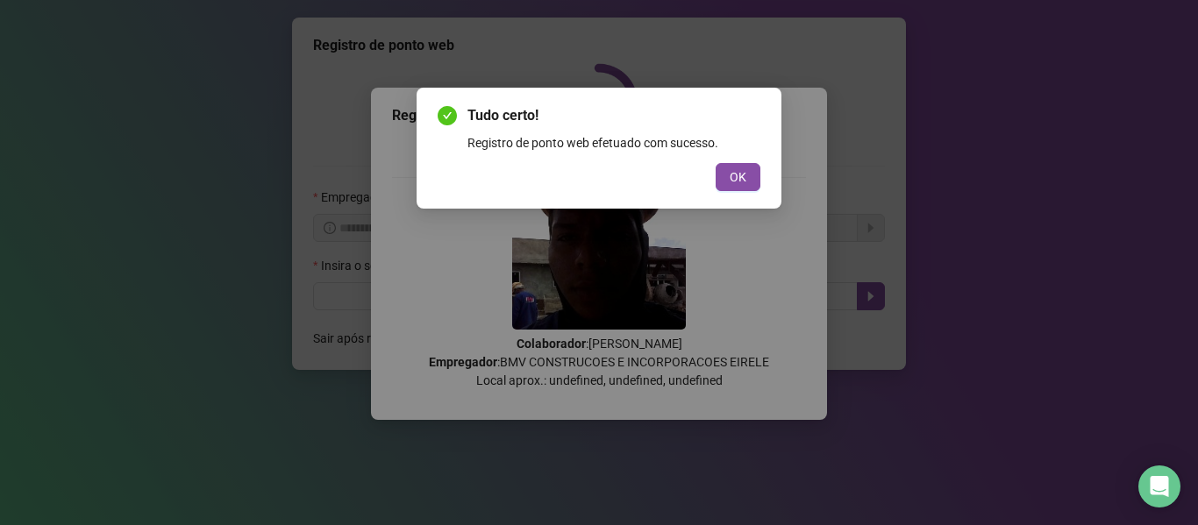
scroll to position [0, 0]
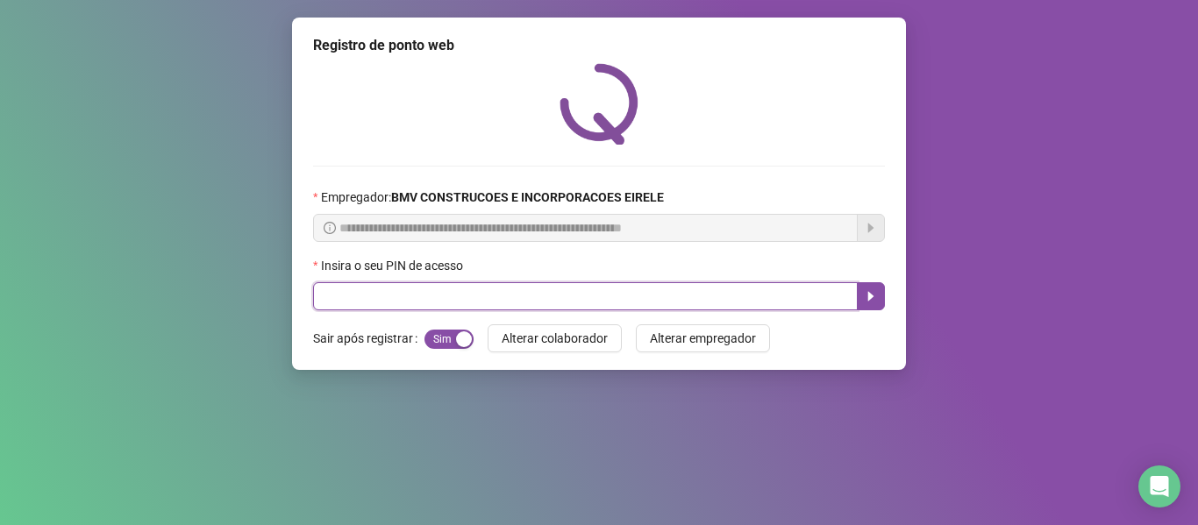
click at [777, 296] on input "text" at bounding box center [585, 296] width 545 height 28
type input "*****"
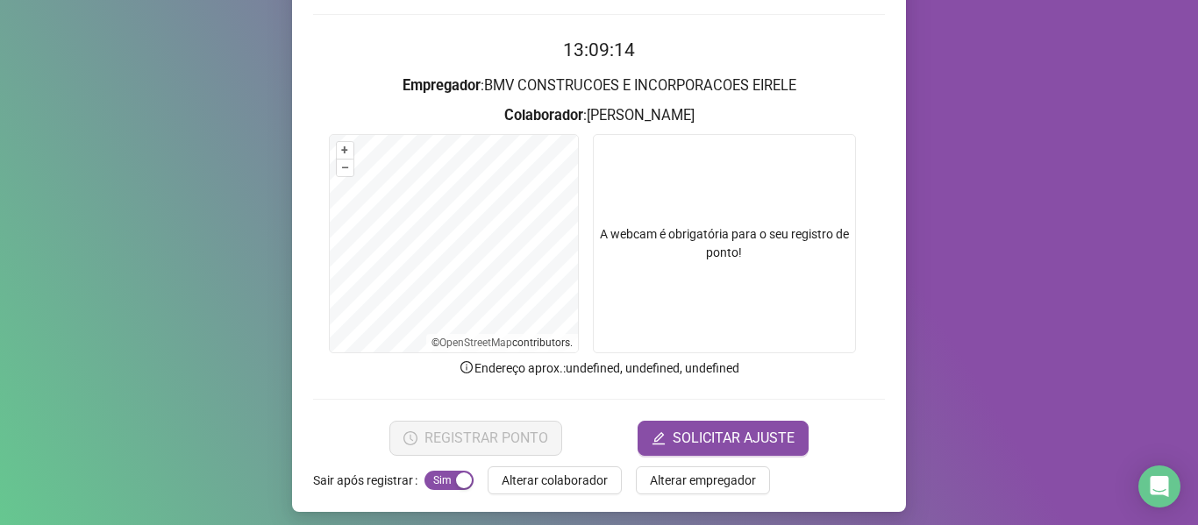
scroll to position [160, 0]
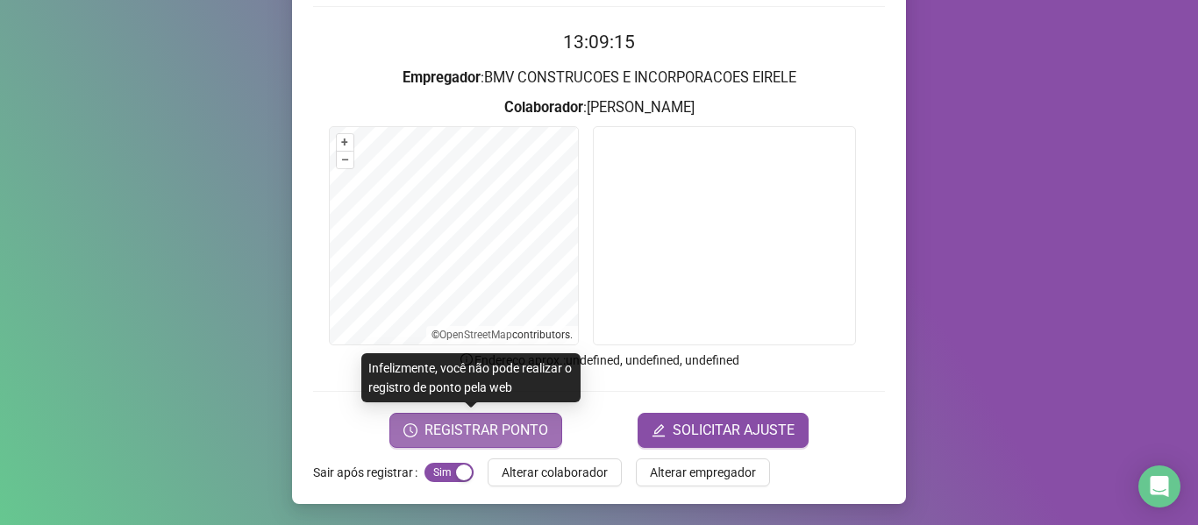
click at [478, 423] on span "REGISTRAR PONTO" at bounding box center [487, 430] width 124 height 21
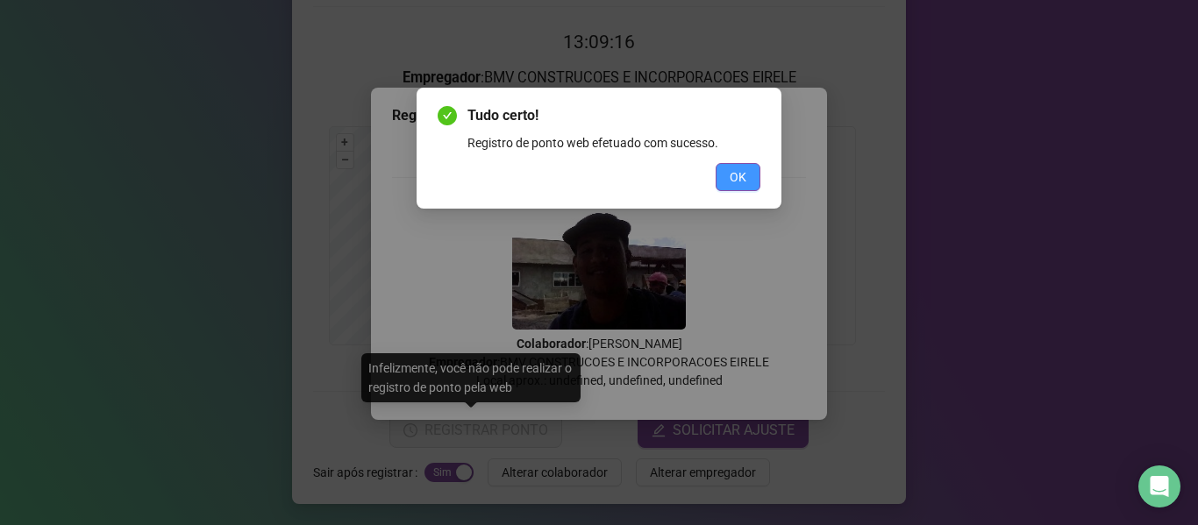
click at [730, 175] on span "OK" at bounding box center [738, 177] width 17 height 19
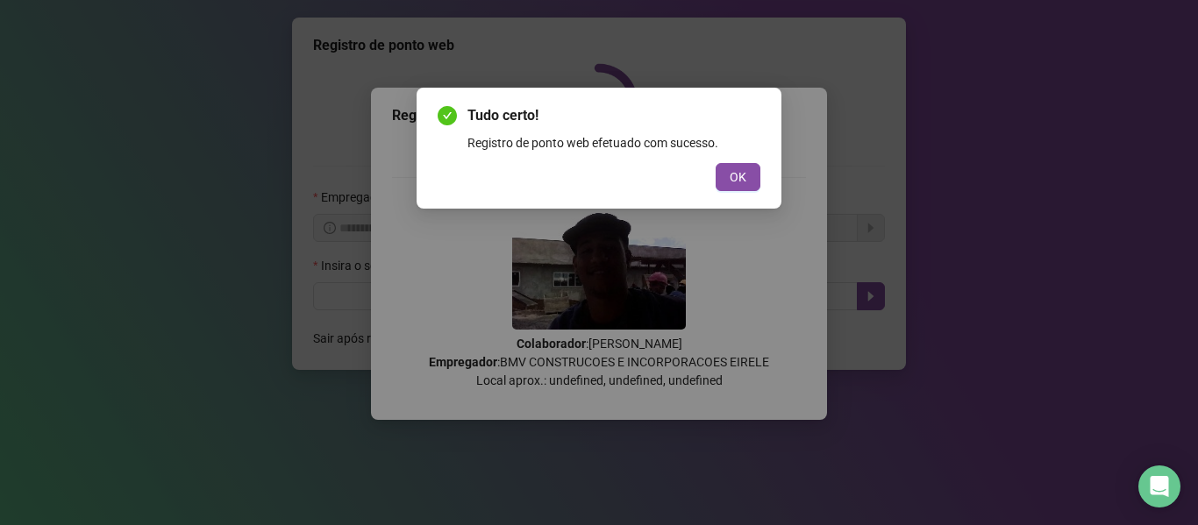
scroll to position [0, 0]
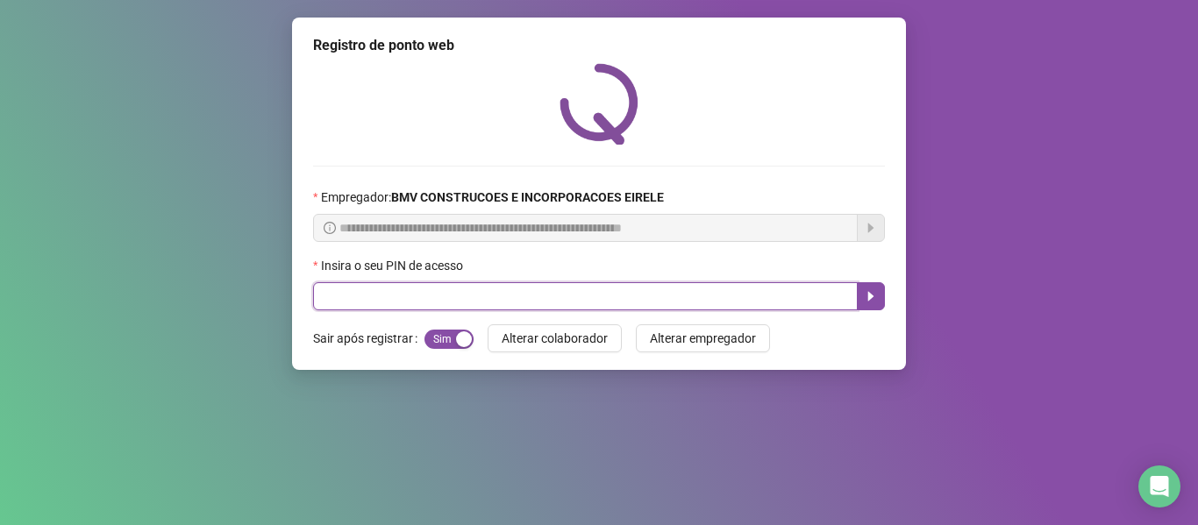
click at [747, 289] on input "text" at bounding box center [585, 296] width 545 height 28
type input "*****"
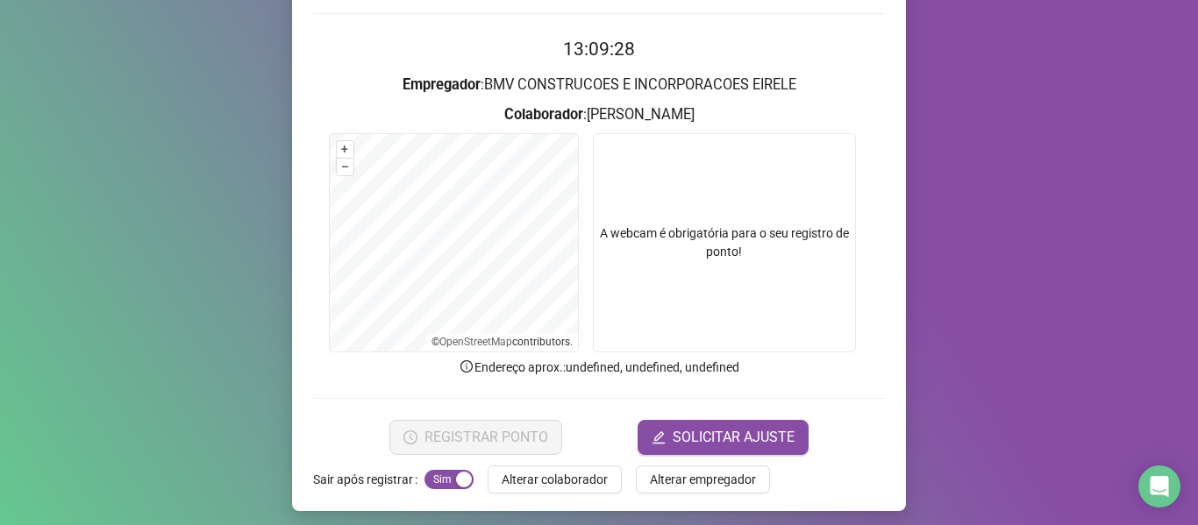
scroll to position [160, 0]
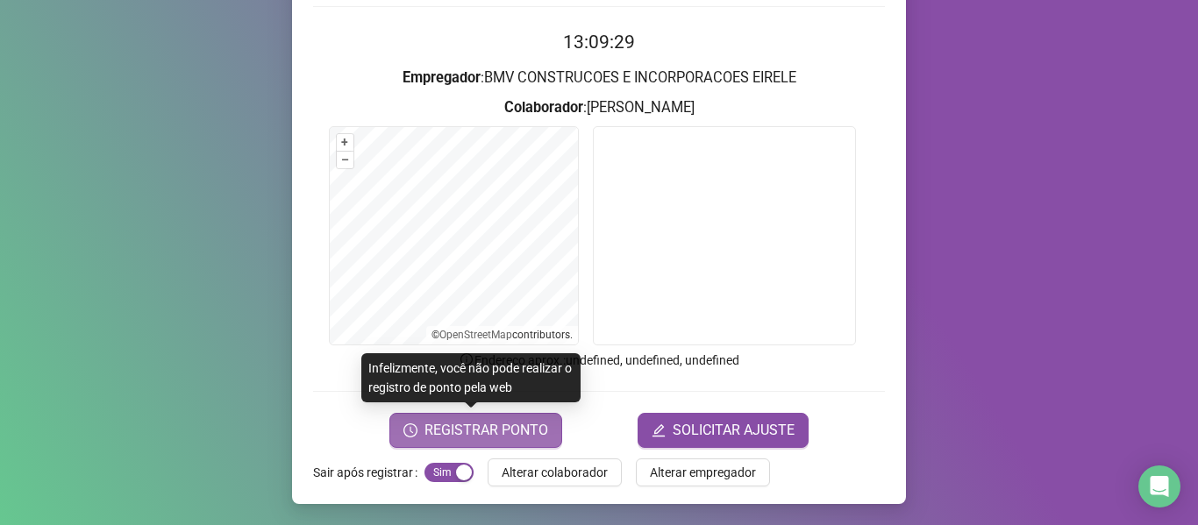
click at [489, 439] on span "REGISTRAR PONTO" at bounding box center [487, 430] width 124 height 21
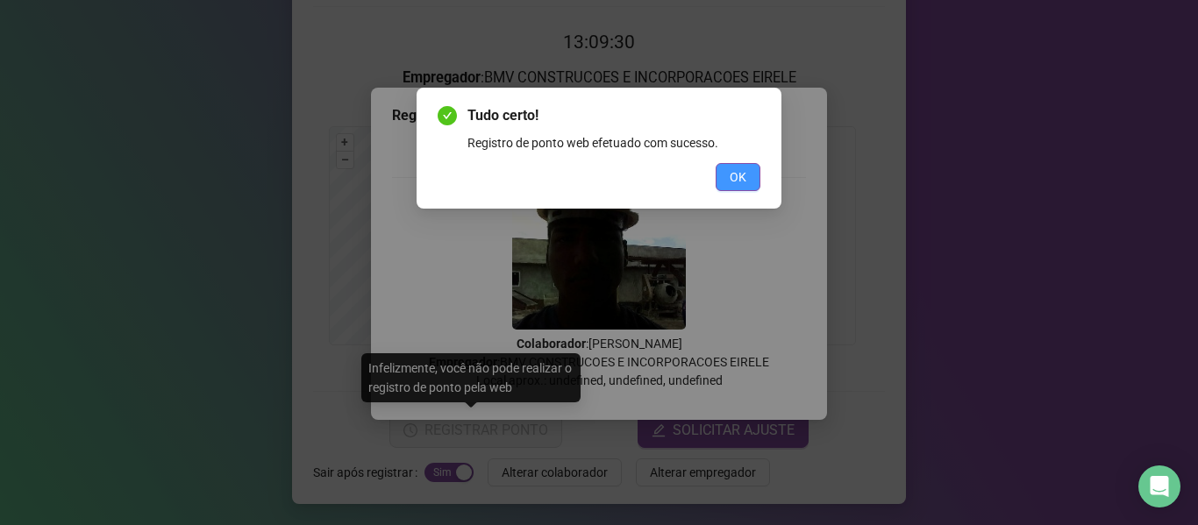
click at [739, 168] on span "OK" at bounding box center [738, 177] width 17 height 19
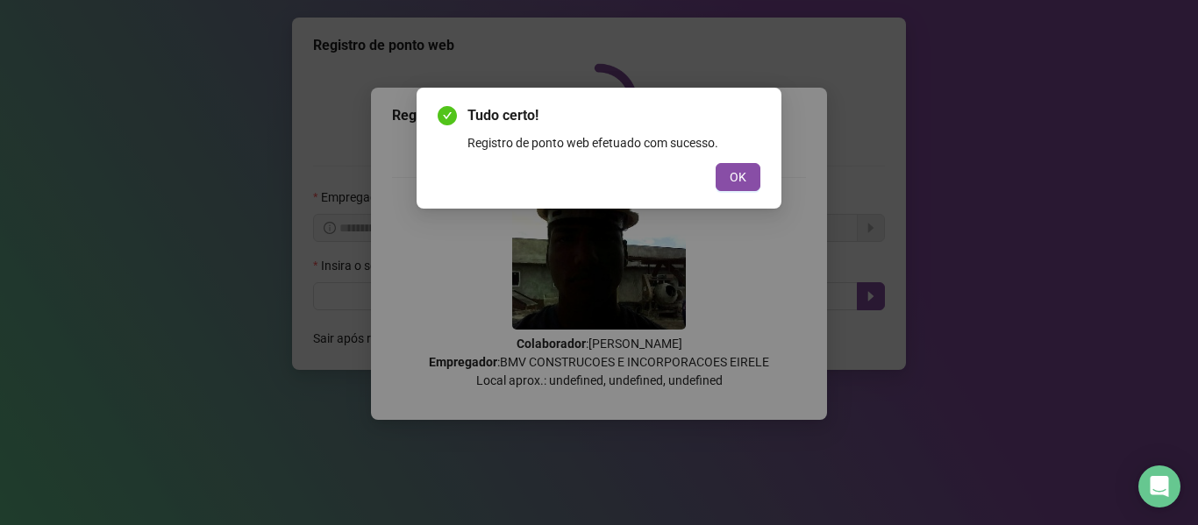
scroll to position [0, 0]
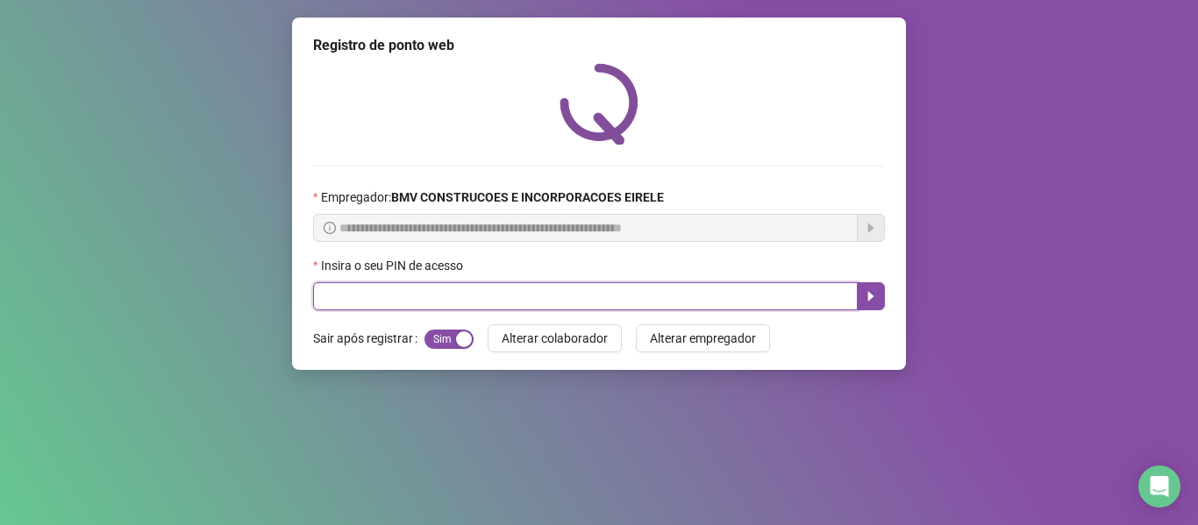
click at [744, 289] on input "text" at bounding box center [585, 296] width 545 height 28
type input "*****"
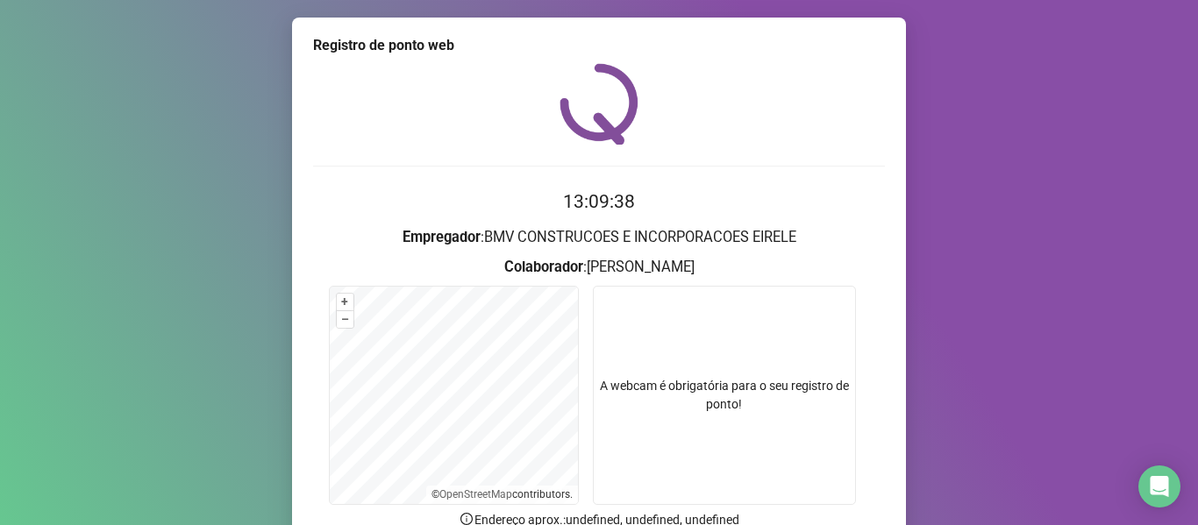
scroll to position [160, 0]
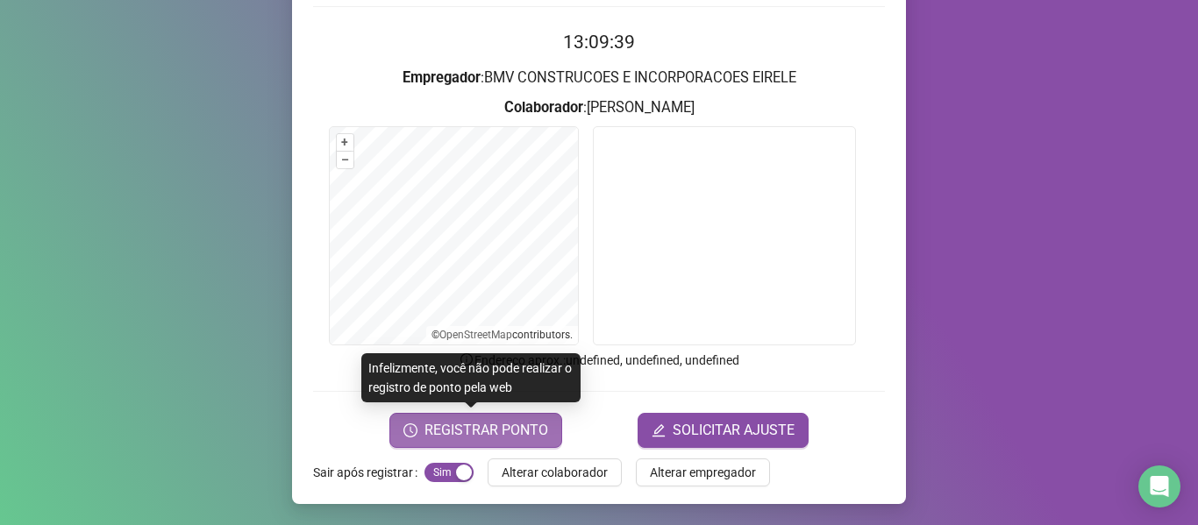
click at [496, 424] on span "REGISTRAR PONTO" at bounding box center [487, 430] width 124 height 21
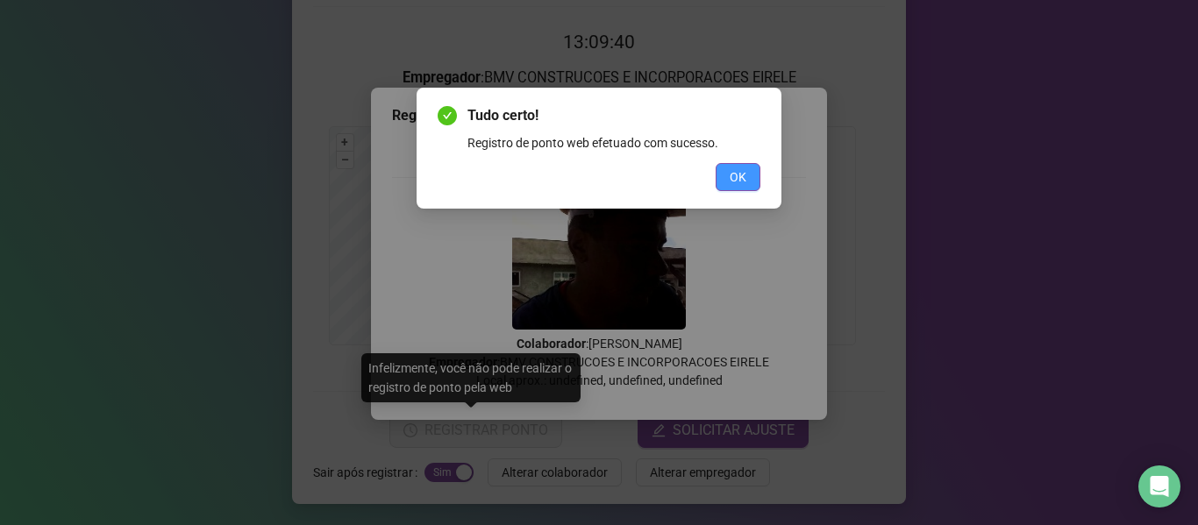
click at [736, 185] on span "OK" at bounding box center [738, 177] width 17 height 19
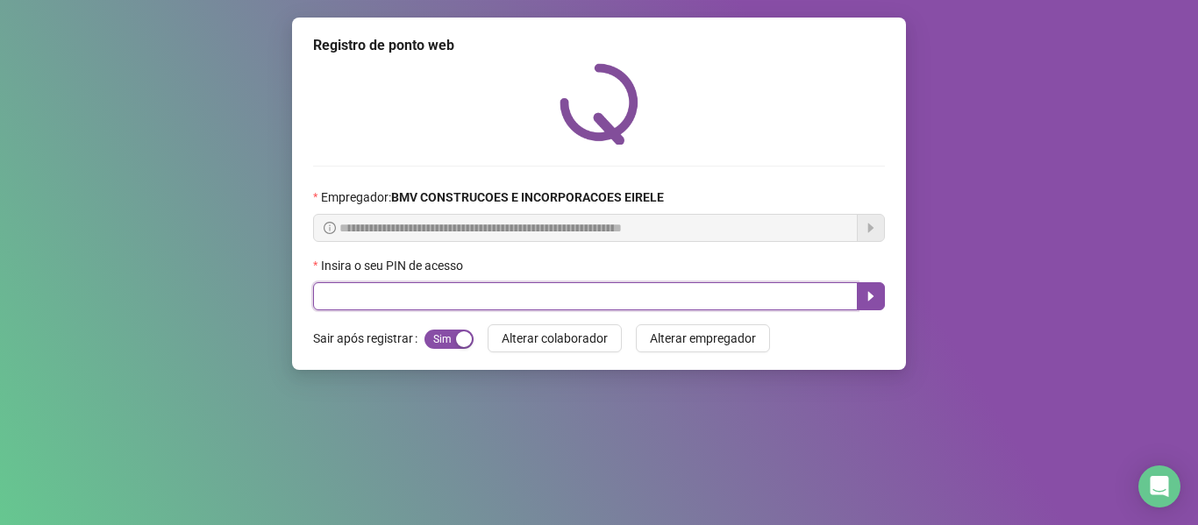
click at [756, 289] on input "text" at bounding box center [585, 296] width 545 height 28
type input "*****"
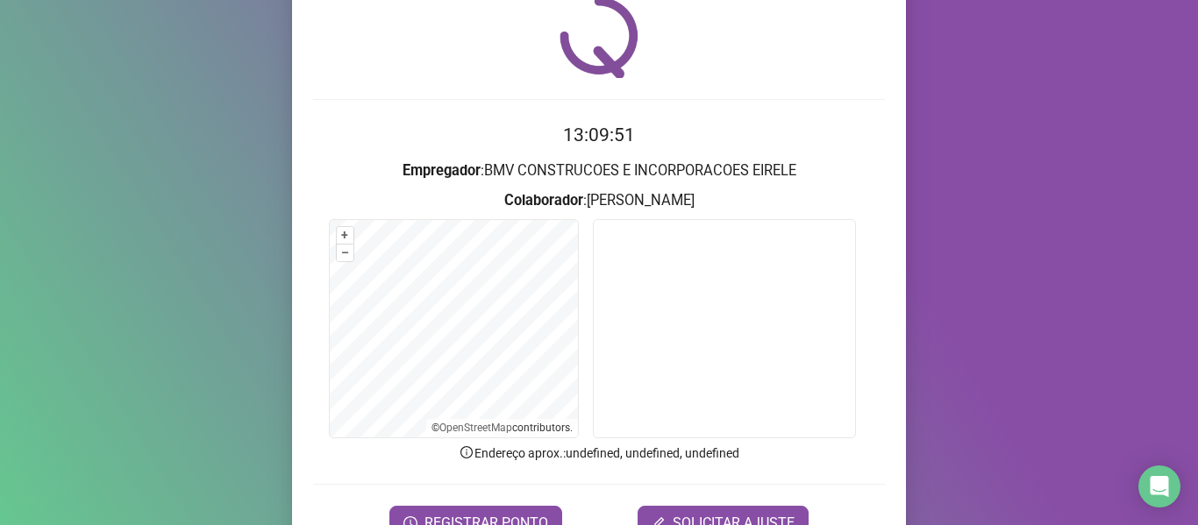
scroll to position [160, 0]
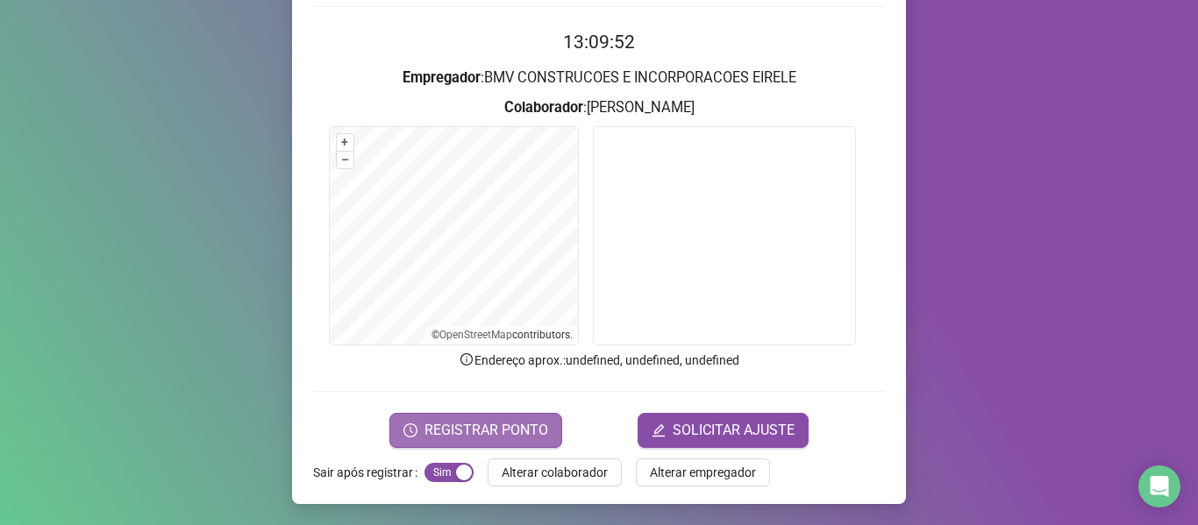
click at [476, 421] on span "REGISTRAR PONTO" at bounding box center [487, 430] width 124 height 21
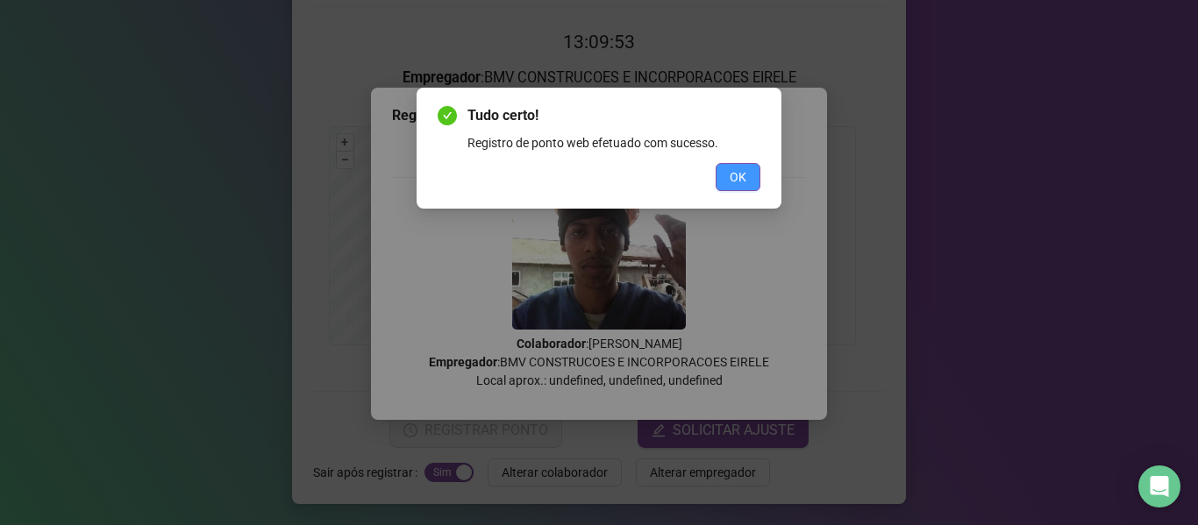
click at [739, 173] on span "OK" at bounding box center [738, 177] width 17 height 19
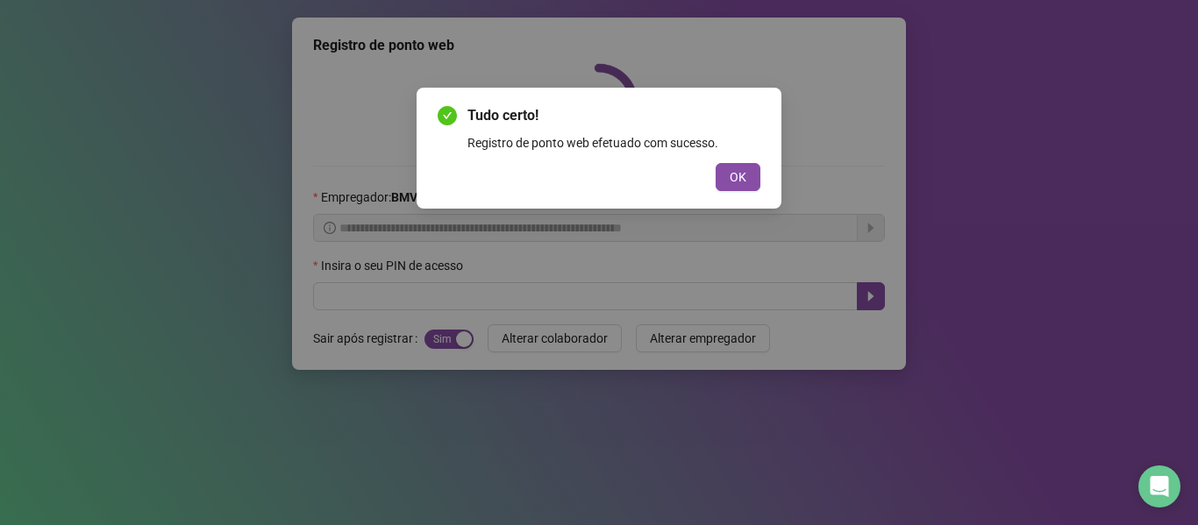
scroll to position [0, 0]
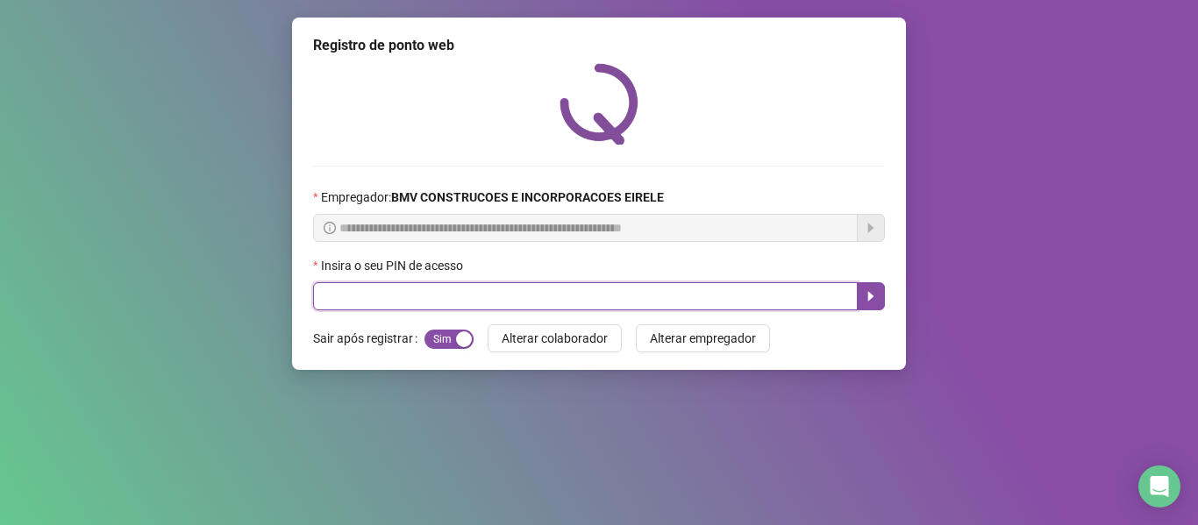
click at [761, 298] on input "text" at bounding box center [585, 296] width 545 height 28
type input "*****"
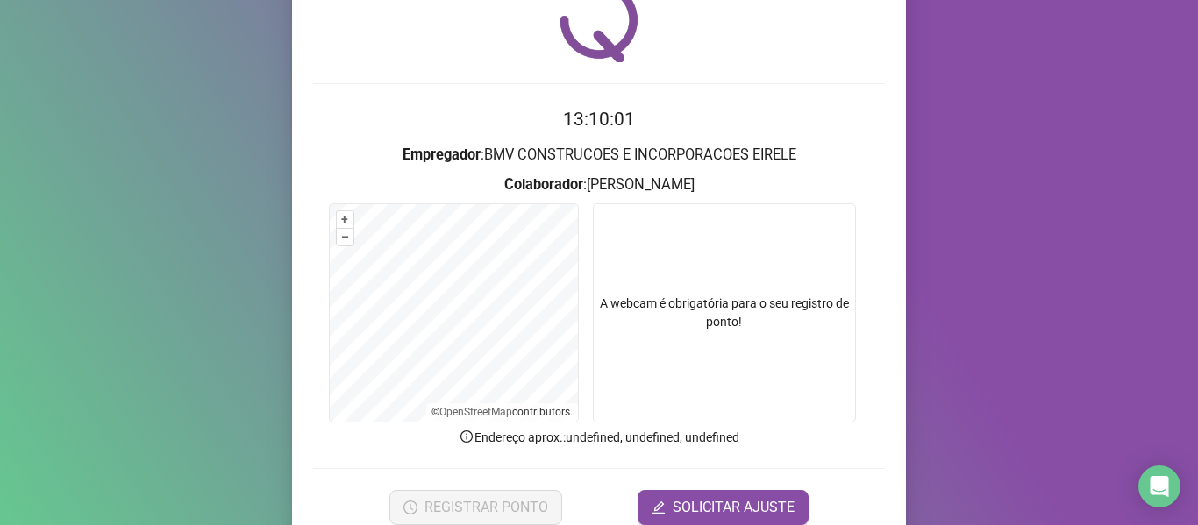
scroll to position [160, 0]
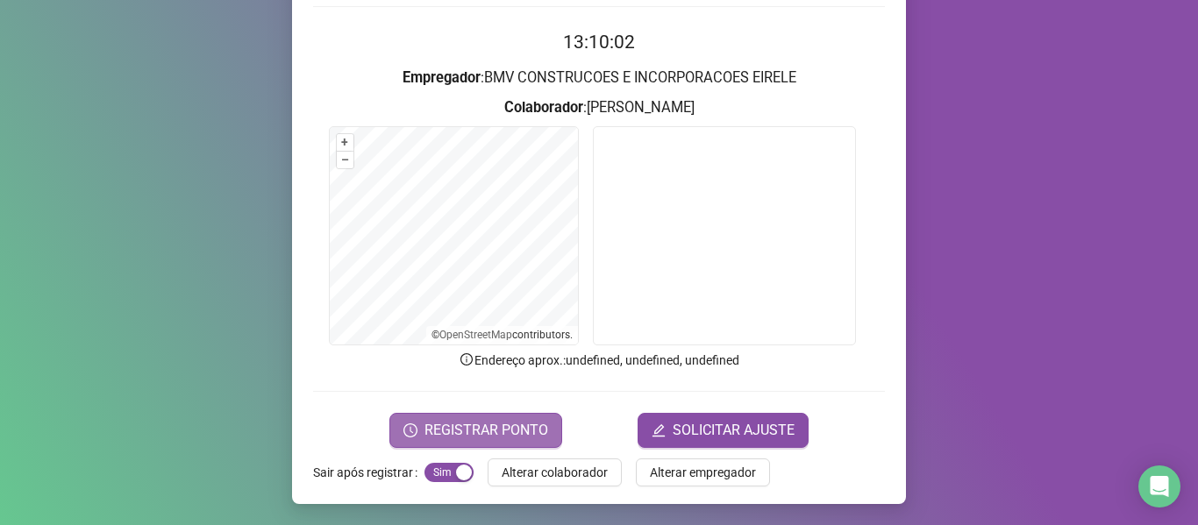
click at [491, 424] on span "REGISTRAR PONTO" at bounding box center [487, 430] width 124 height 21
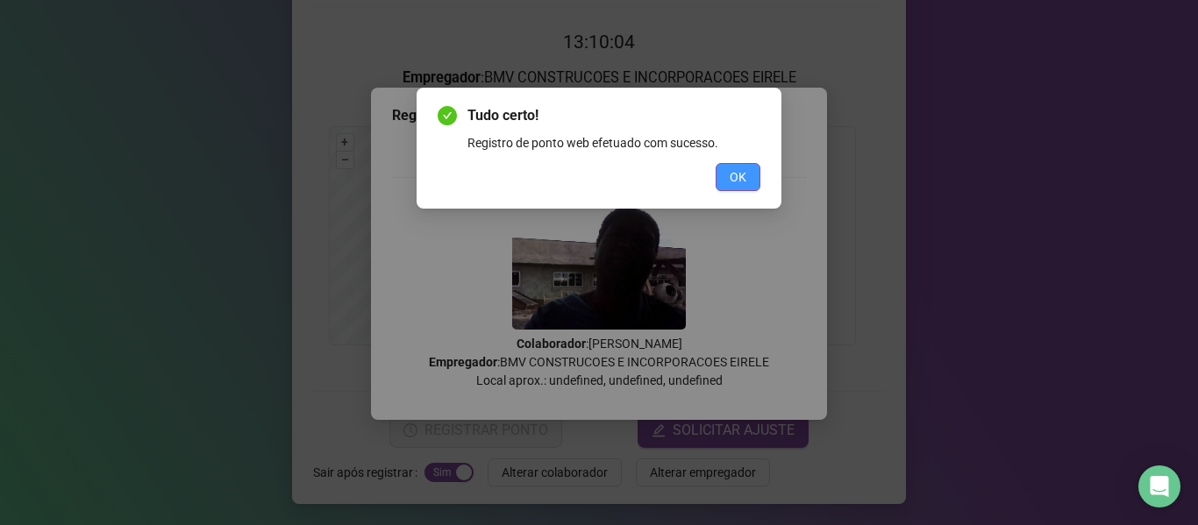
click at [729, 175] on button "OK" at bounding box center [738, 177] width 45 height 28
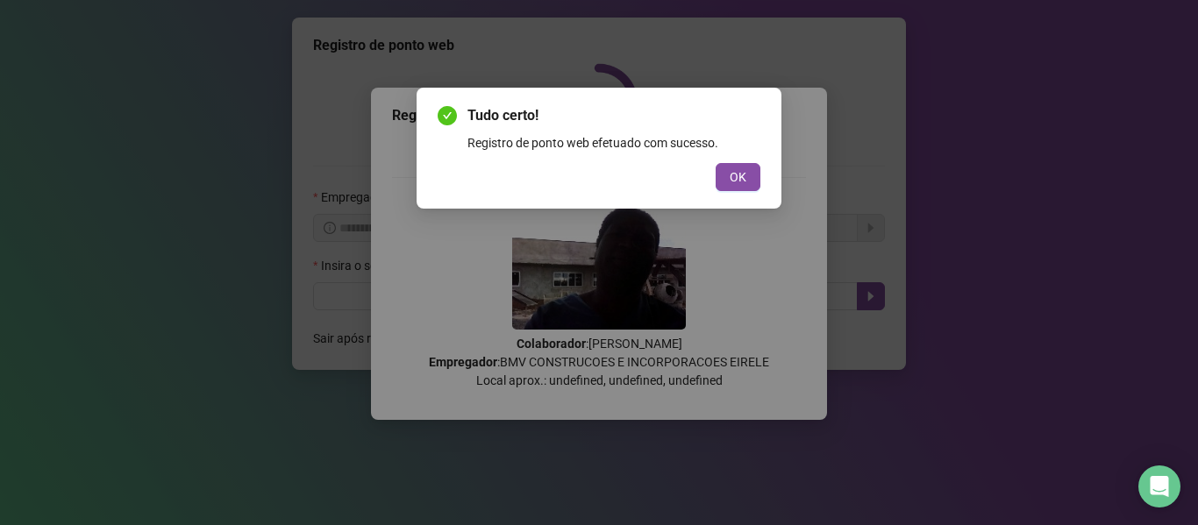
scroll to position [0, 0]
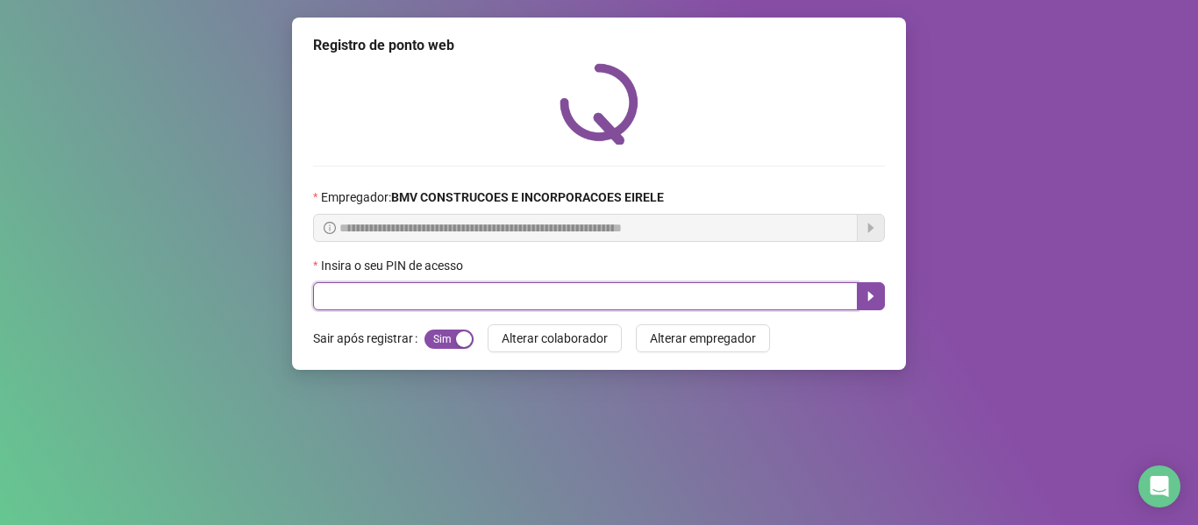
click at [630, 308] on input "text" at bounding box center [585, 296] width 545 height 28
type input "*****"
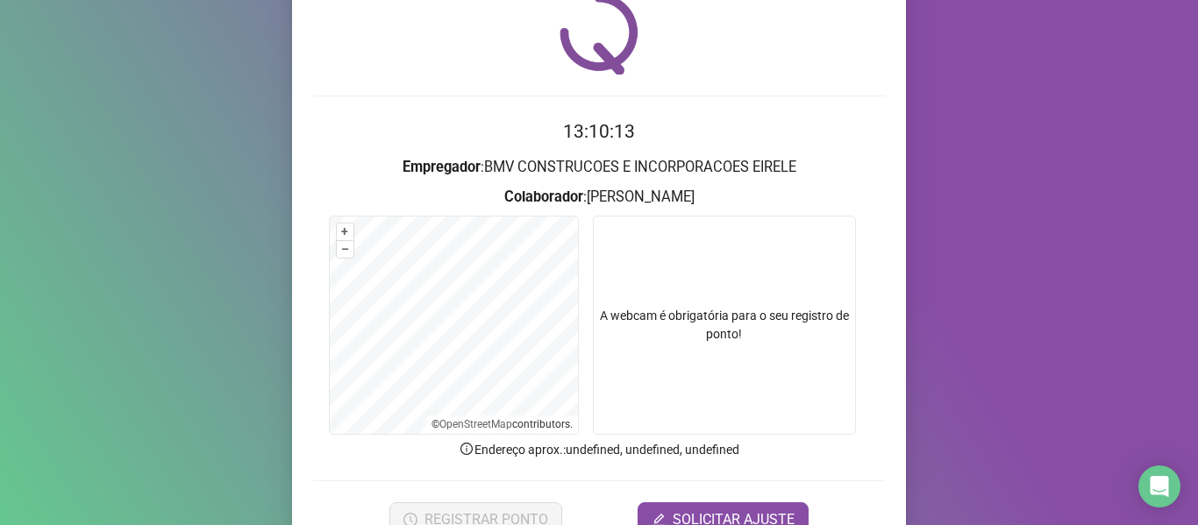
scroll to position [160, 0]
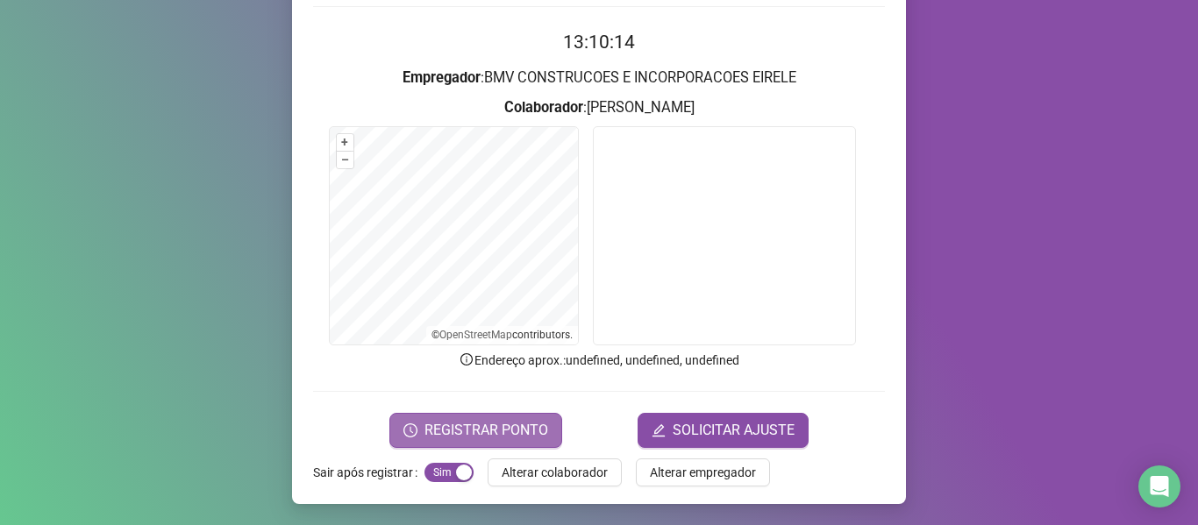
click at [510, 426] on span "REGISTRAR PONTO" at bounding box center [487, 430] width 124 height 21
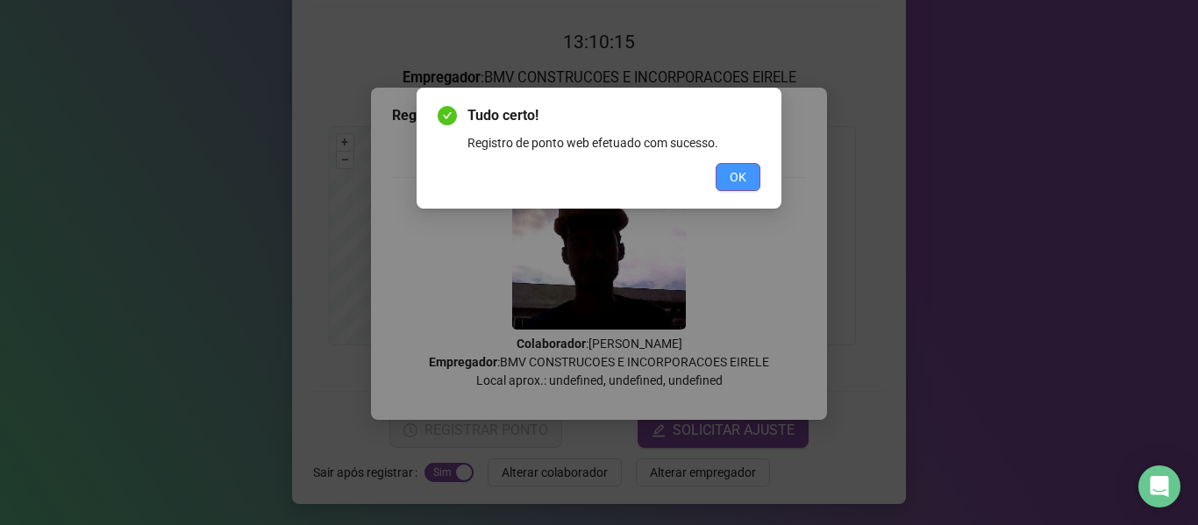
click at [716, 168] on button "OK" at bounding box center [738, 177] width 45 height 28
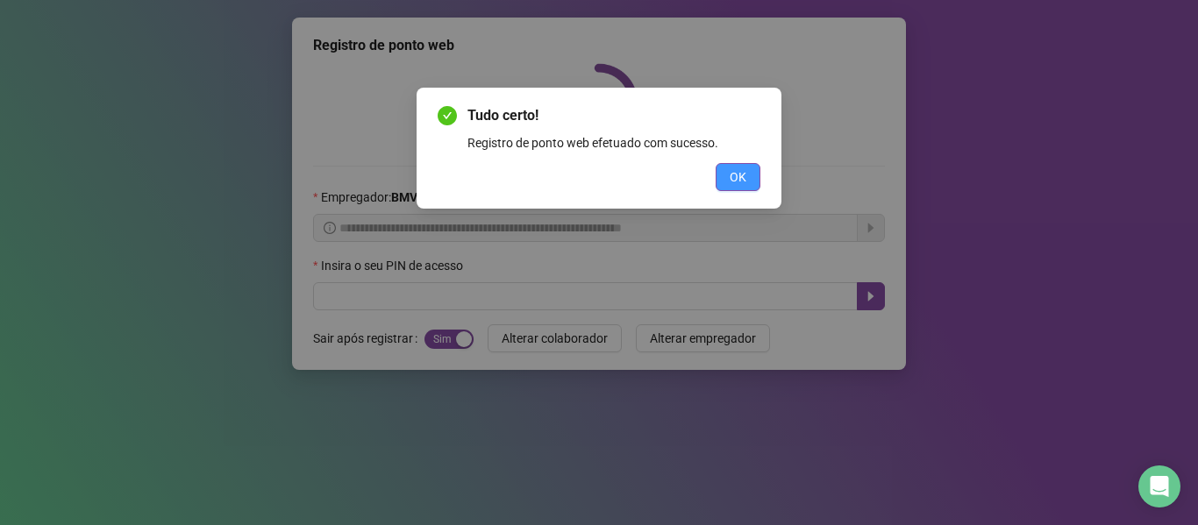
scroll to position [0, 0]
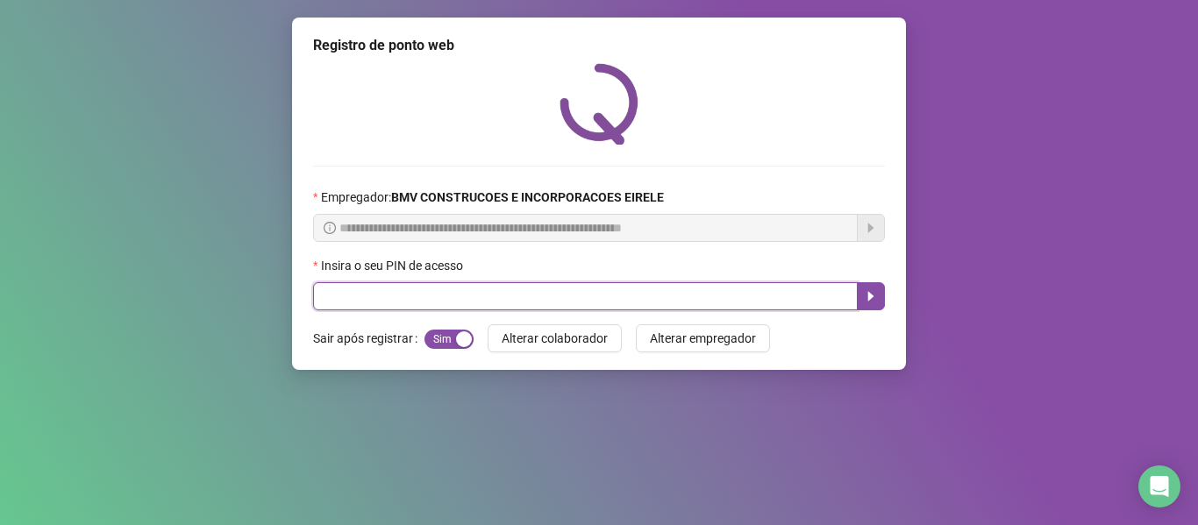
click at [556, 294] on input "text" at bounding box center [585, 296] width 545 height 28
type input "*****"
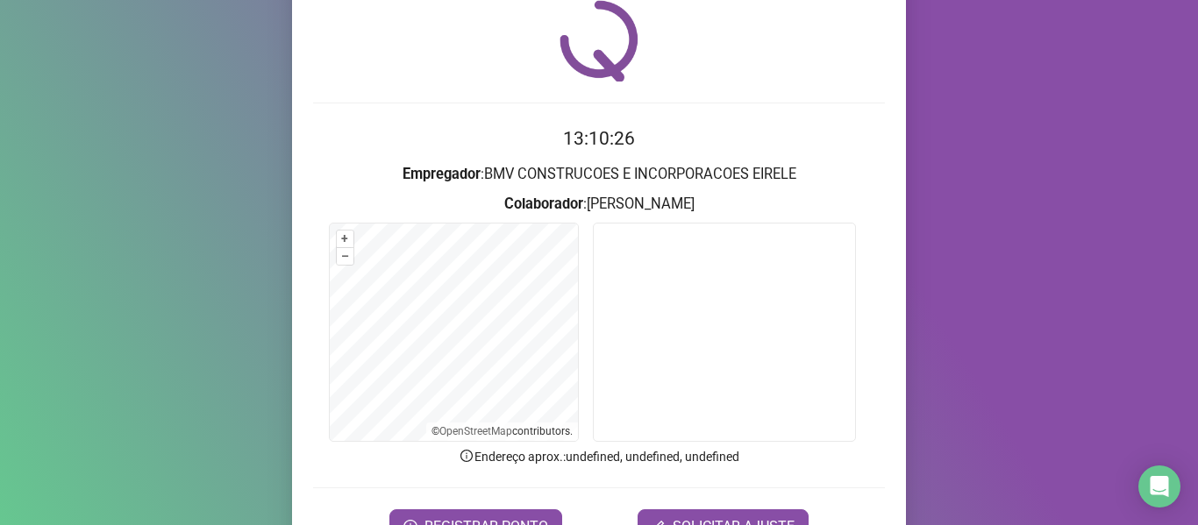
scroll to position [160, 0]
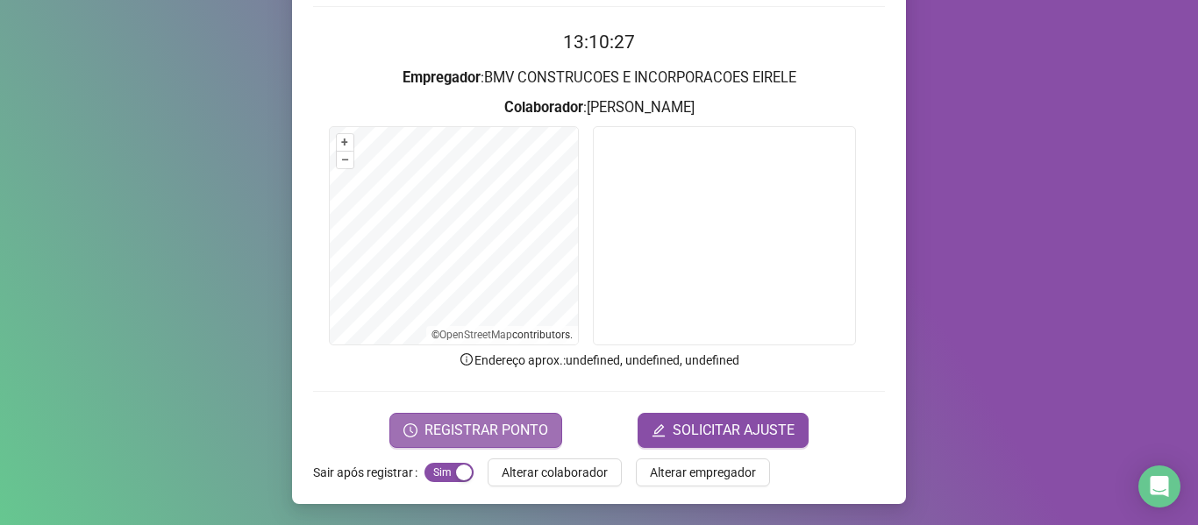
click at [420, 430] on button "REGISTRAR PONTO" at bounding box center [475, 430] width 173 height 35
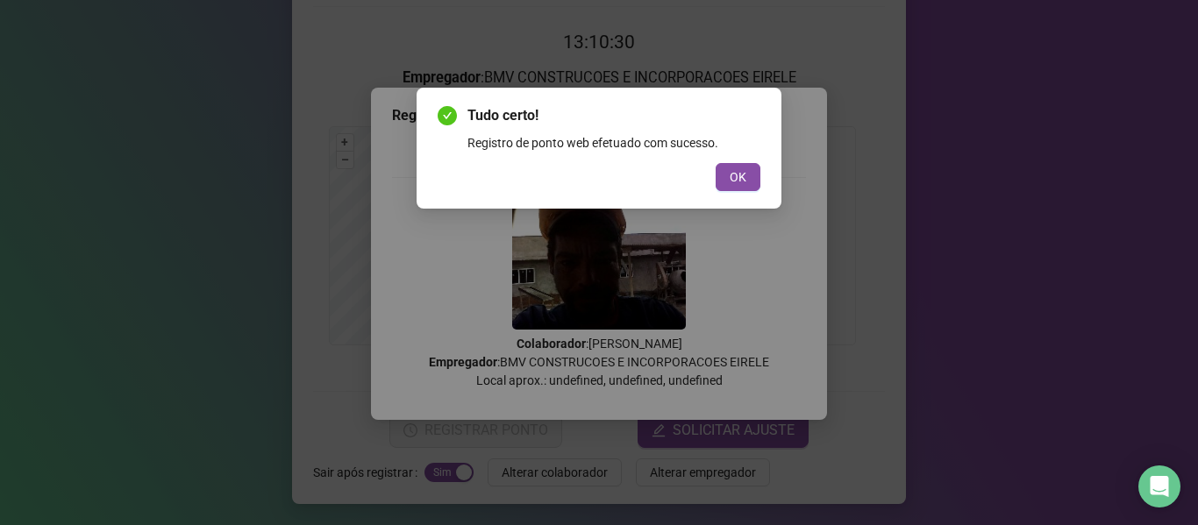
click at [733, 177] on span "OK" at bounding box center [738, 177] width 17 height 19
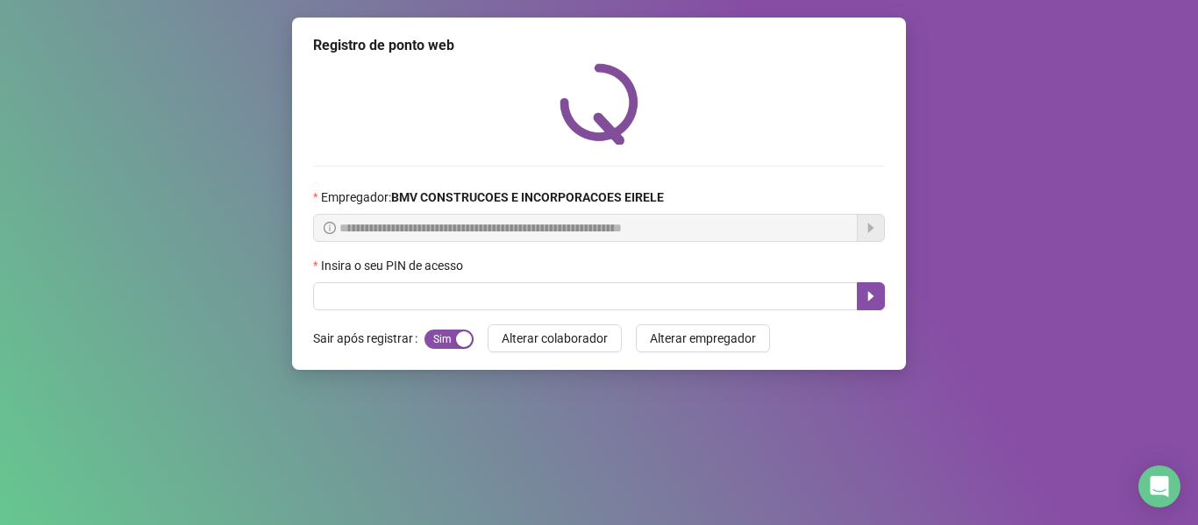
scroll to position [0, 0]
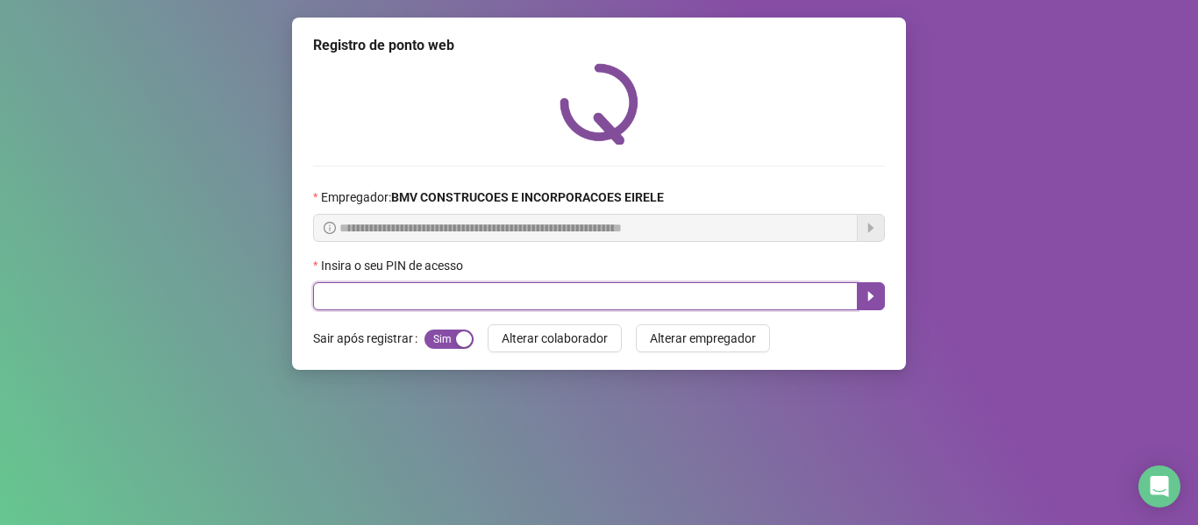
click at [783, 304] on input "text" at bounding box center [585, 296] width 545 height 28
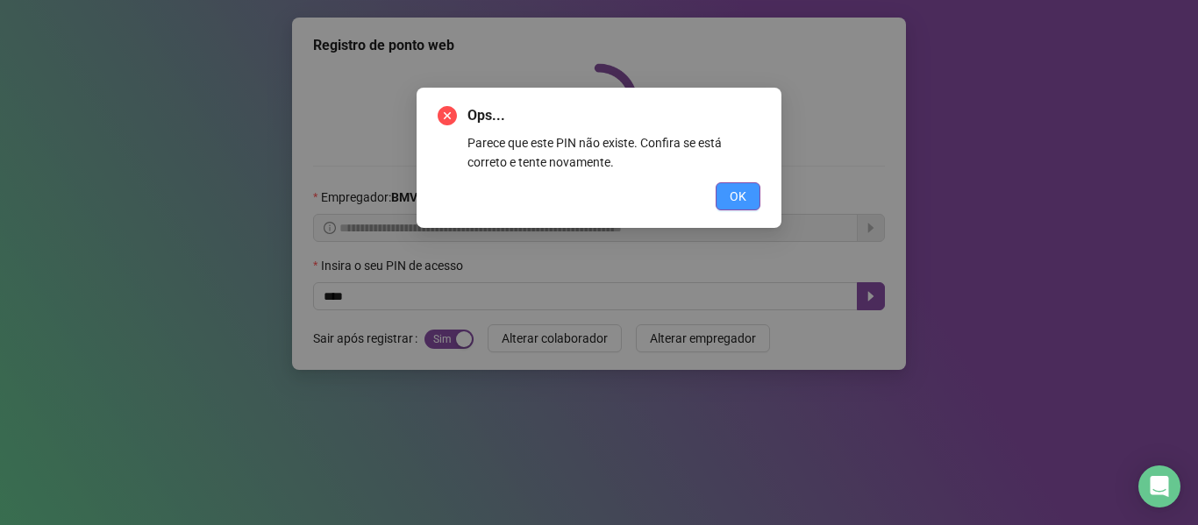
click at [726, 198] on button "OK" at bounding box center [738, 196] width 45 height 28
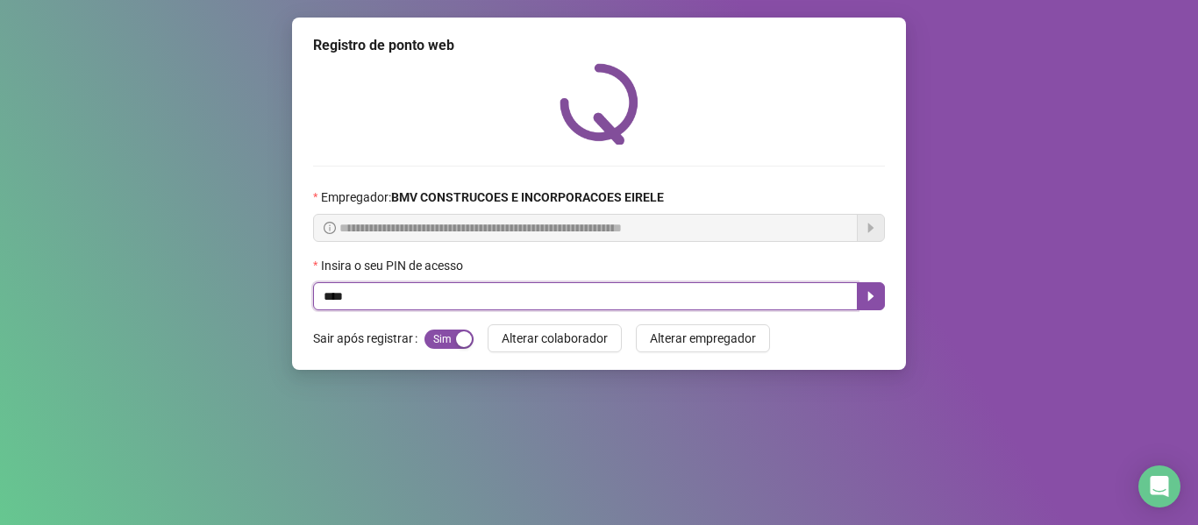
click at [673, 285] on input "****" at bounding box center [585, 296] width 545 height 28
type input "*****"
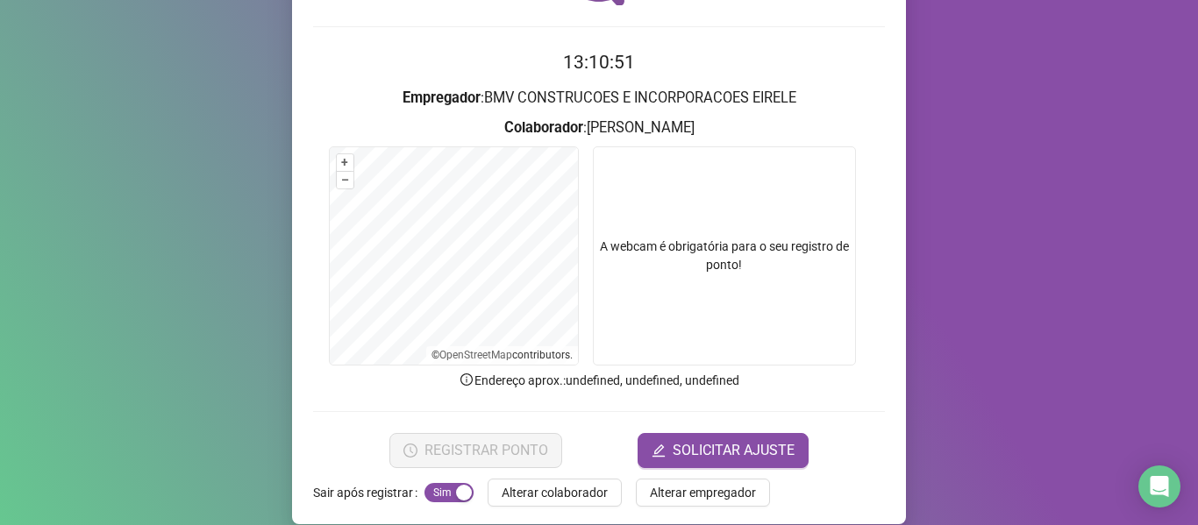
scroll to position [160, 0]
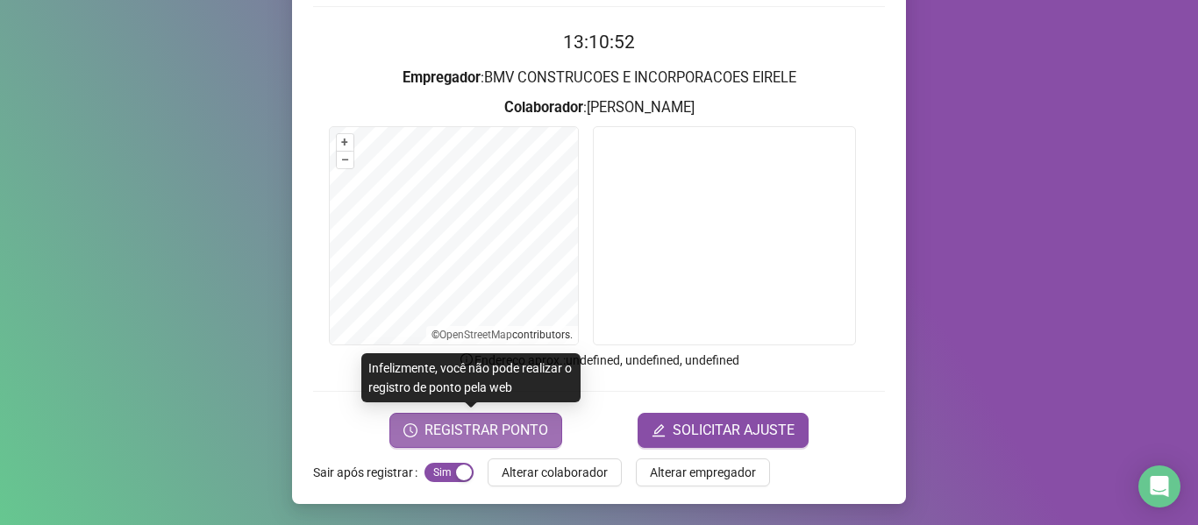
click at [518, 434] on span "REGISTRAR PONTO" at bounding box center [487, 430] width 124 height 21
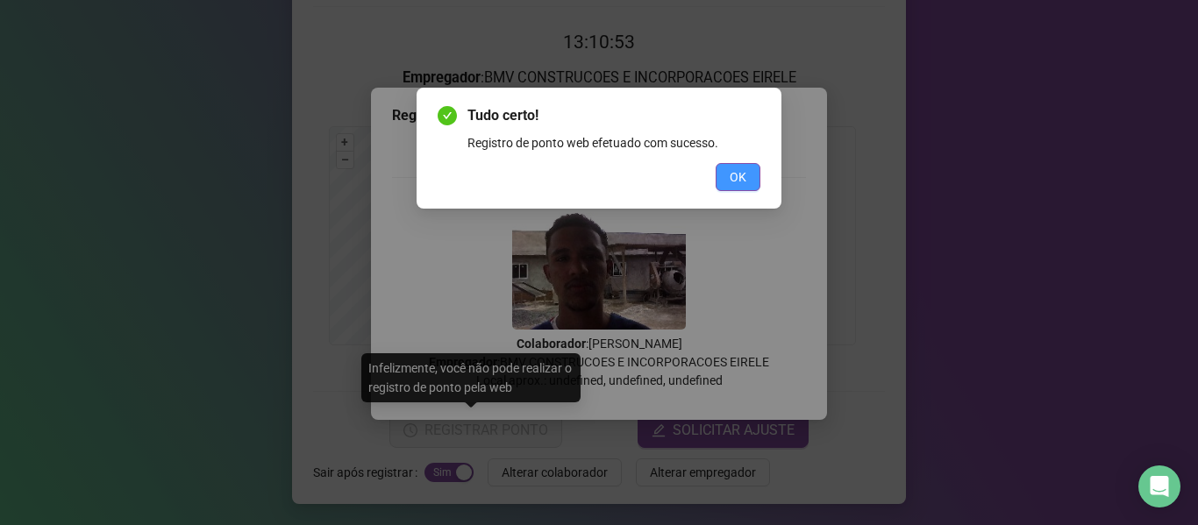
click at [724, 172] on button "OK" at bounding box center [738, 177] width 45 height 28
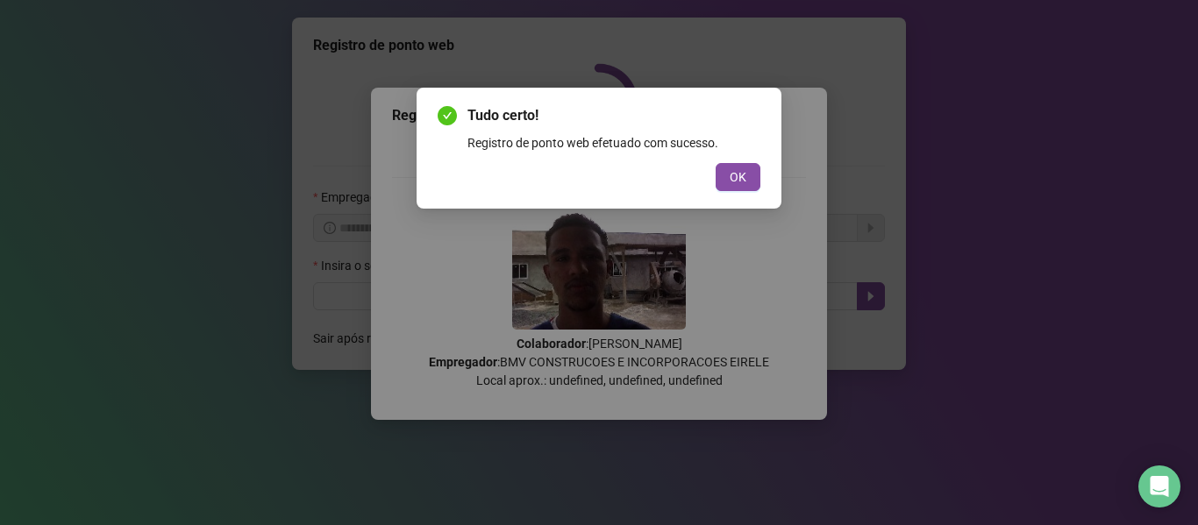
scroll to position [0, 0]
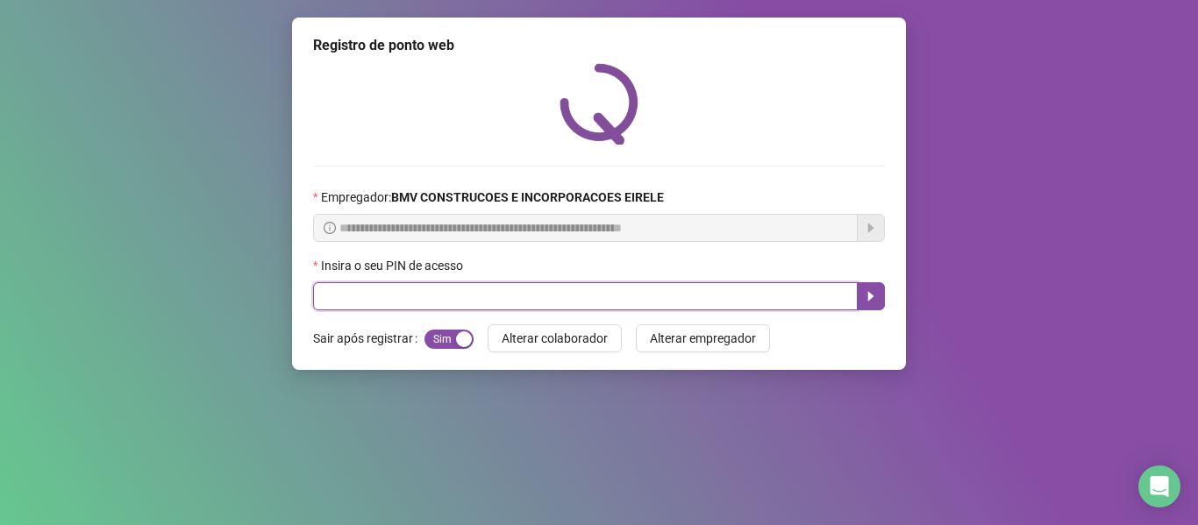
click at [754, 286] on input "text" at bounding box center [585, 296] width 545 height 28
type input "*****"
click at [882, 285] on button "button" at bounding box center [871, 296] width 28 height 28
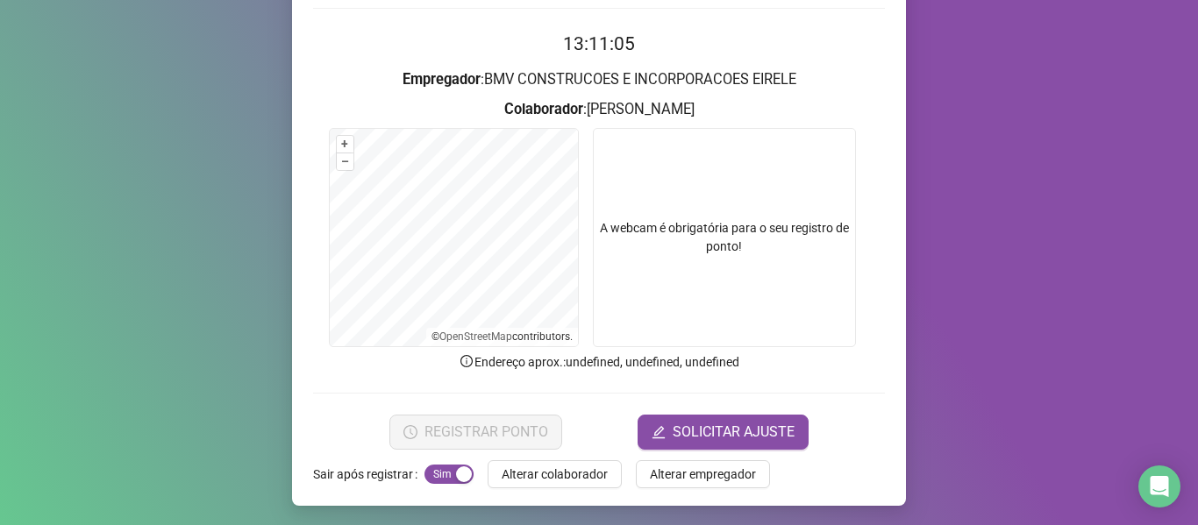
scroll to position [160, 0]
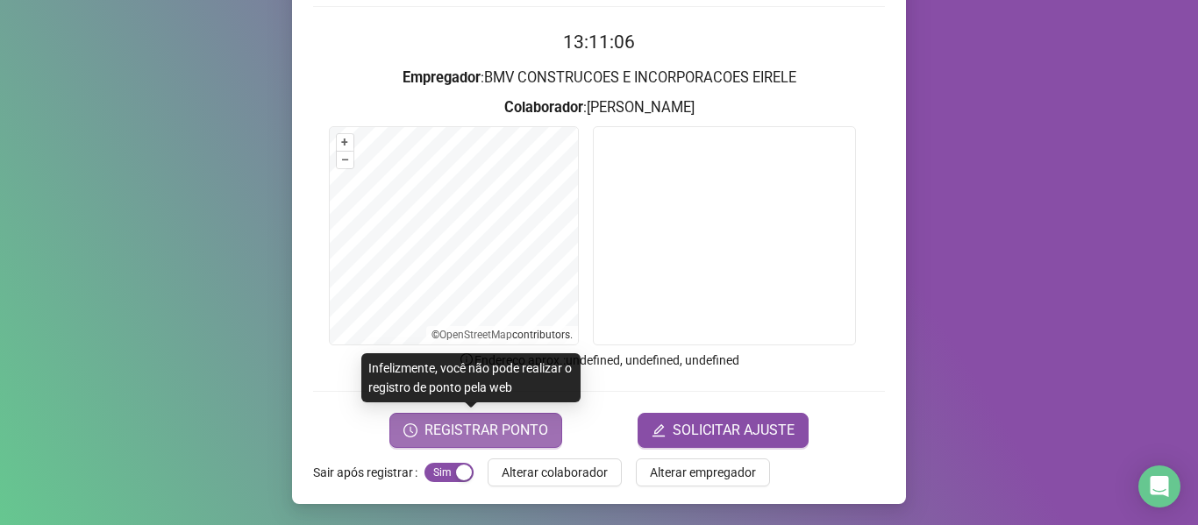
click at [494, 427] on span "REGISTRAR PONTO" at bounding box center [487, 430] width 124 height 21
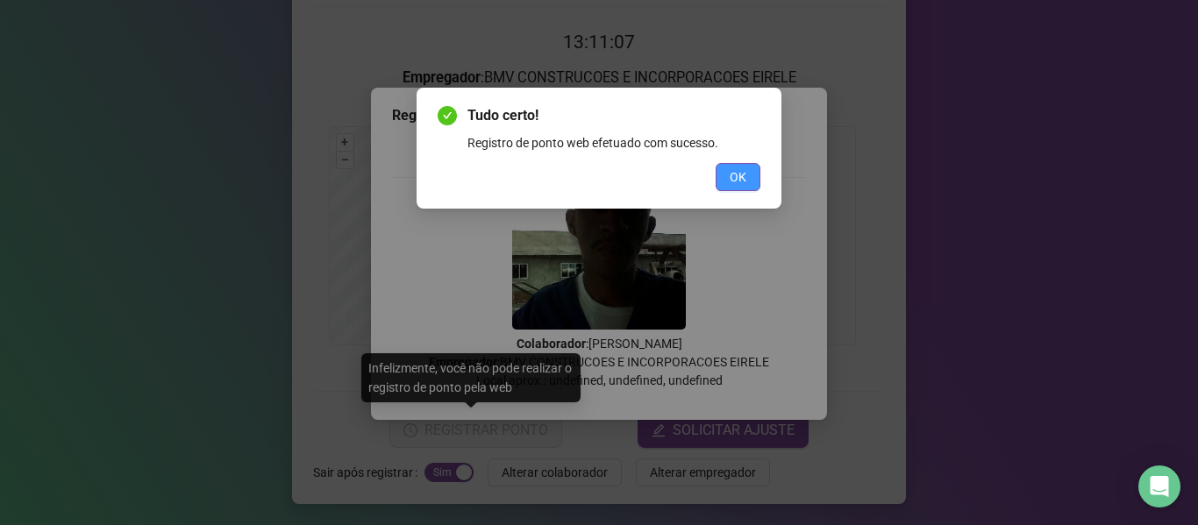
click at [746, 178] on span "OK" at bounding box center [738, 177] width 17 height 19
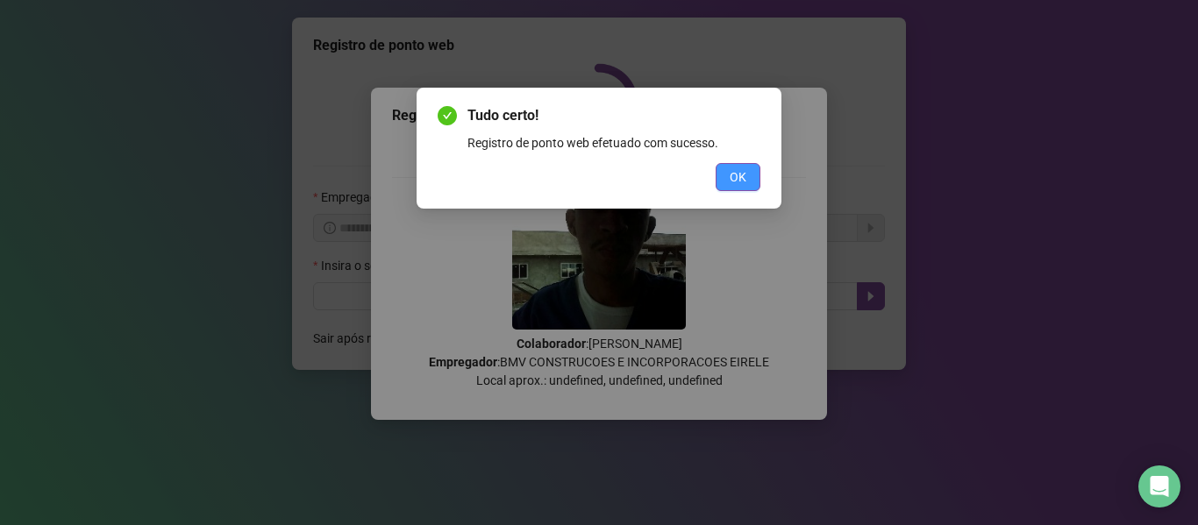
scroll to position [0, 0]
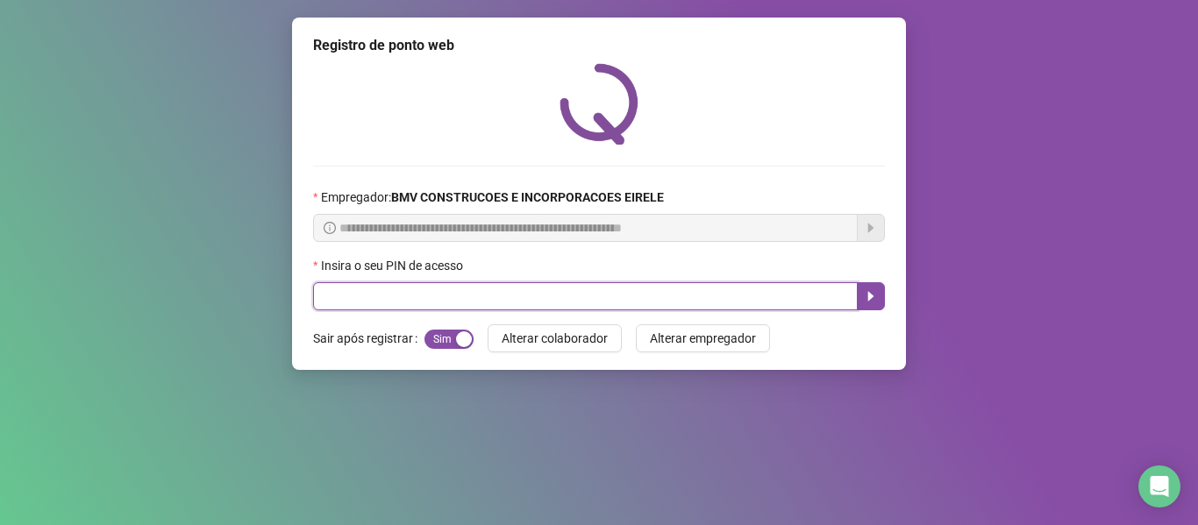
click at [739, 289] on input "text" at bounding box center [585, 296] width 545 height 28
type input "*****"
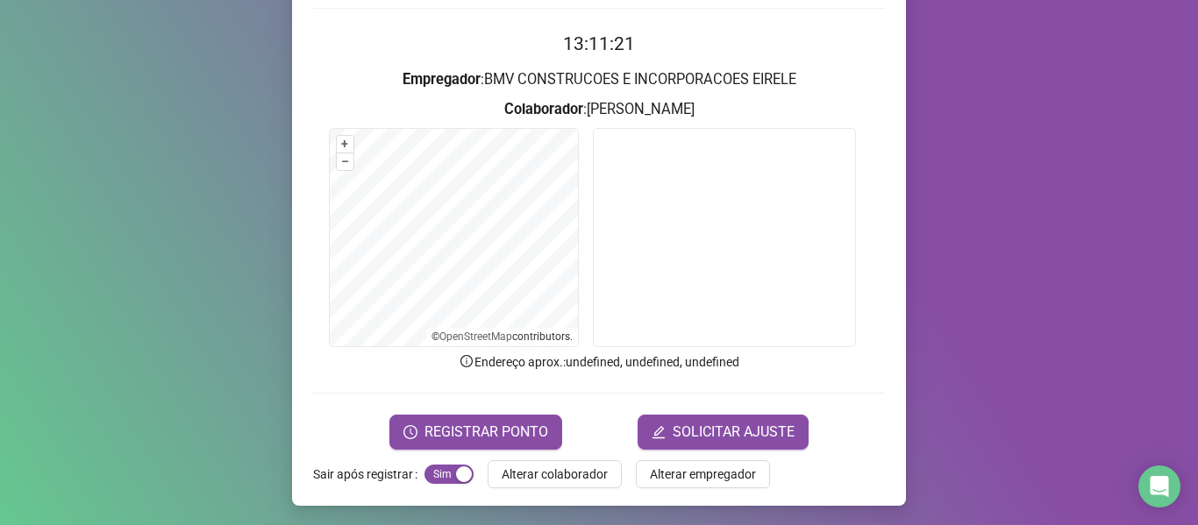
scroll to position [160, 0]
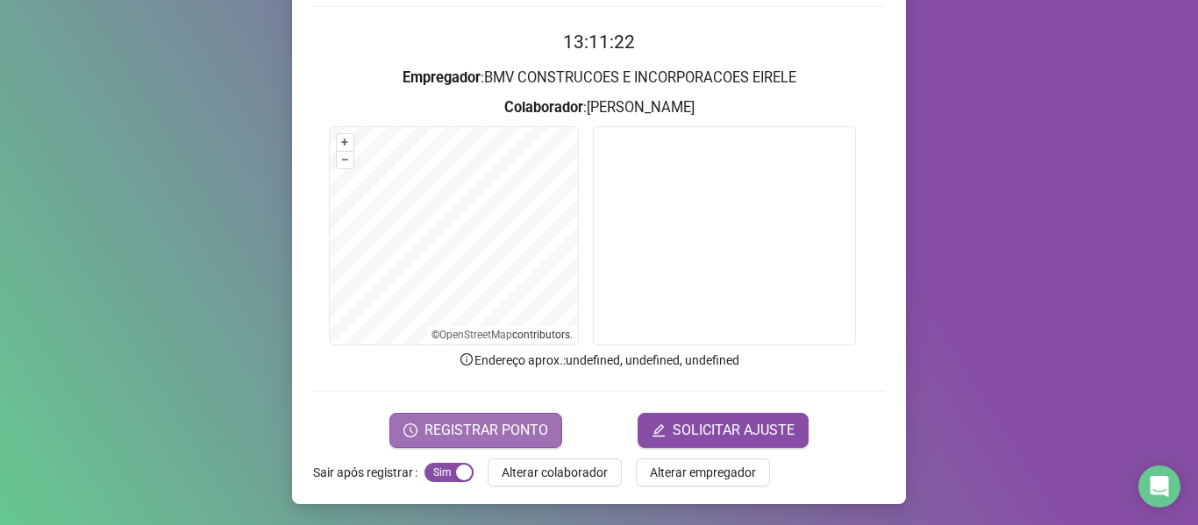
click at [519, 432] on span "REGISTRAR PONTO" at bounding box center [487, 430] width 124 height 21
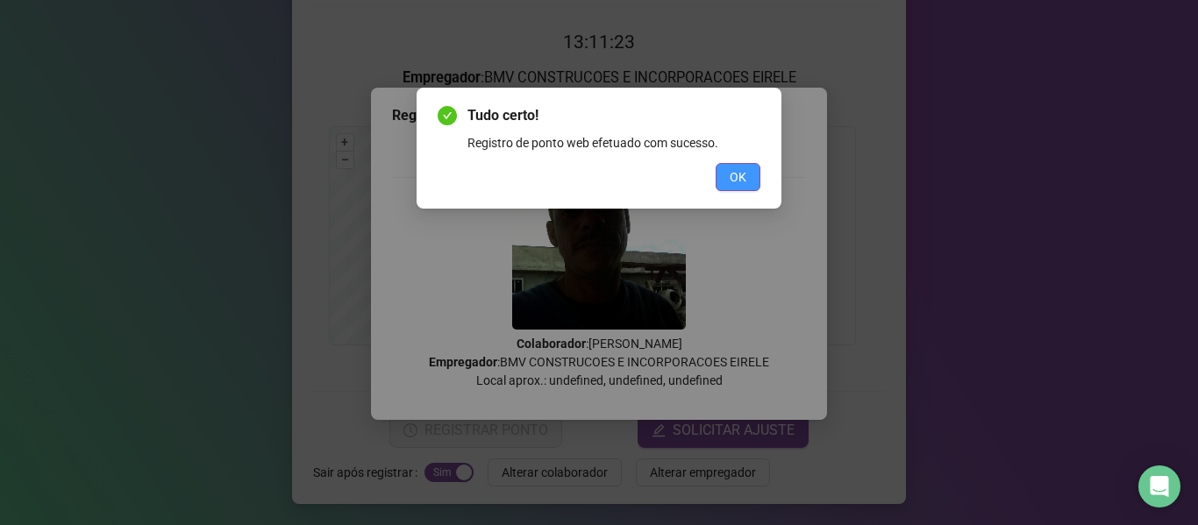
click at [730, 177] on span "OK" at bounding box center [738, 177] width 17 height 19
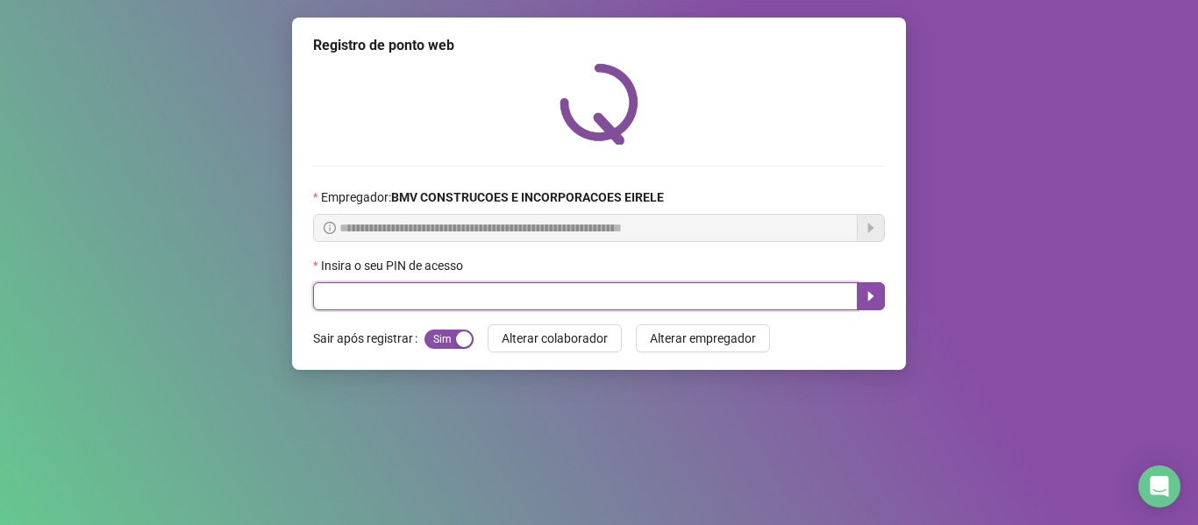
click at [745, 305] on input "text" at bounding box center [585, 296] width 545 height 28
click at [868, 296] on icon "caret-right" at bounding box center [871, 297] width 6 height 10
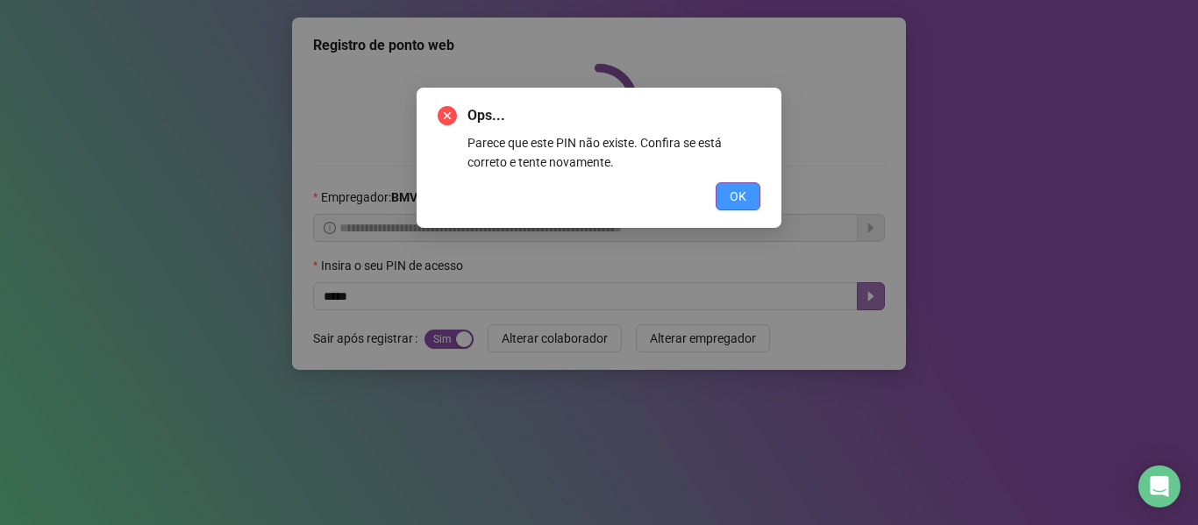
click at [745, 189] on span "OK" at bounding box center [738, 196] width 17 height 19
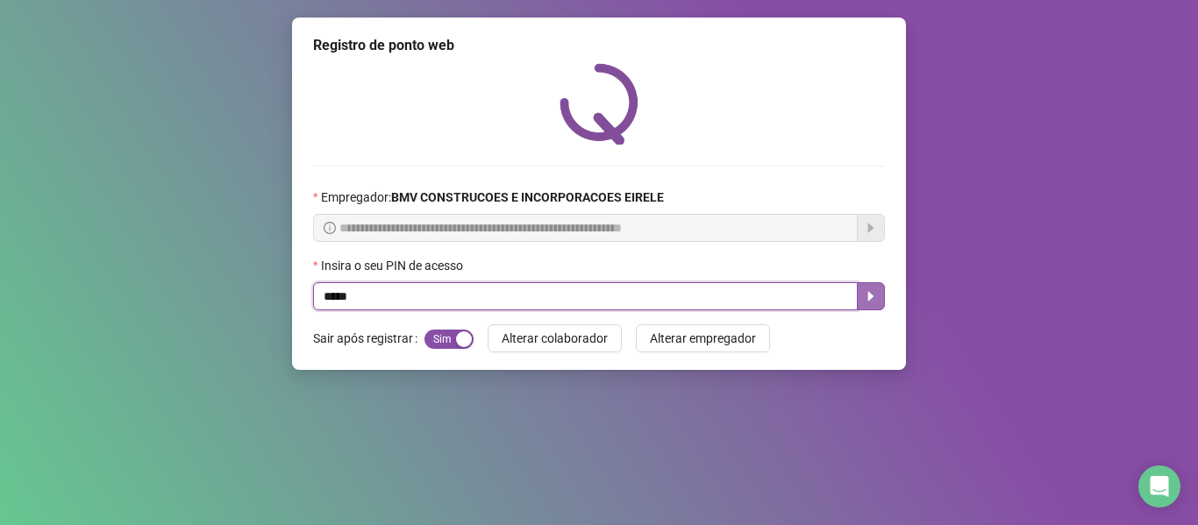
click at [763, 304] on input "*****" at bounding box center [585, 296] width 545 height 28
click at [876, 297] on icon "caret-right" at bounding box center [871, 296] width 14 height 14
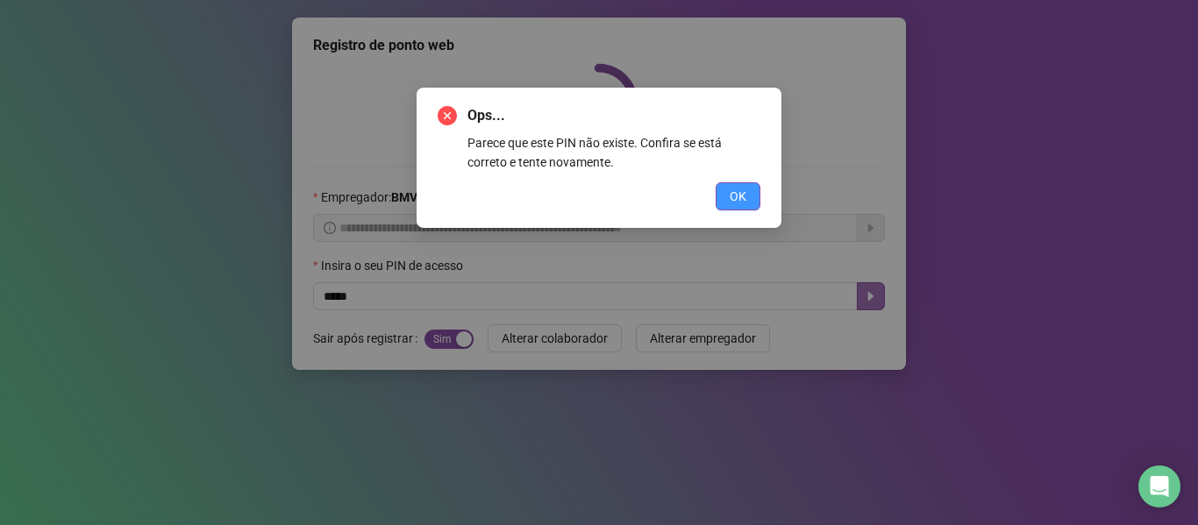
click at [718, 204] on button "OK" at bounding box center [738, 196] width 45 height 28
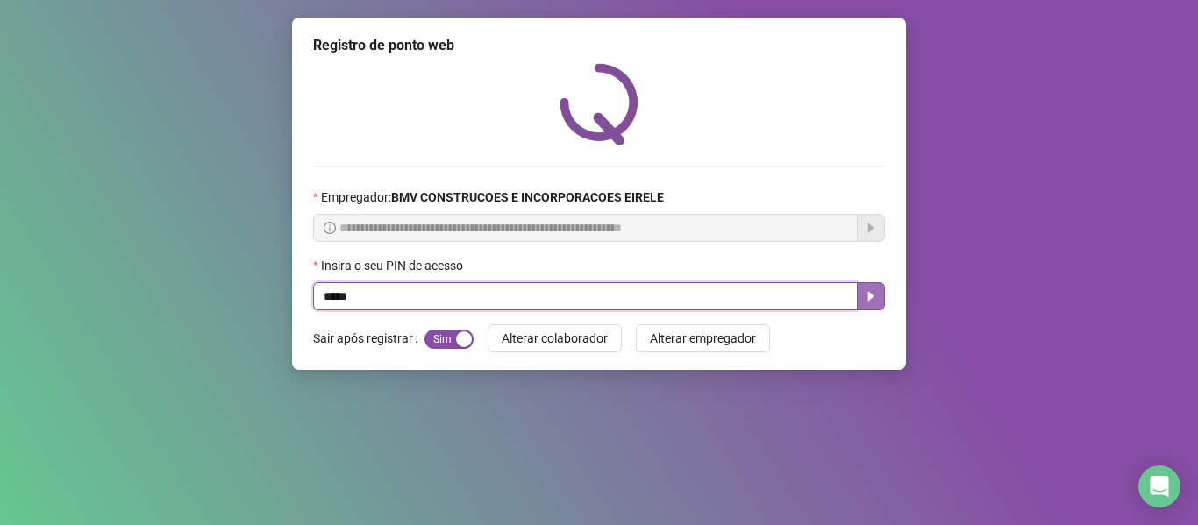
click at [754, 301] on input "*****" at bounding box center [585, 296] width 545 height 28
type input "*****"
click at [874, 297] on icon "caret-right" at bounding box center [871, 296] width 14 height 14
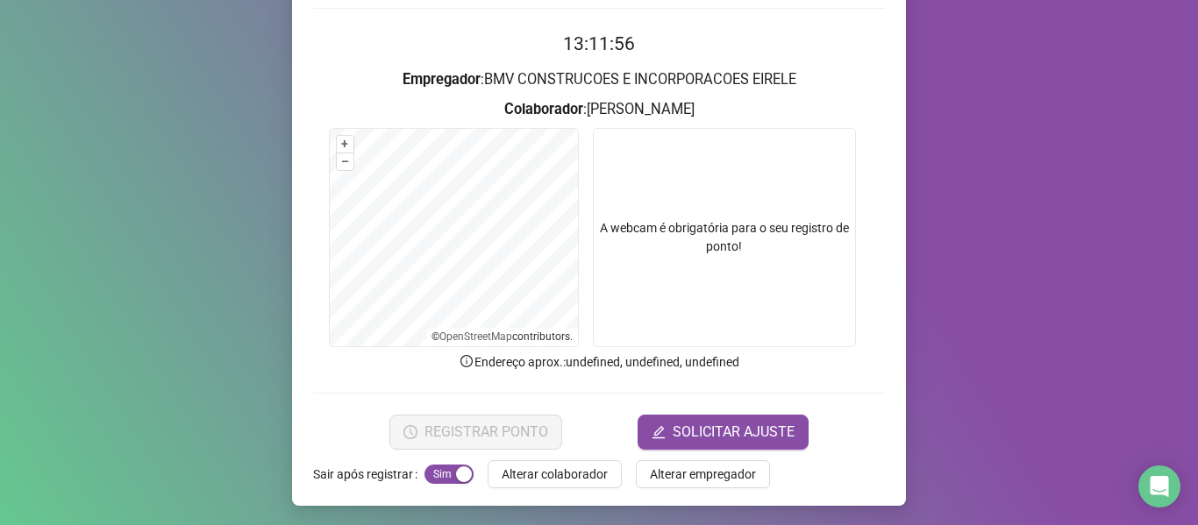
scroll to position [160, 0]
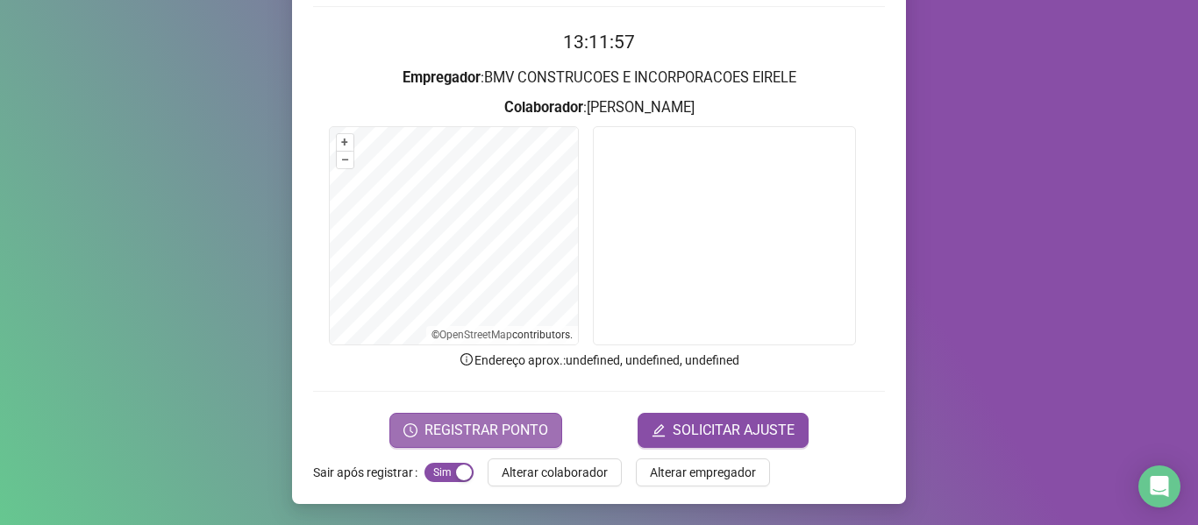
click at [455, 435] on span "REGISTRAR PONTO" at bounding box center [487, 430] width 124 height 21
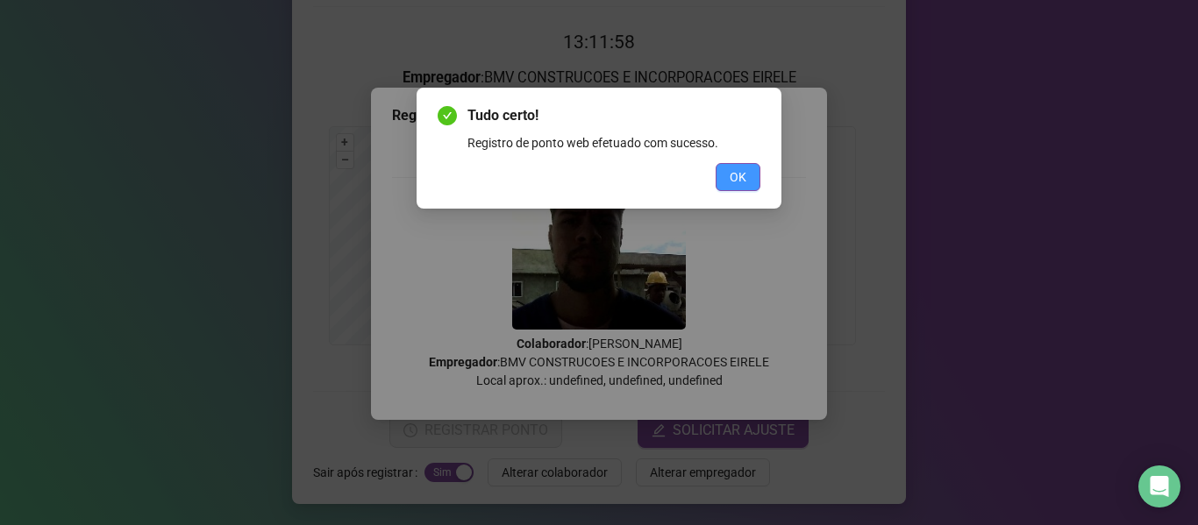
click at [732, 176] on span "OK" at bounding box center [738, 177] width 17 height 19
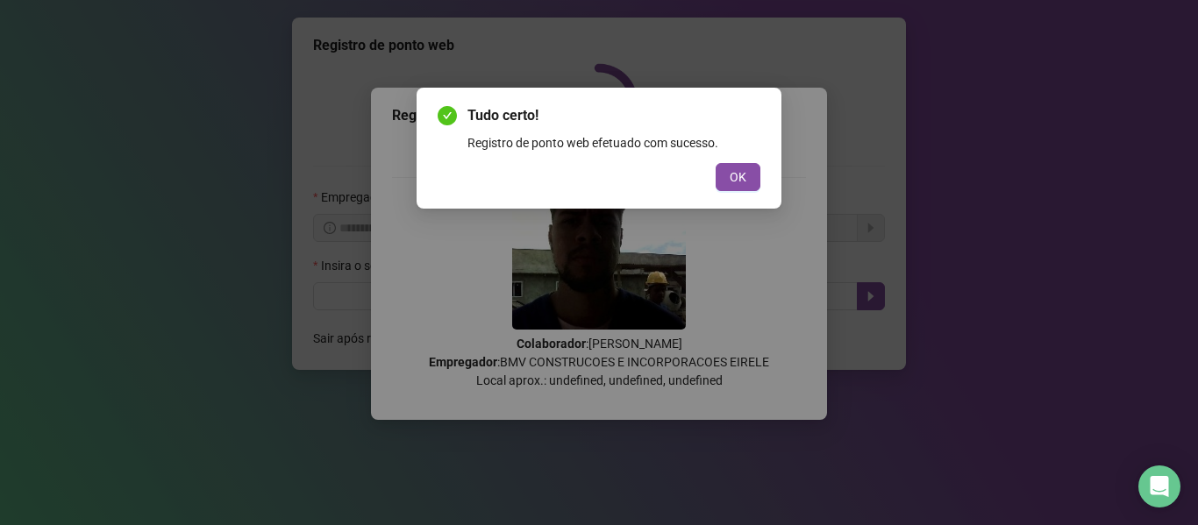
scroll to position [0, 0]
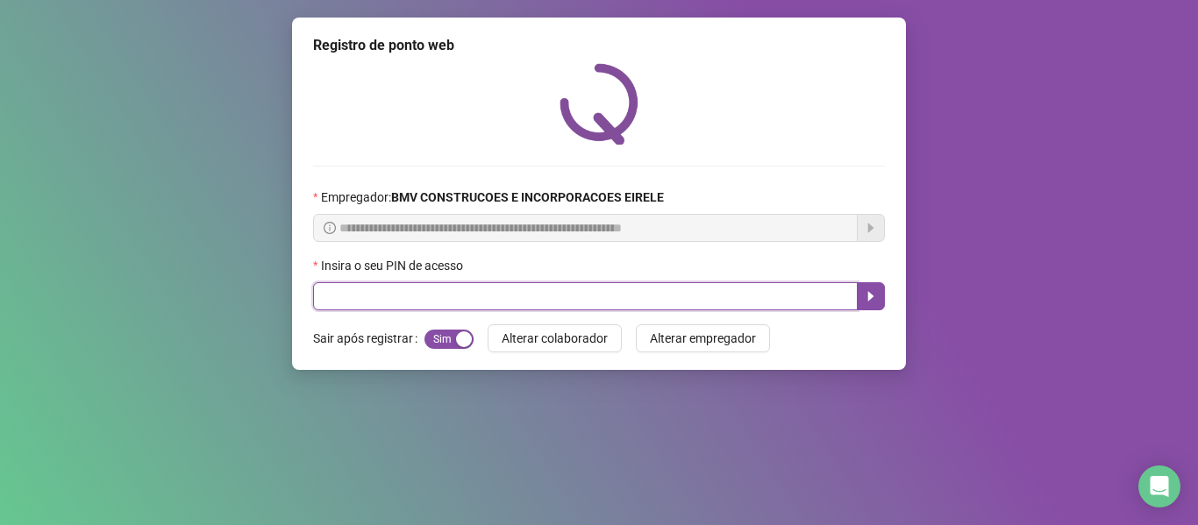
click at [718, 293] on input "text" at bounding box center [585, 296] width 545 height 28
type input "*****"
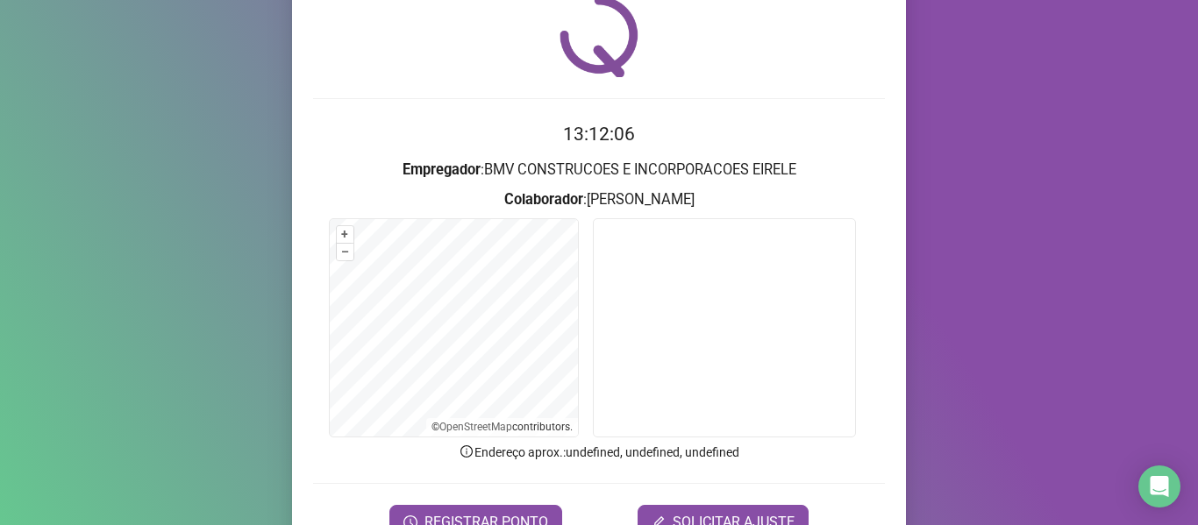
scroll to position [72, 0]
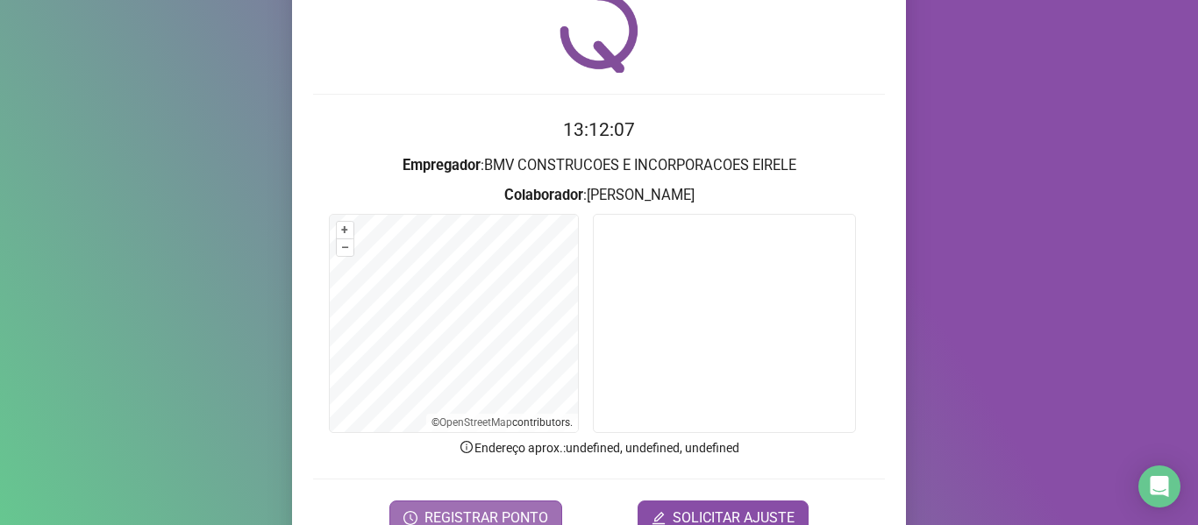
click at [426, 512] on span "REGISTRAR PONTO" at bounding box center [487, 518] width 124 height 21
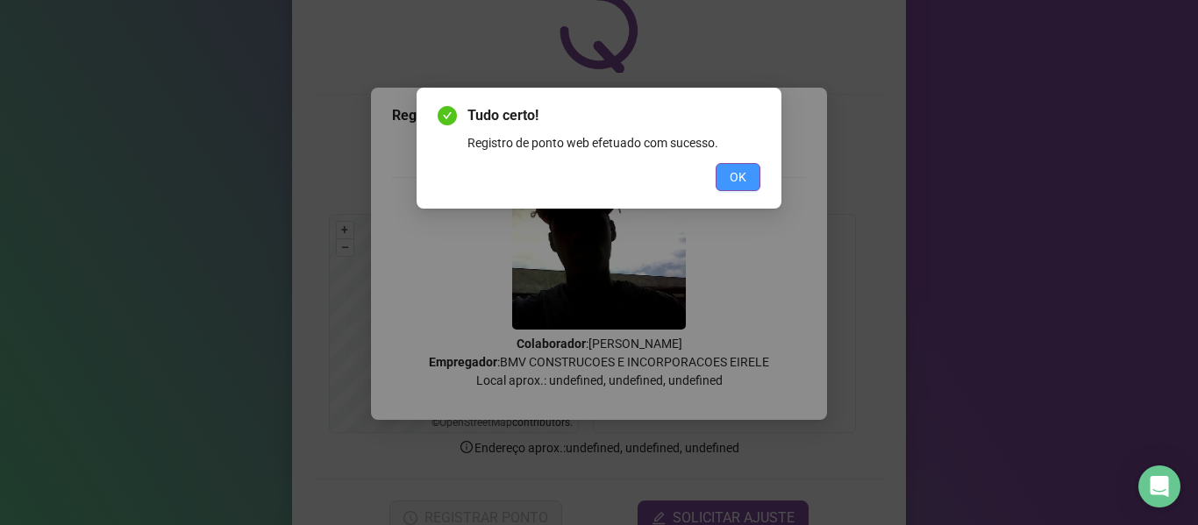
click at [727, 175] on button "OK" at bounding box center [738, 177] width 45 height 28
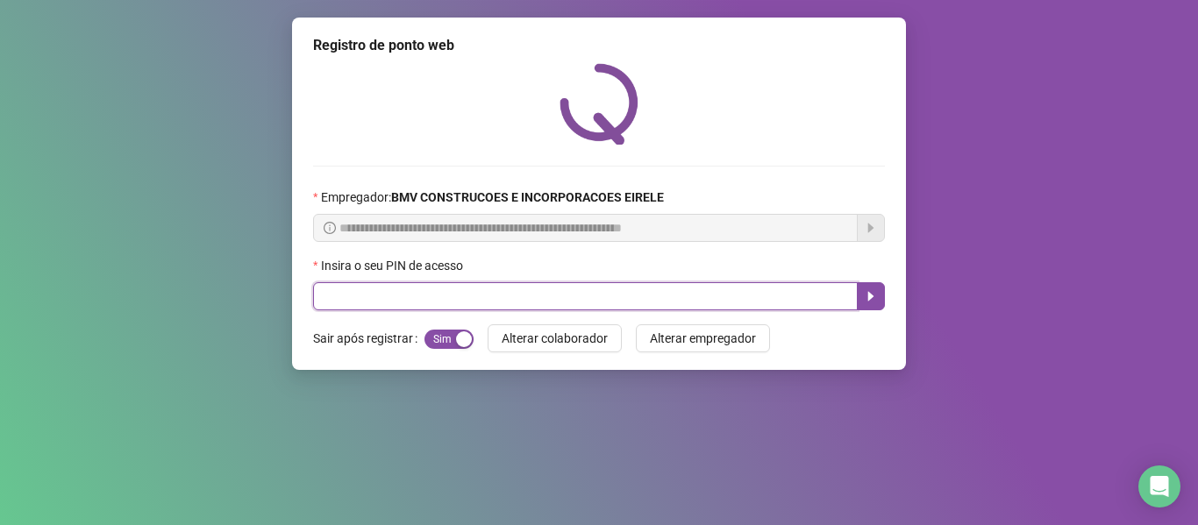
click at [802, 302] on input "text" at bounding box center [585, 296] width 545 height 28
type input "*****"
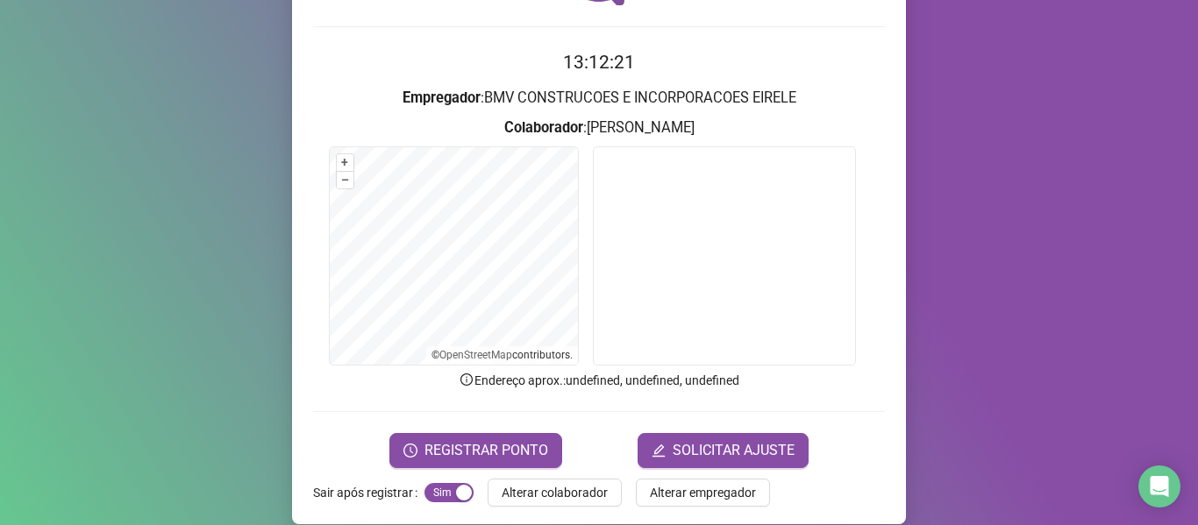
scroll to position [160, 0]
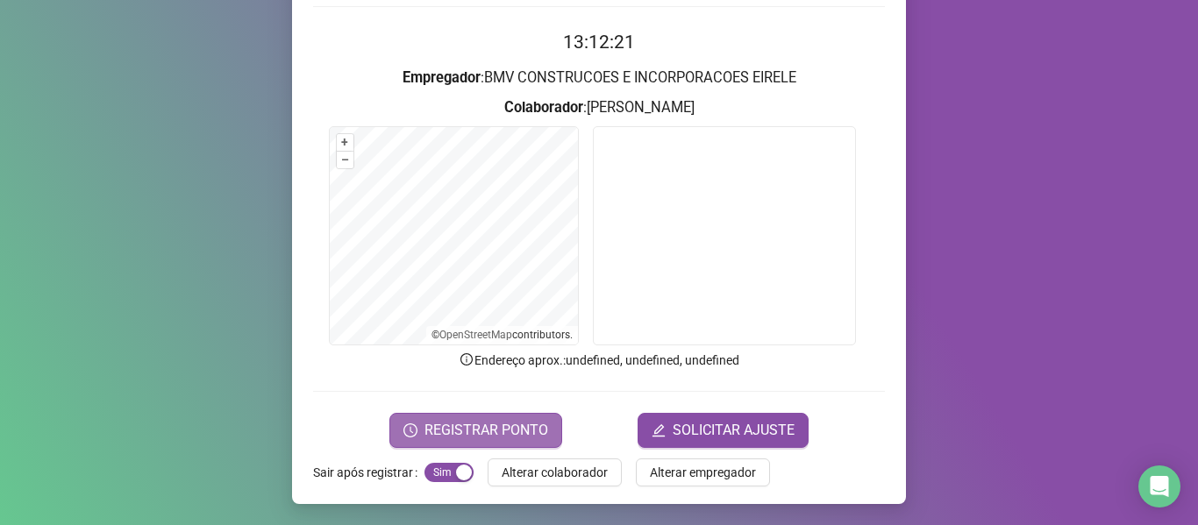
click at [511, 425] on span "REGISTRAR PONTO" at bounding box center [487, 430] width 124 height 21
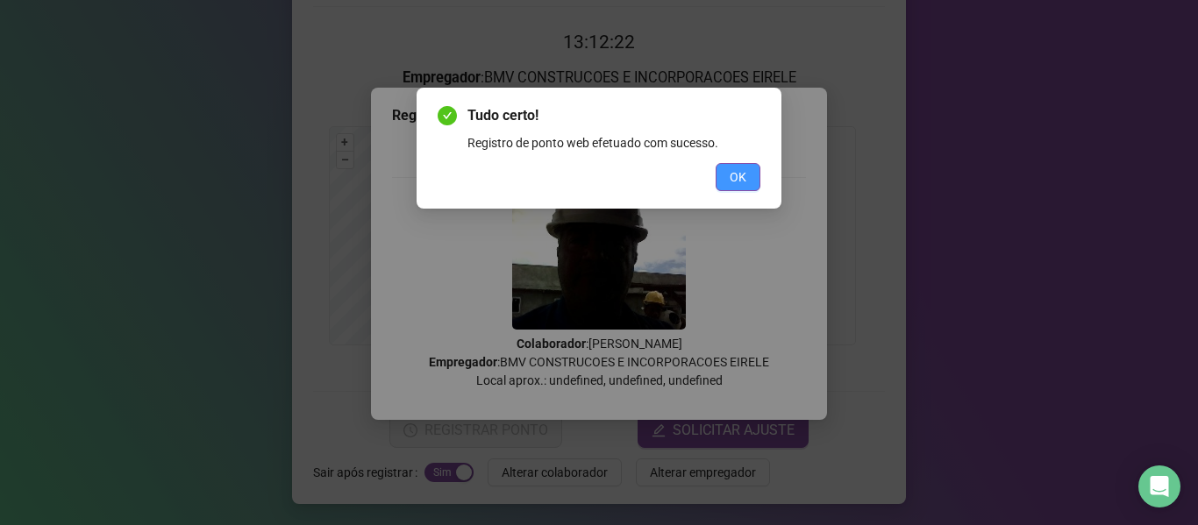
click at [740, 174] on span "OK" at bounding box center [738, 177] width 17 height 19
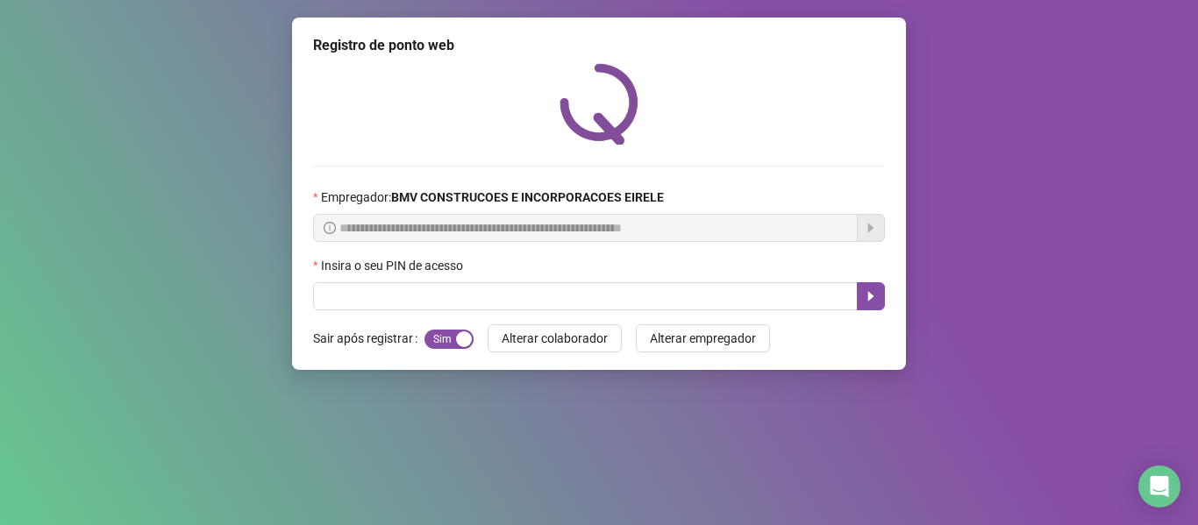
scroll to position [0, 0]
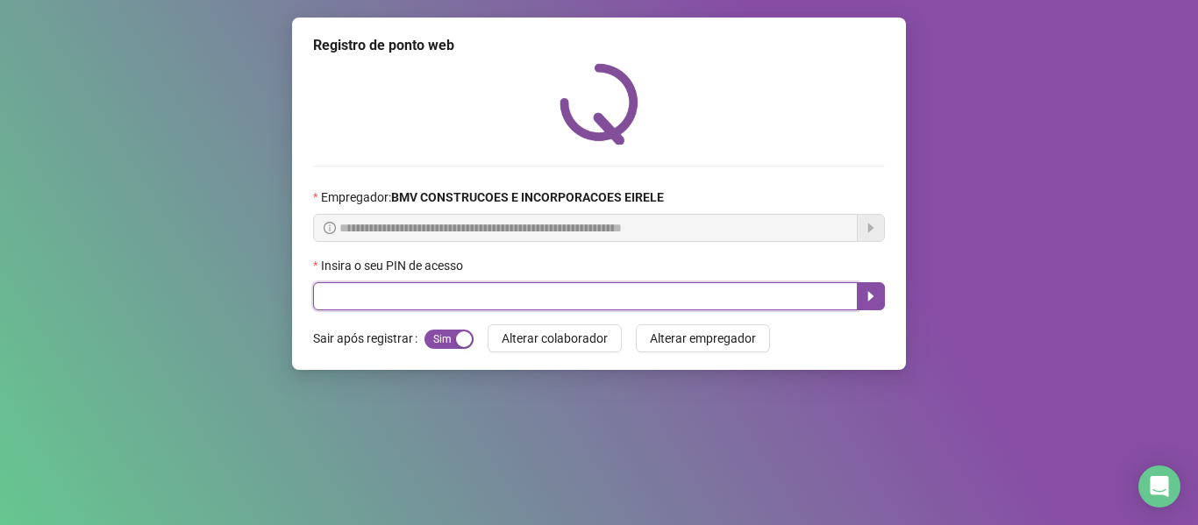
click at [797, 303] on input "text" at bounding box center [585, 296] width 545 height 28
type input "*****"
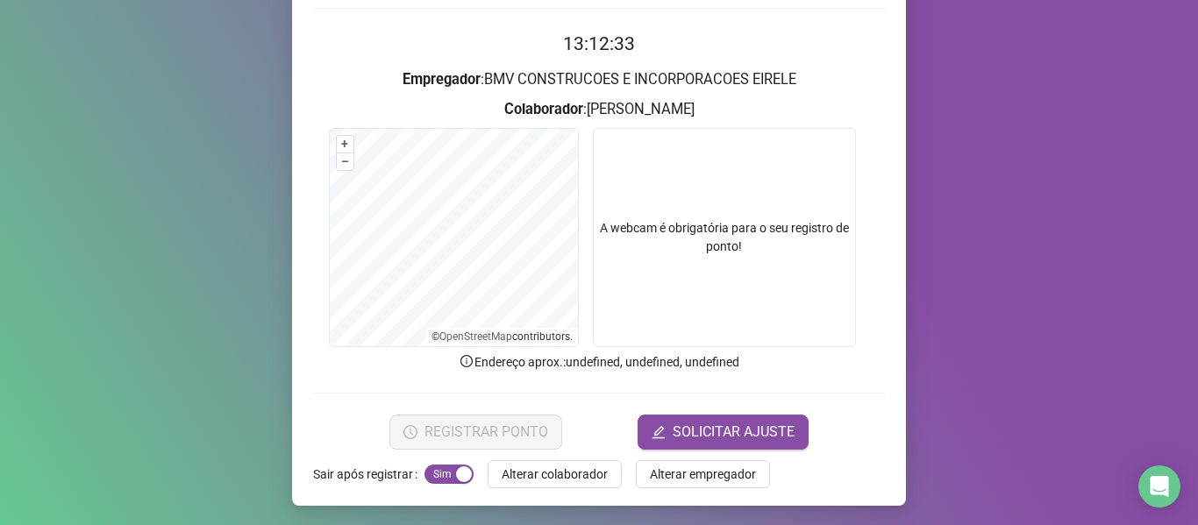
scroll to position [160, 0]
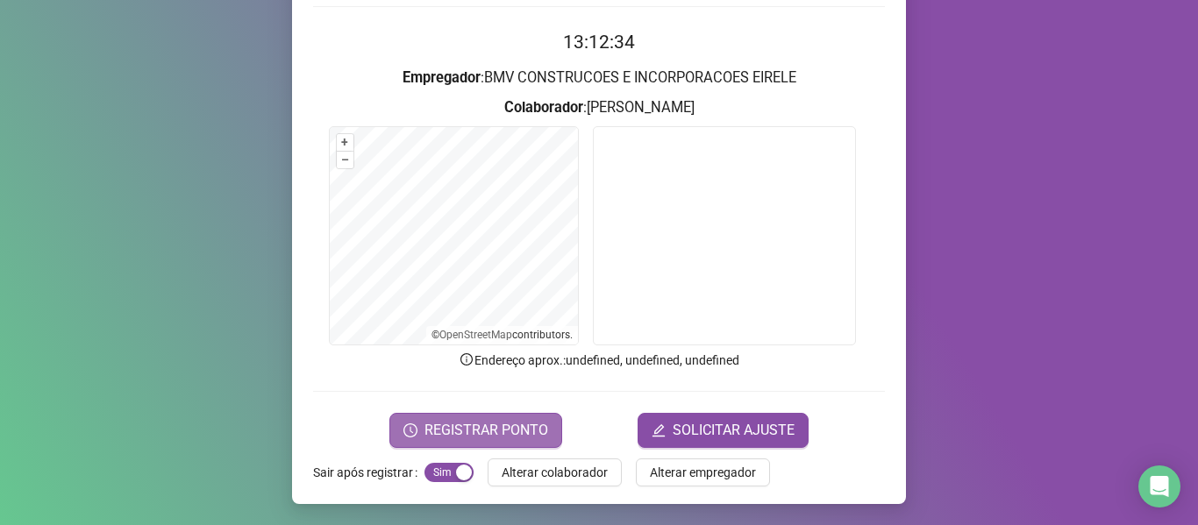
click at [433, 420] on span "REGISTRAR PONTO" at bounding box center [487, 430] width 124 height 21
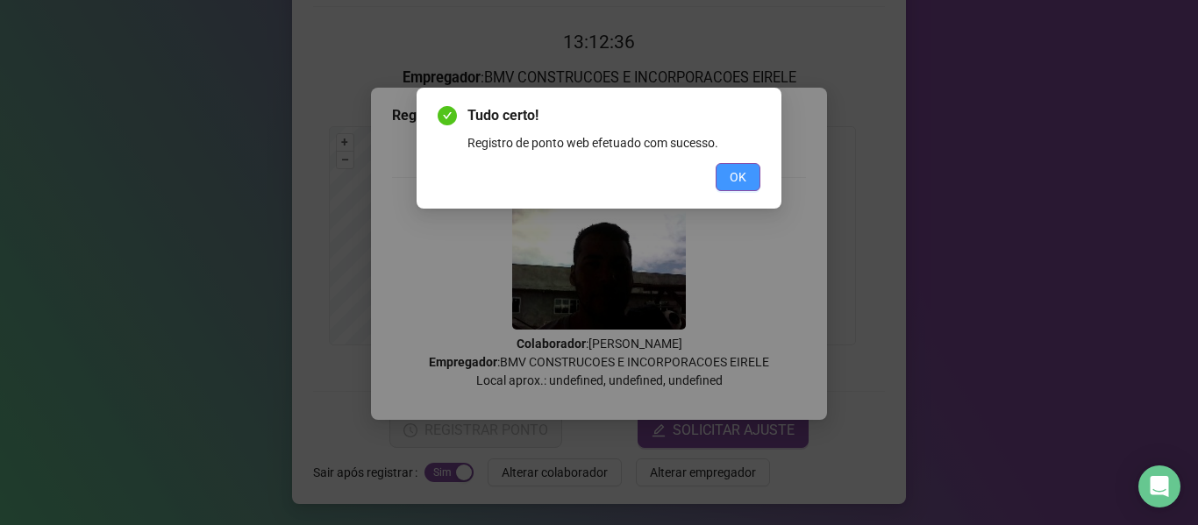
click at [748, 168] on button "OK" at bounding box center [738, 177] width 45 height 28
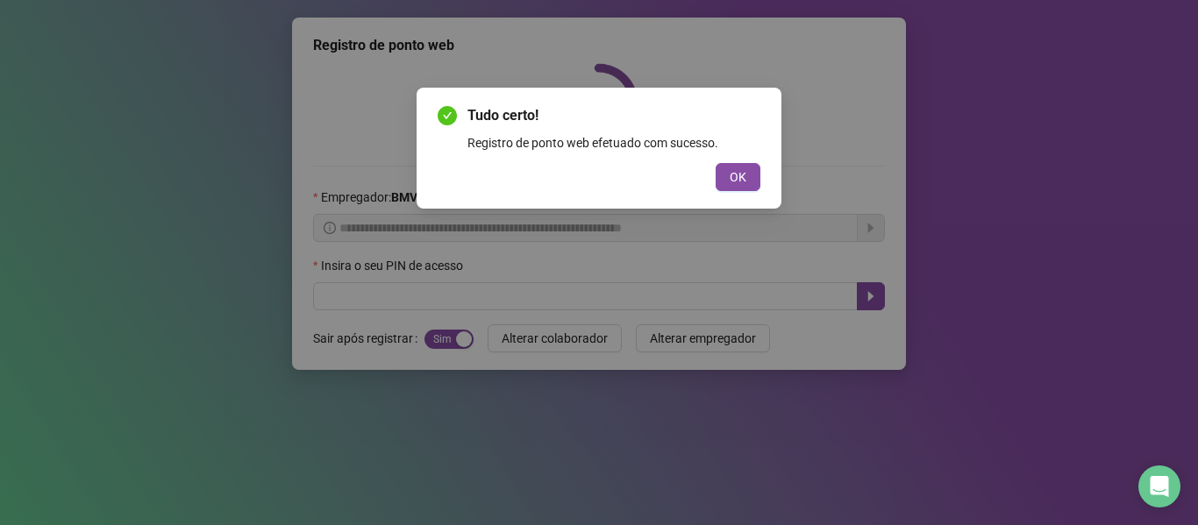
scroll to position [0, 0]
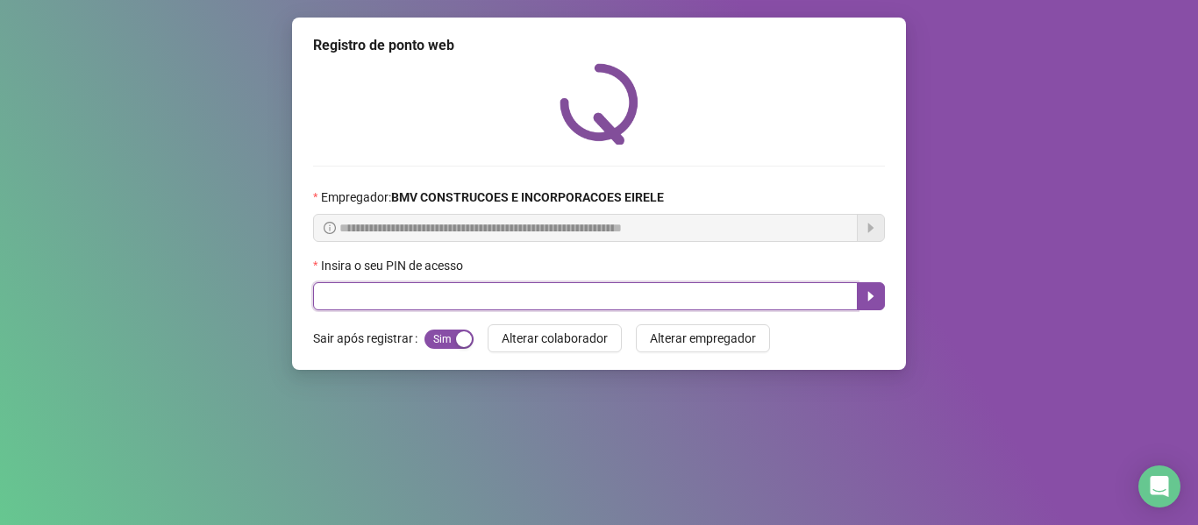
click at [767, 296] on input "text" at bounding box center [585, 296] width 545 height 28
type input "*****"
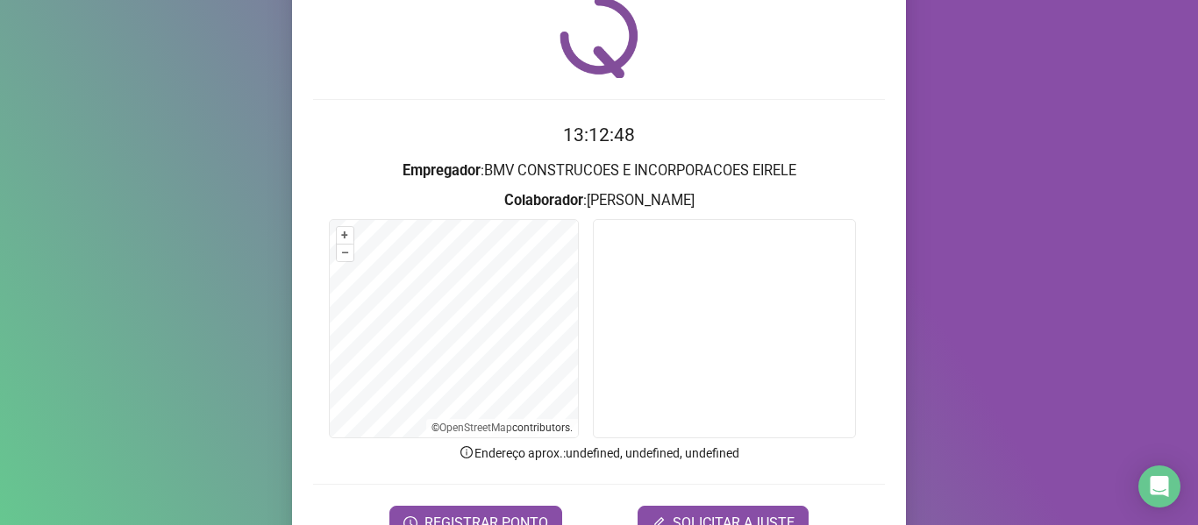
scroll to position [160, 0]
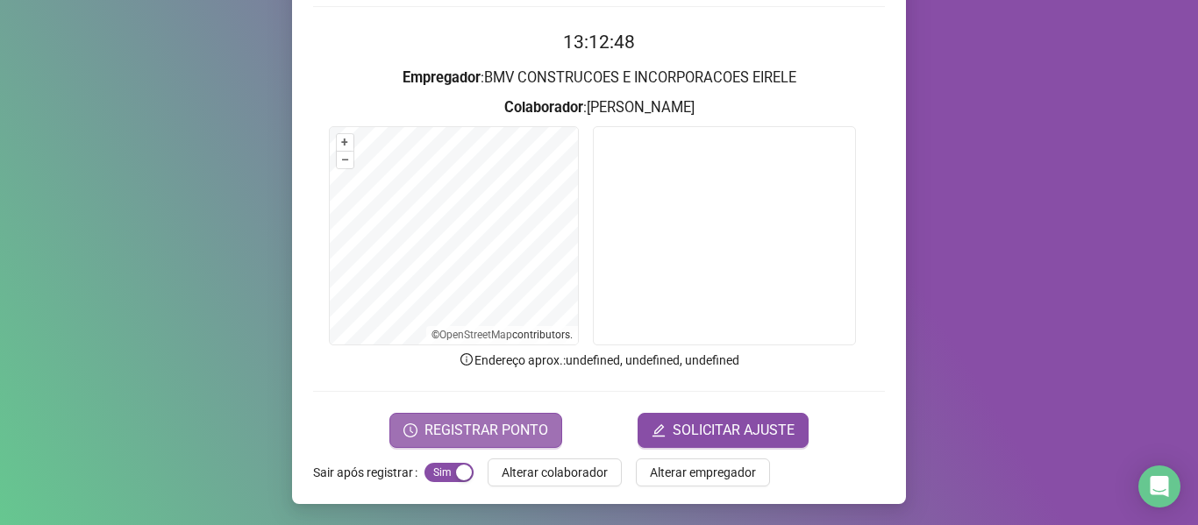
click at [538, 445] on button "REGISTRAR PONTO" at bounding box center [475, 430] width 173 height 35
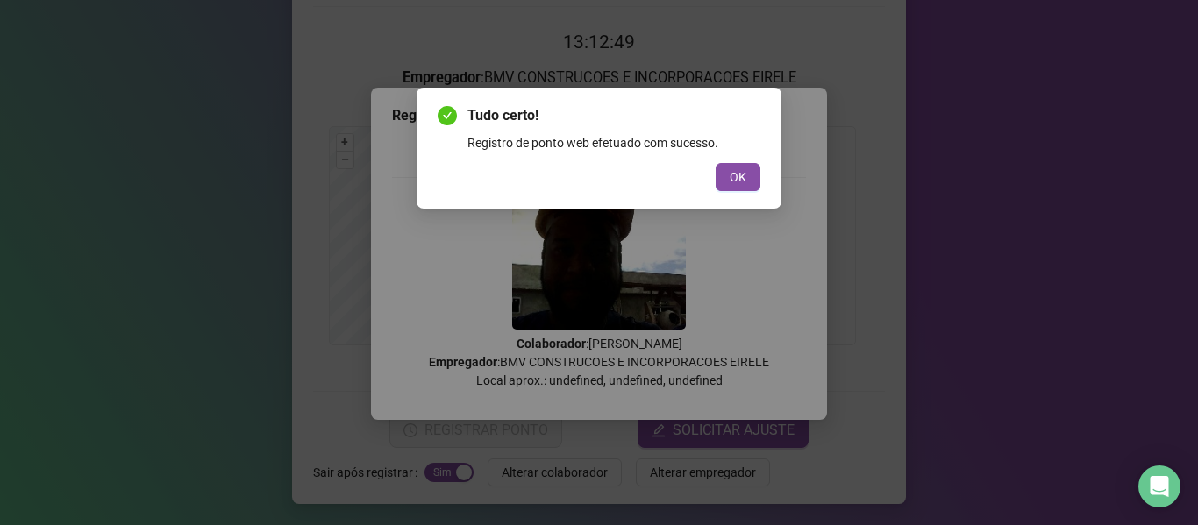
click at [742, 175] on span "OK" at bounding box center [738, 177] width 17 height 19
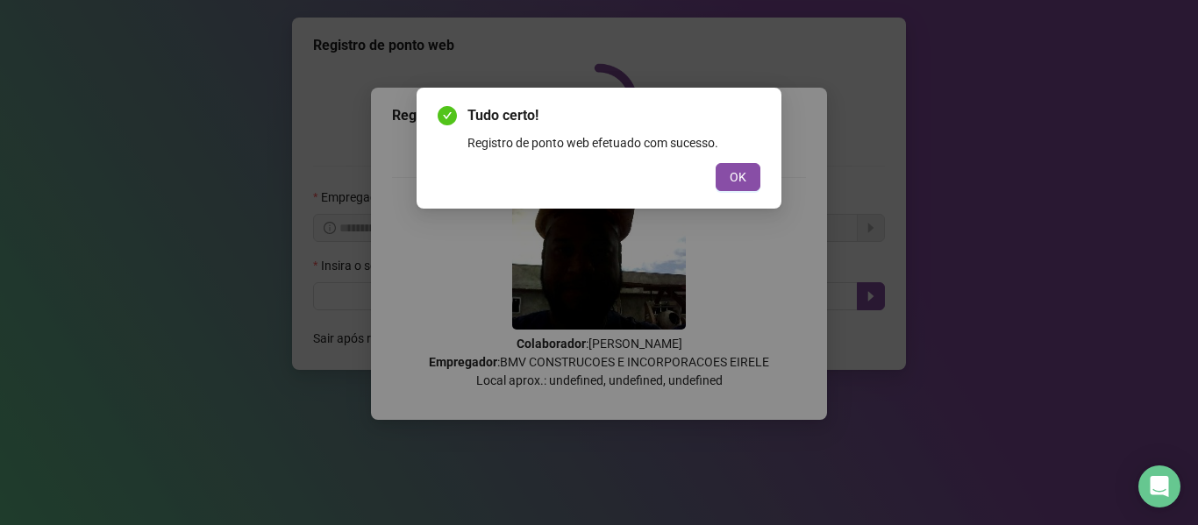
scroll to position [0, 0]
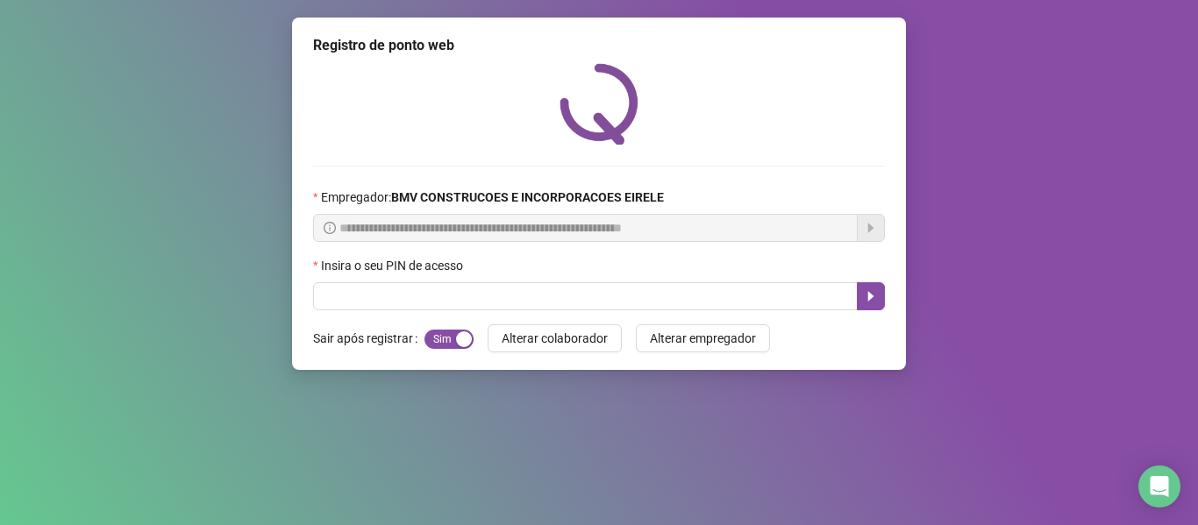
click at [801, 319] on div "**********" at bounding box center [599, 194] width 614 height 353
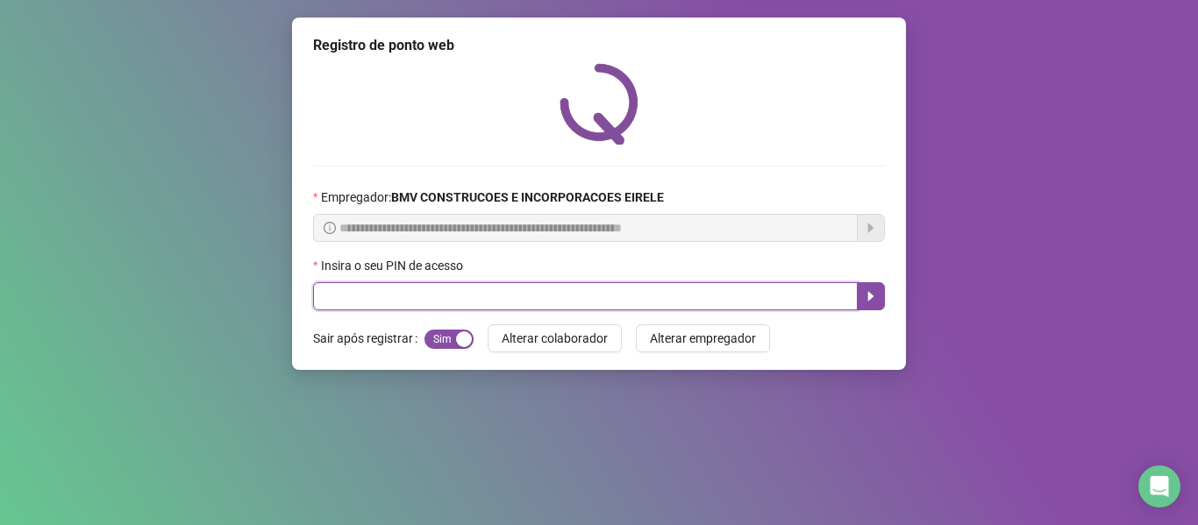
click at [812, 306] on input "text" at bounding box center [585, 296] width 545 height 28
type input "*****"
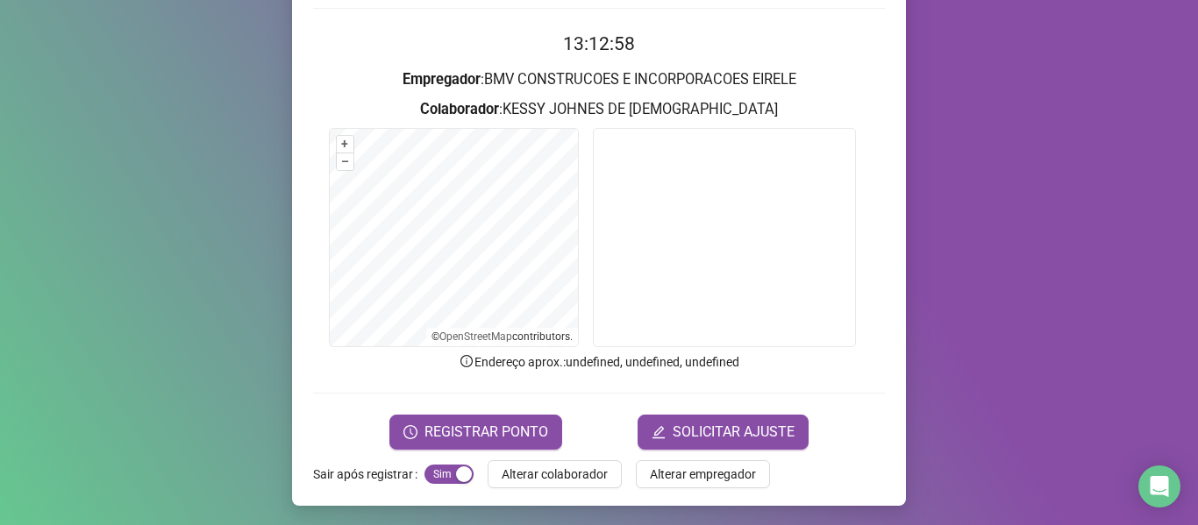
scroll to position [160, 0]
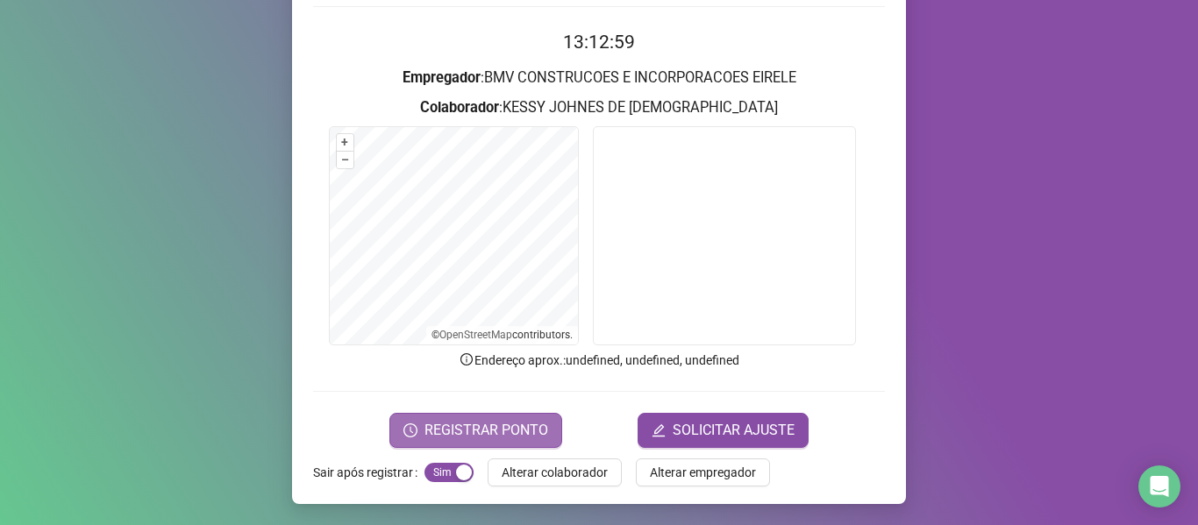
click at [514, 436] on span "REGISTRAR PONTO" at bounding box center [487, 430] width 124 height 21
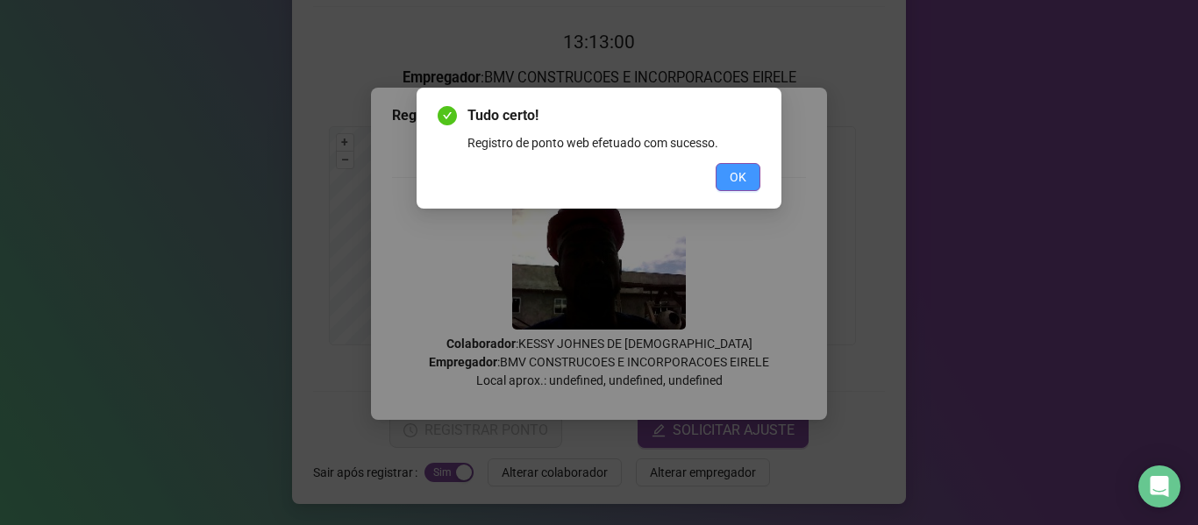
click at [742, 173] on span "OK" at bounding box center [738, 177] width 17 height 19
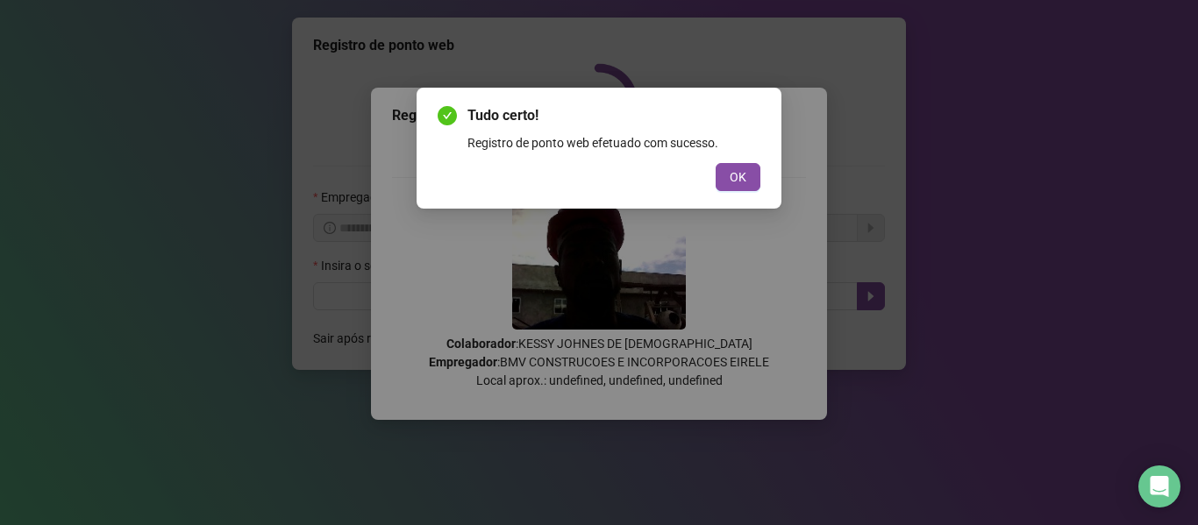
scroll to position [0, 0]
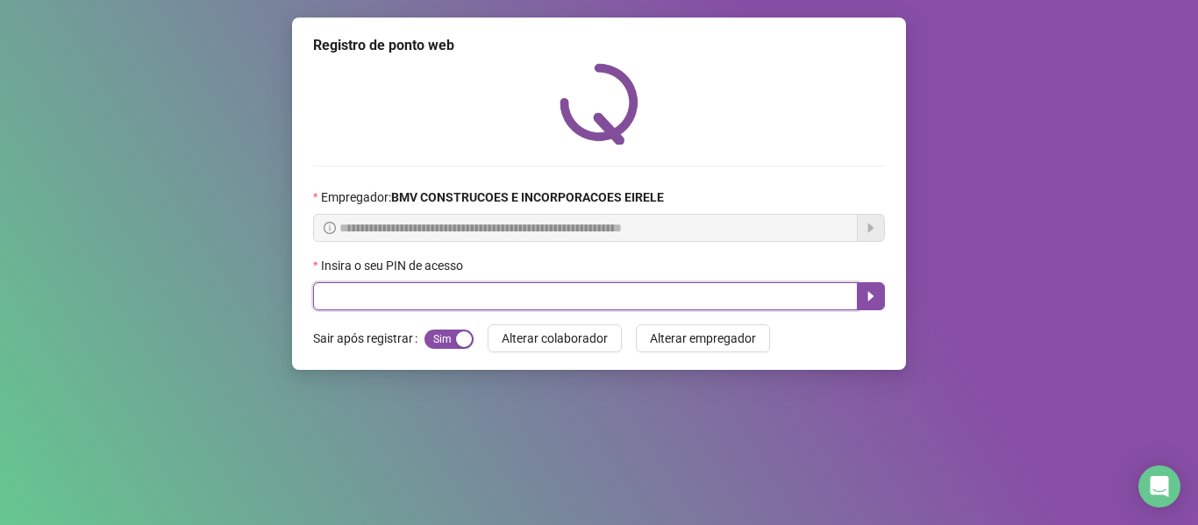
click at [806, 293] on input "text" at bounding box center [585, 296] width 545 height 28
